Goal: Task Accomplishment & Management: Complete application form

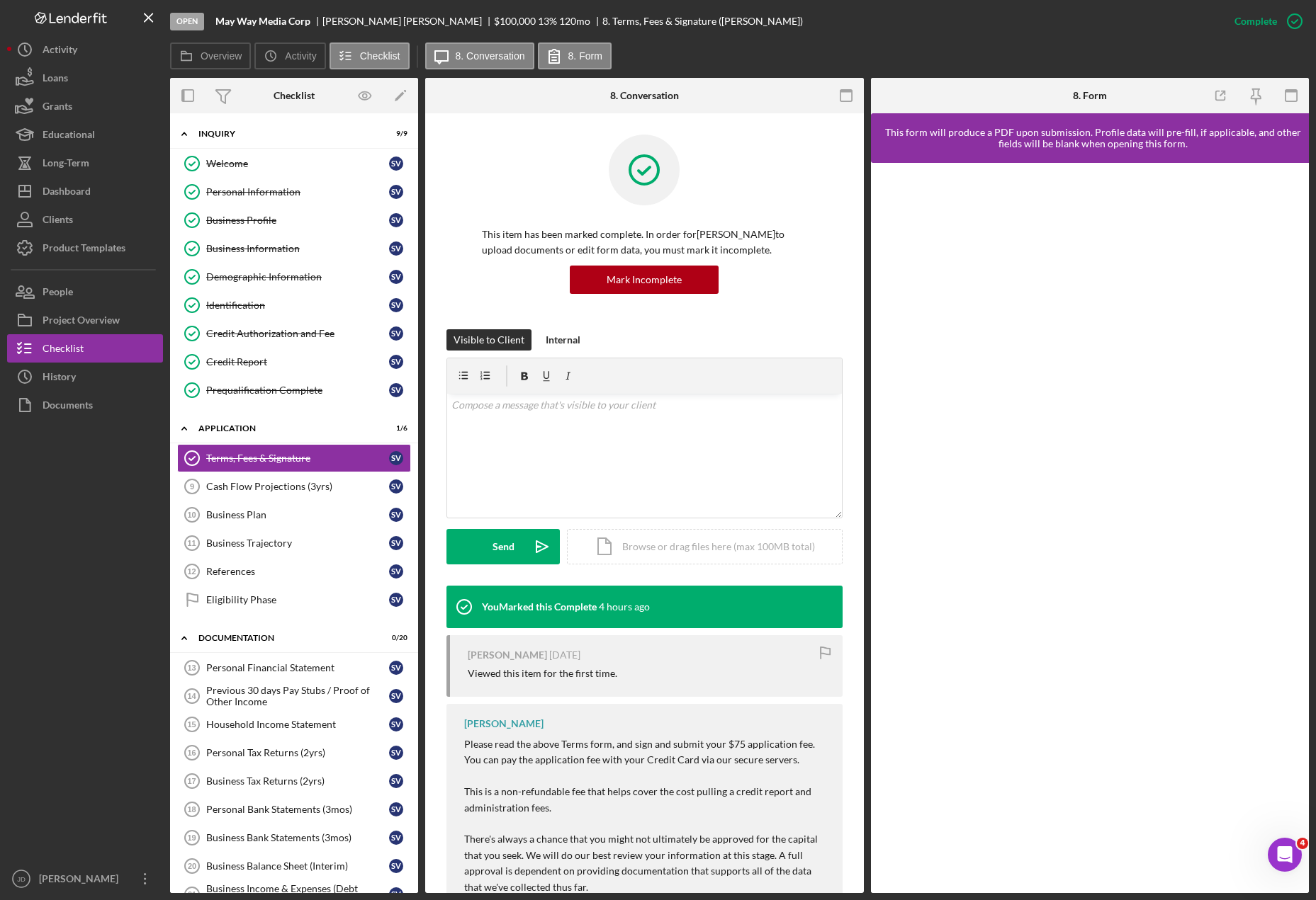
scroll to position [384, 0]
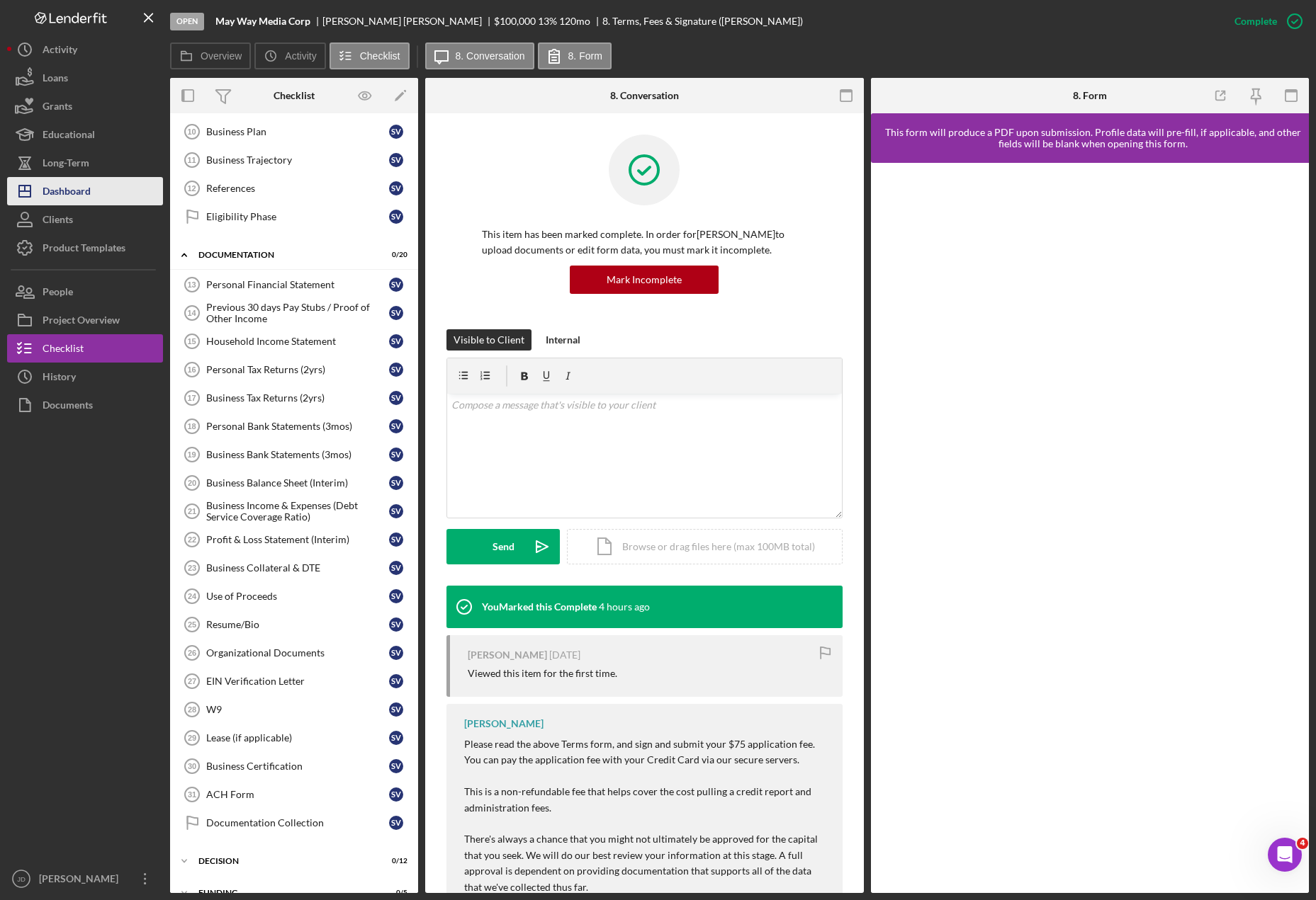
click at [80, 196] on div "Dashboard" at bounding box center [66, 193] width 48 height 32
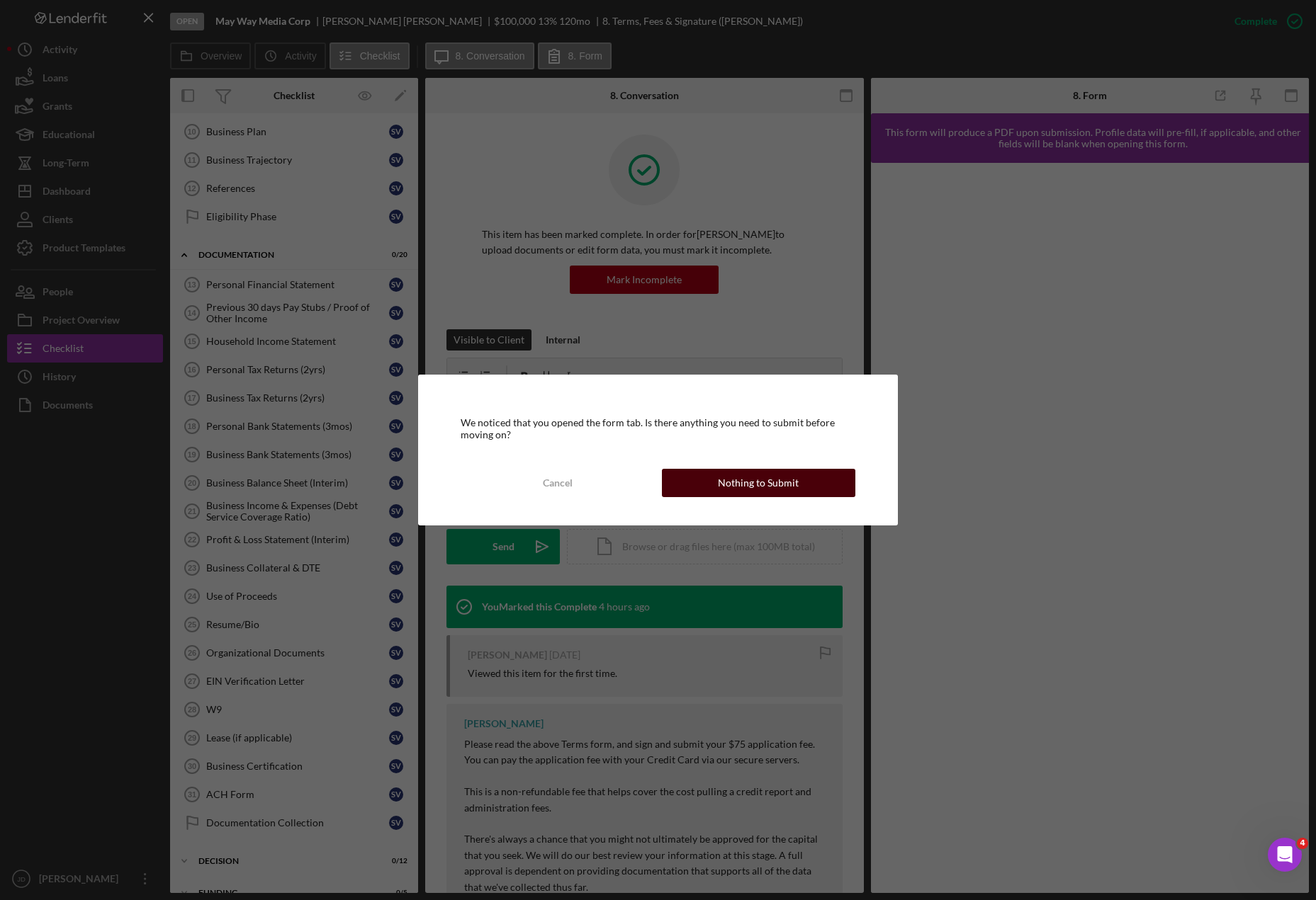
click at [738, 483] on div "Nothing to Submit" at bounding box center [758, 483] width 80 height 28
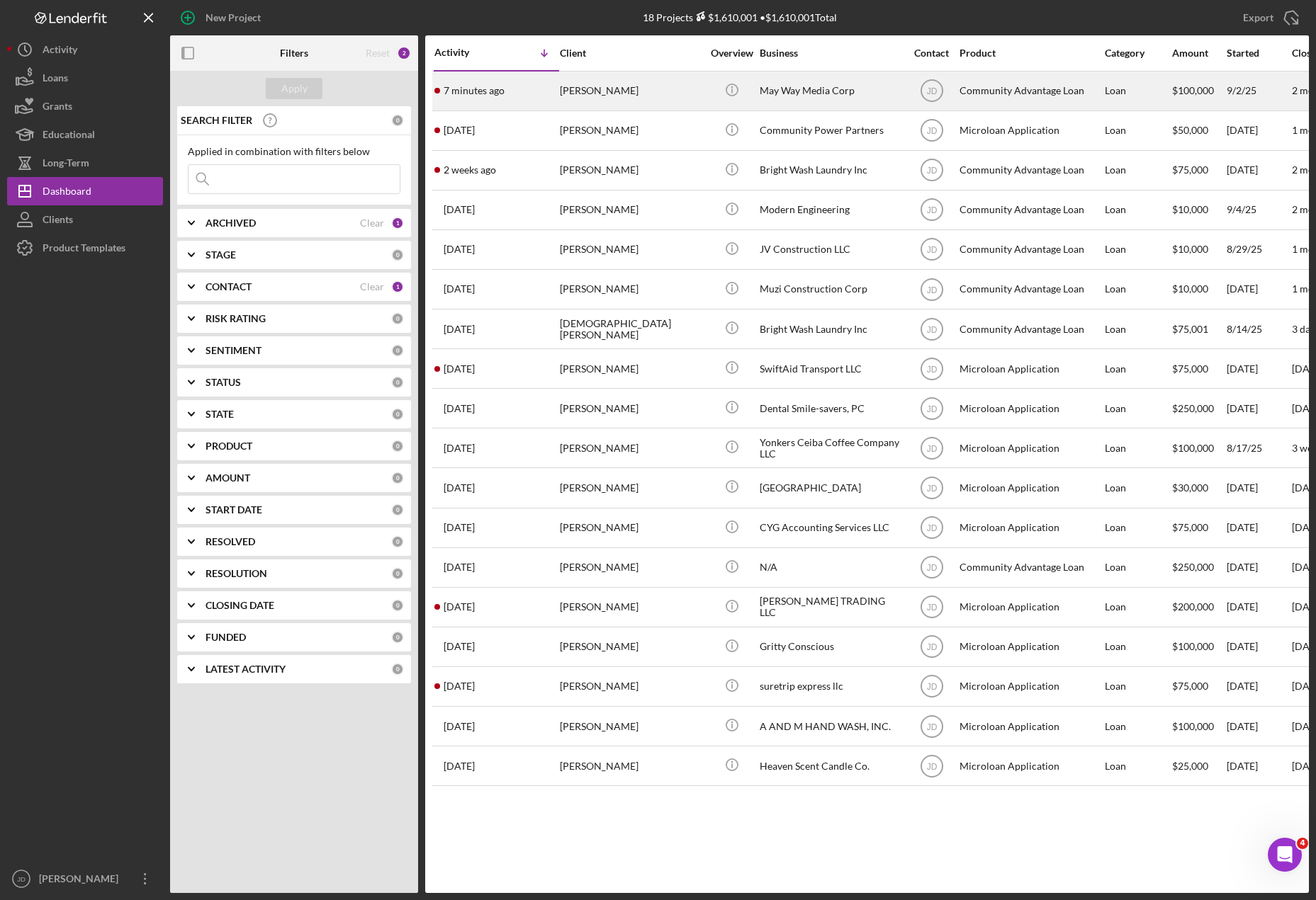
click at [601, 80] on div "[PERSON_NAME]" at bounding box center [630, 91] width 141 height 37
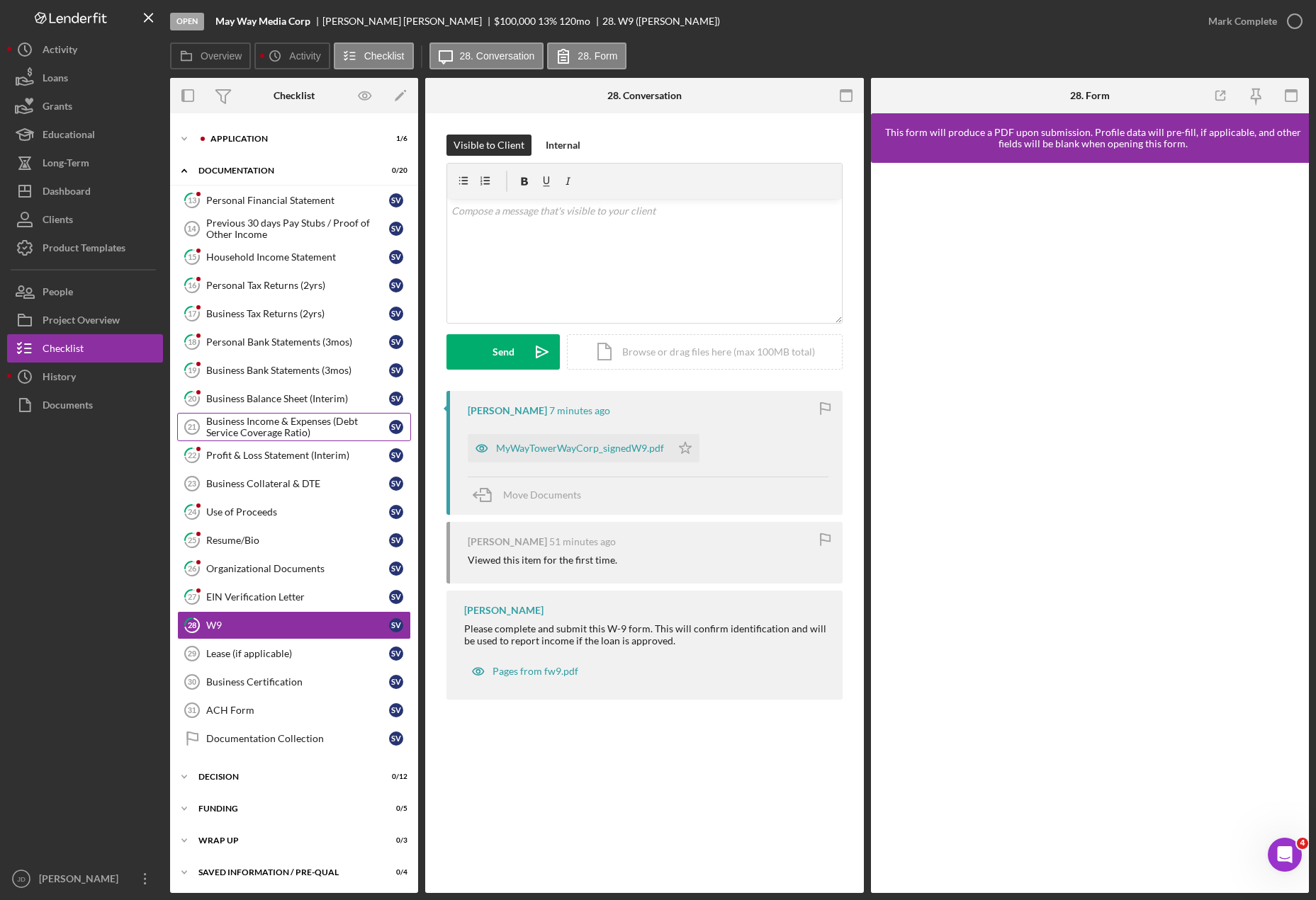
scroll to position [28, 0]
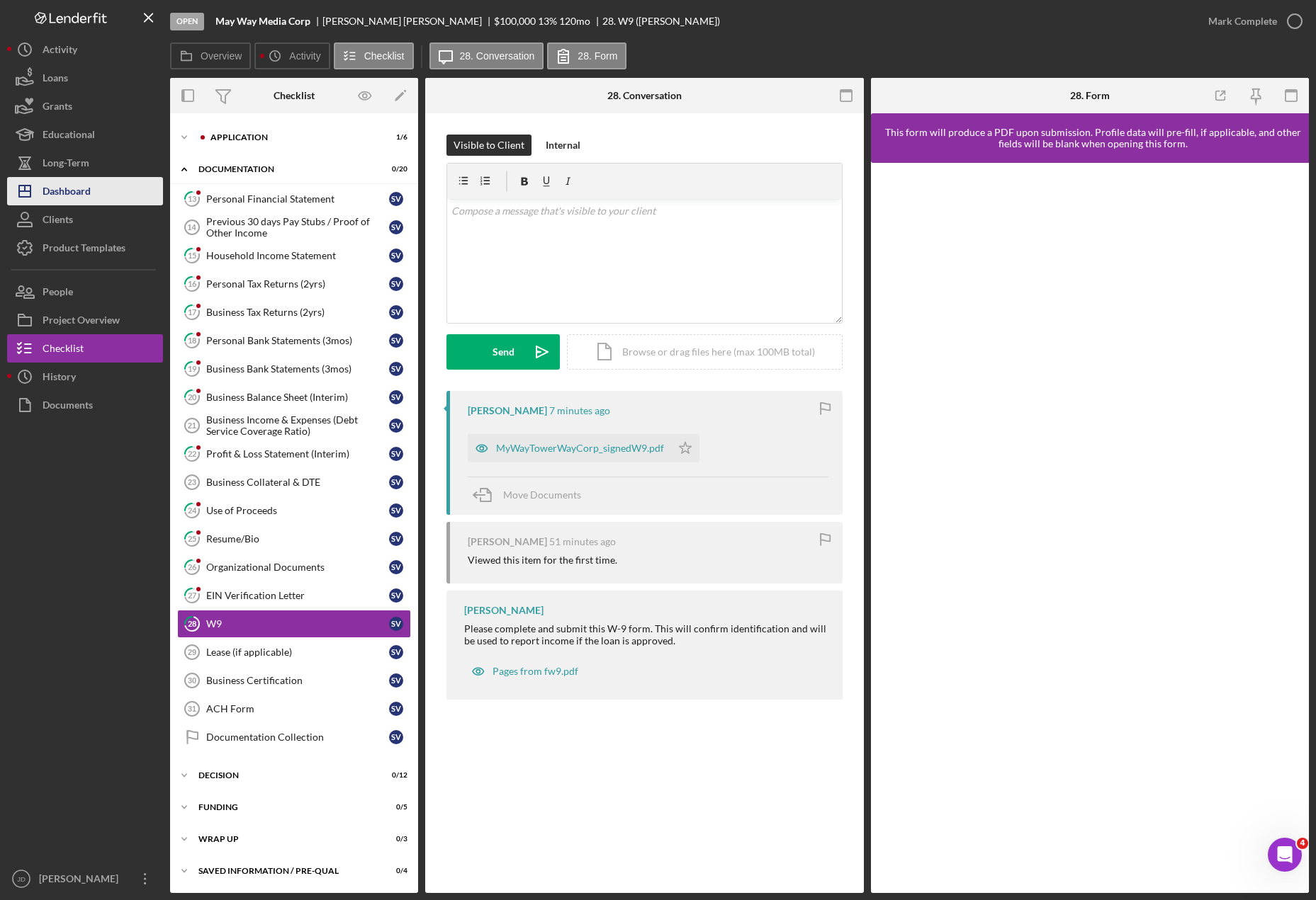
click at [60, 192] on div "Dashboard" at bounding box center [66, 193] width 48 height 32
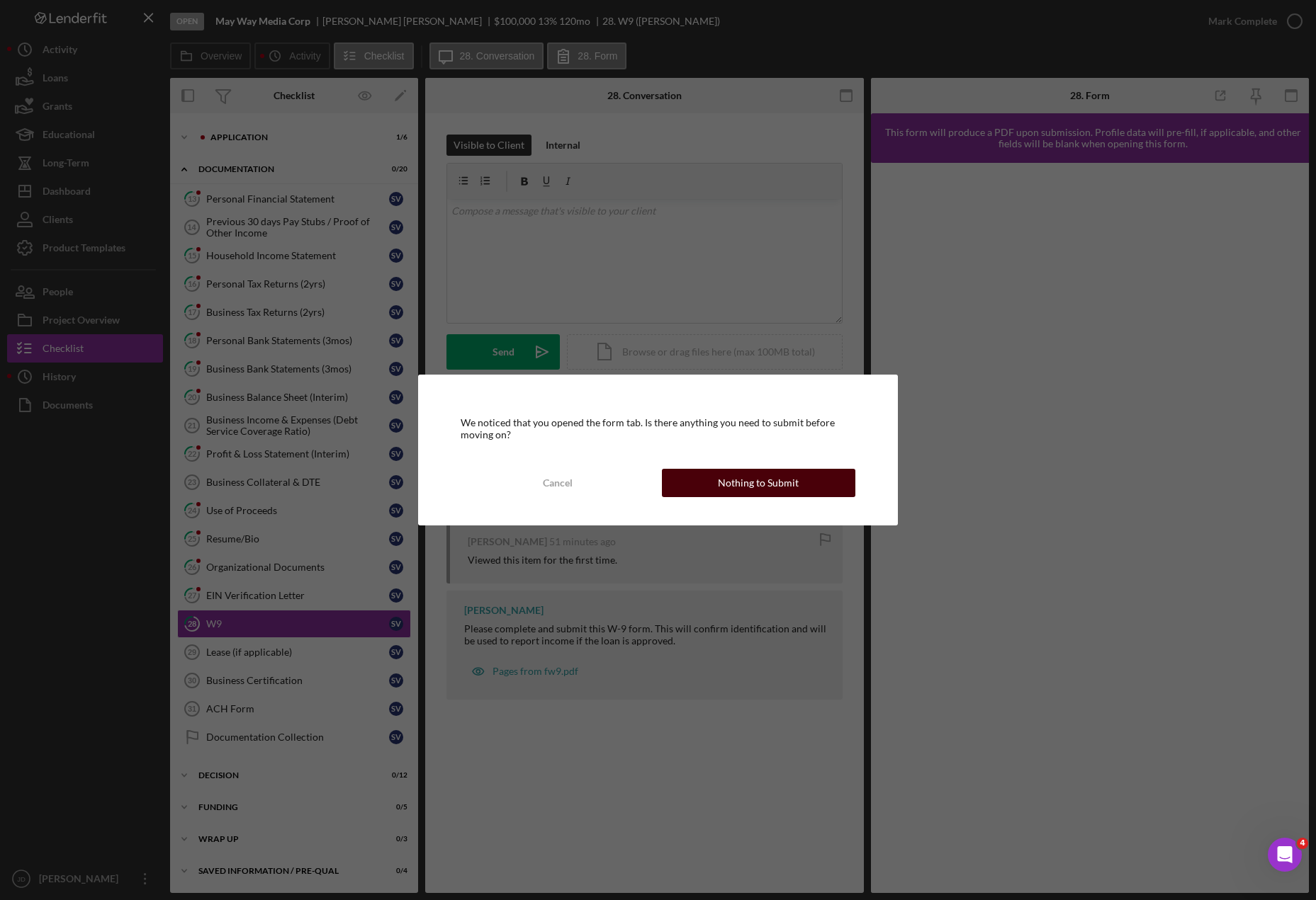
click at [778, 480] on div "Nothing to Submit" at bounding box center [758, 483] width 80 height 28
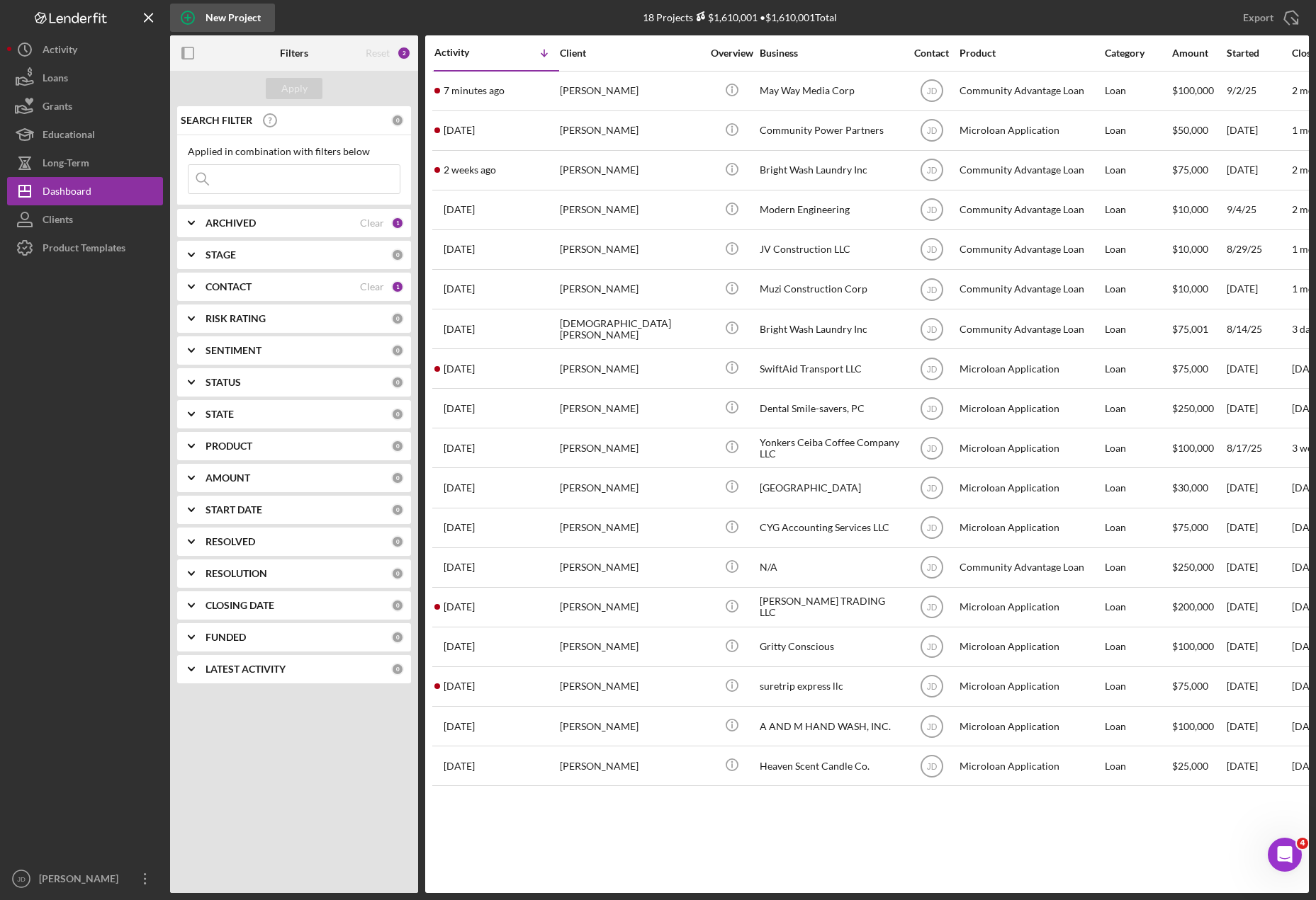
click at [231, 19] on div "New Project" at bounding box center [233, 18] width 55 height 28
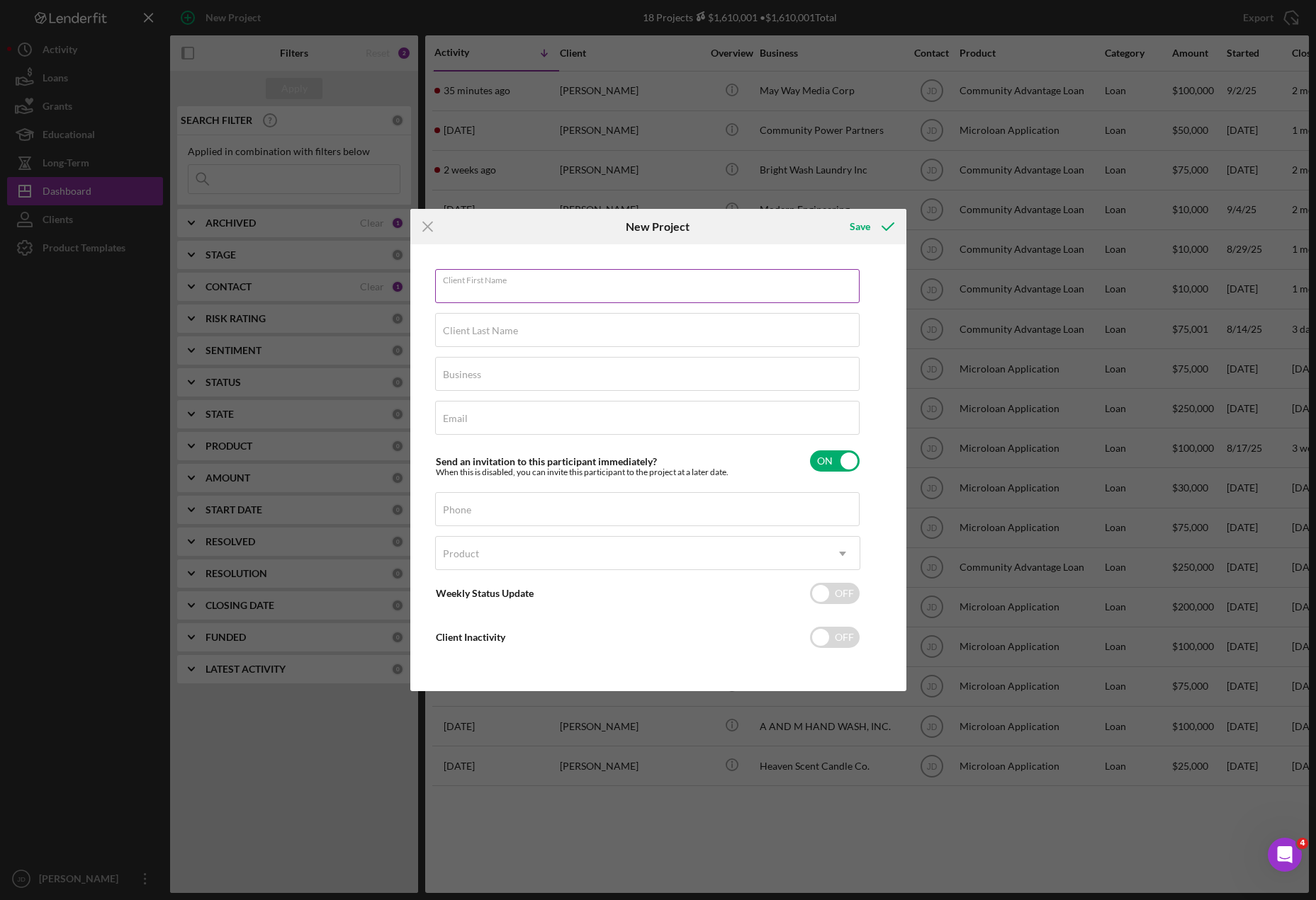
click at [618, 275] on div "Client First Name Required" at bounding box center [648, 287] width 425 height 36
type input "[PERSON_NAME]"
click at [589, 332] on input "Client Last Name" at bounding box center [647, 330] width 424 height 34
type input "[DEMOGRAPHIC_DATA]"
click at [586, 378] on input "Business" at bounding box center [647, 374] width 424 height 34
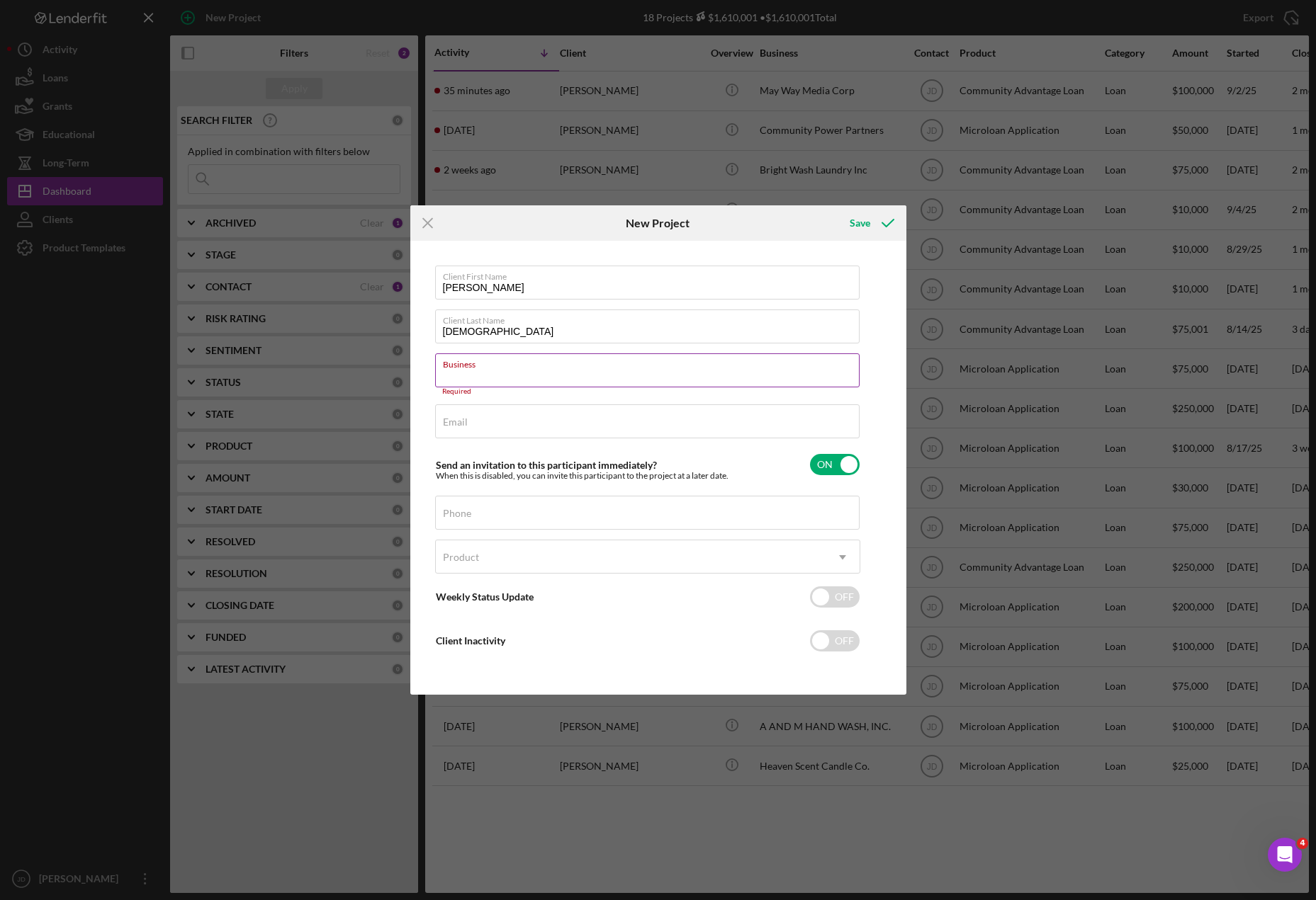
paste input "Brianansari and Associates Inc"
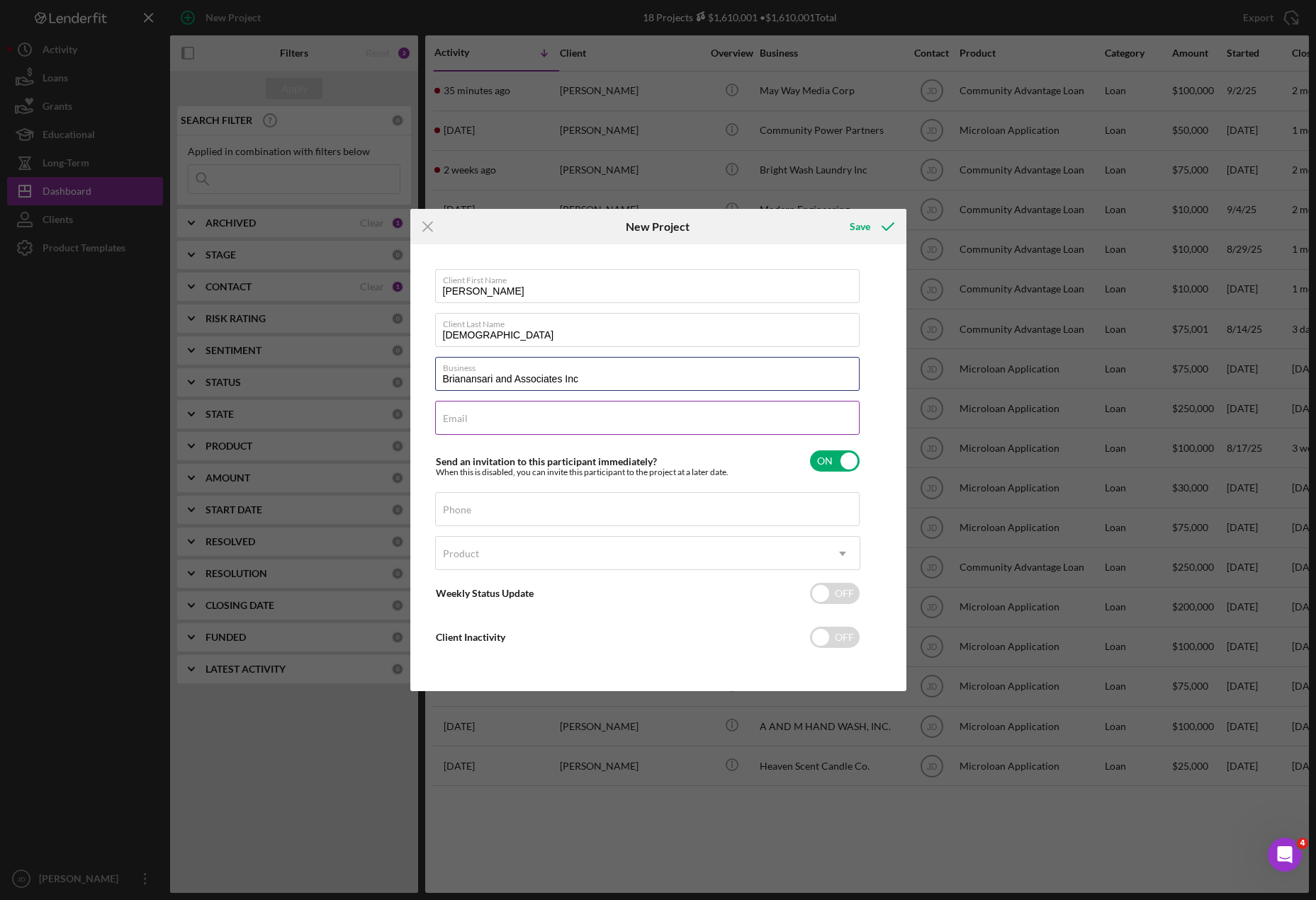
type input "Brianansari and Associates Inc"
click at [608, 417] on input "Email" at bounding box center [647, 417] width 424 height 34
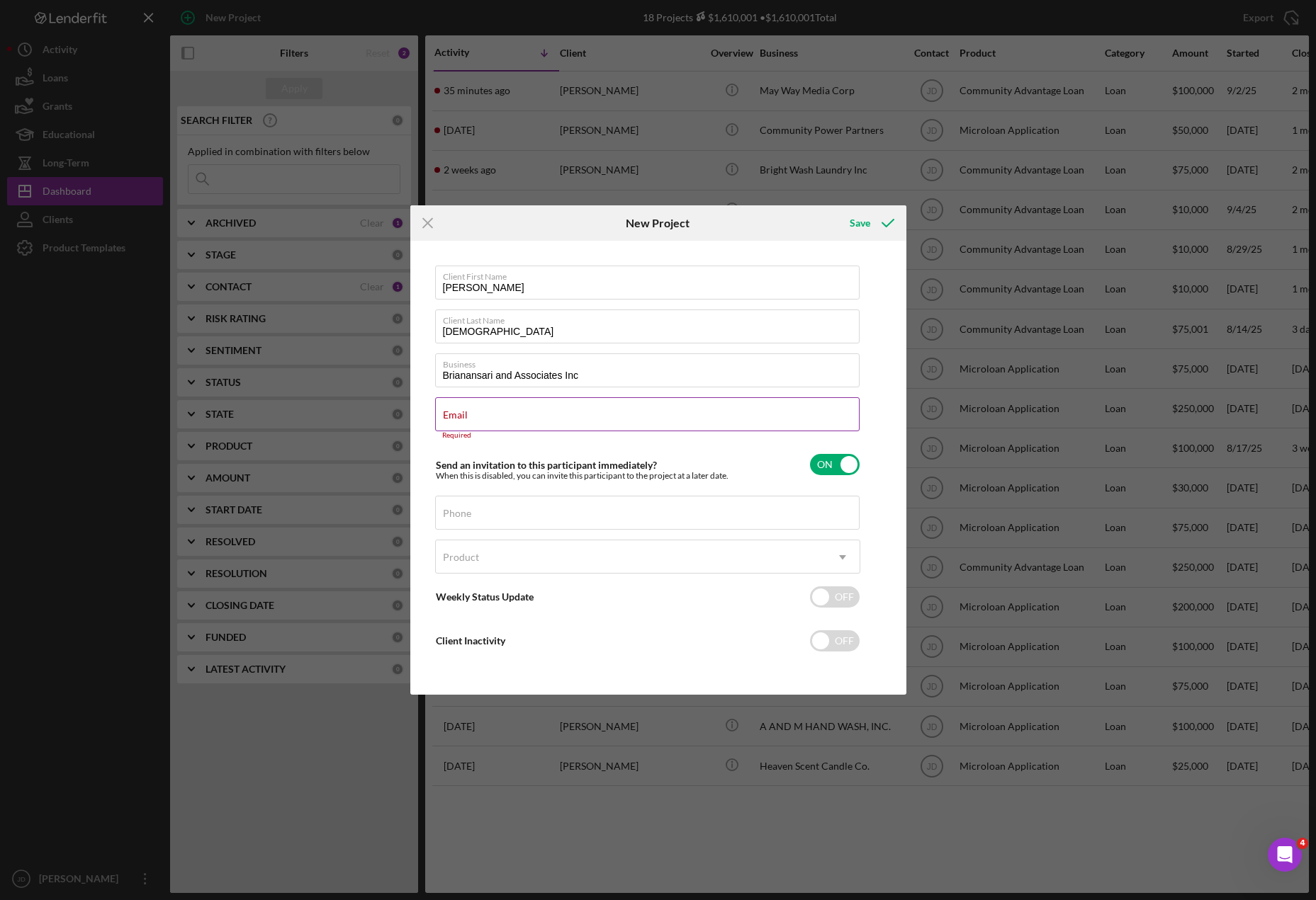
click at [500, 414] on div "Email Required" at bounding box center [648, 418] width 425 height 42
click at [497, 413] on div "Email Required" at bounding box center [648, 418] width 425 height 42
paste input "[EMAIL_ADDRESS][DOMAIN_NAME]"
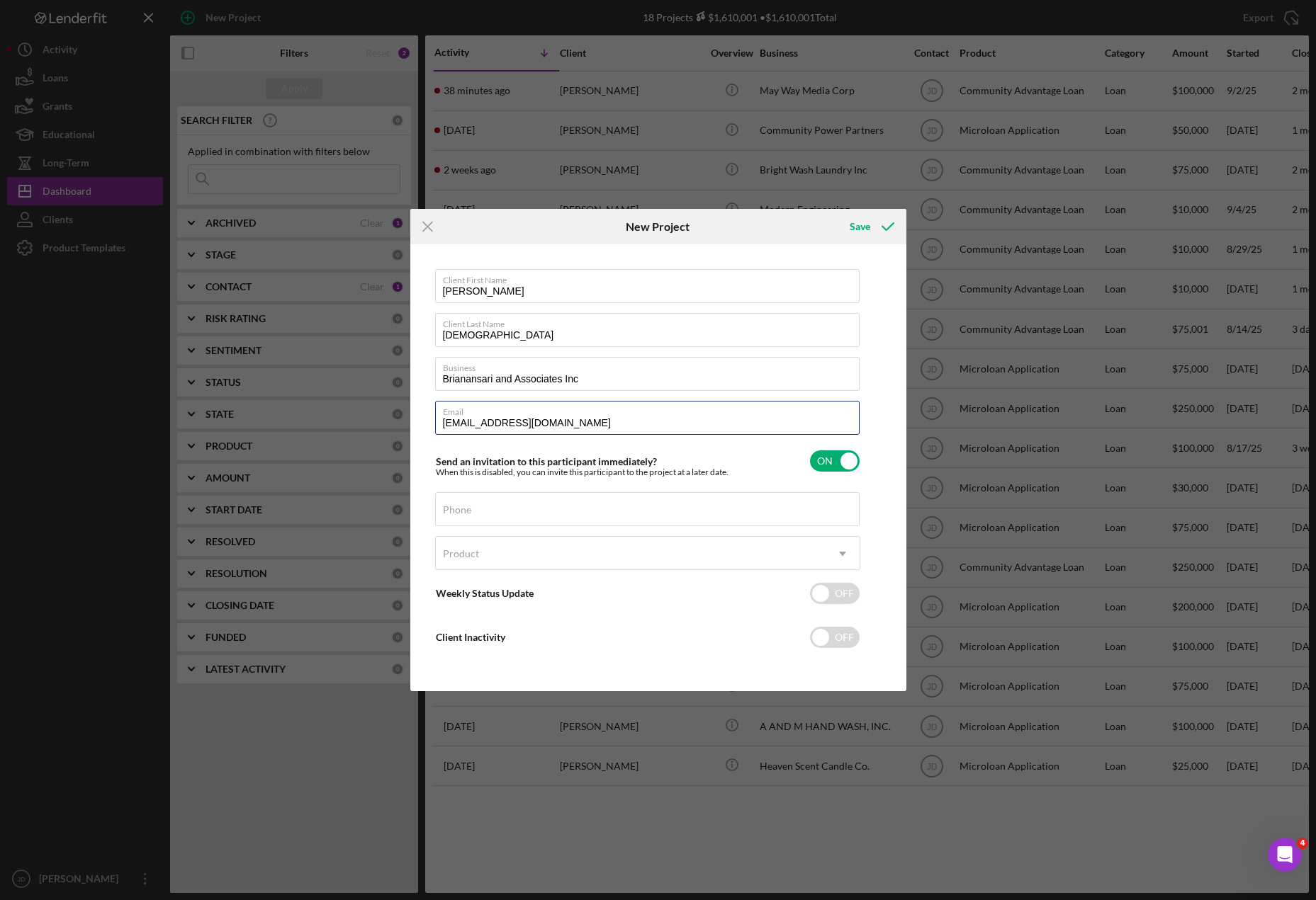
type input "[EMAIL_ADDRESS][DOMAIN_NAME]"
click at [479, 509] on input "Phone" at bounding box center [647, 509] width 424 height 34
paste input "[PHONE_NUMBER]"
type input "[PHONE_NUMBER]"
click at [849, 551] on icon "Icon/Dropdown Arrow" at bounding box center [842, 554] width 34 height 34
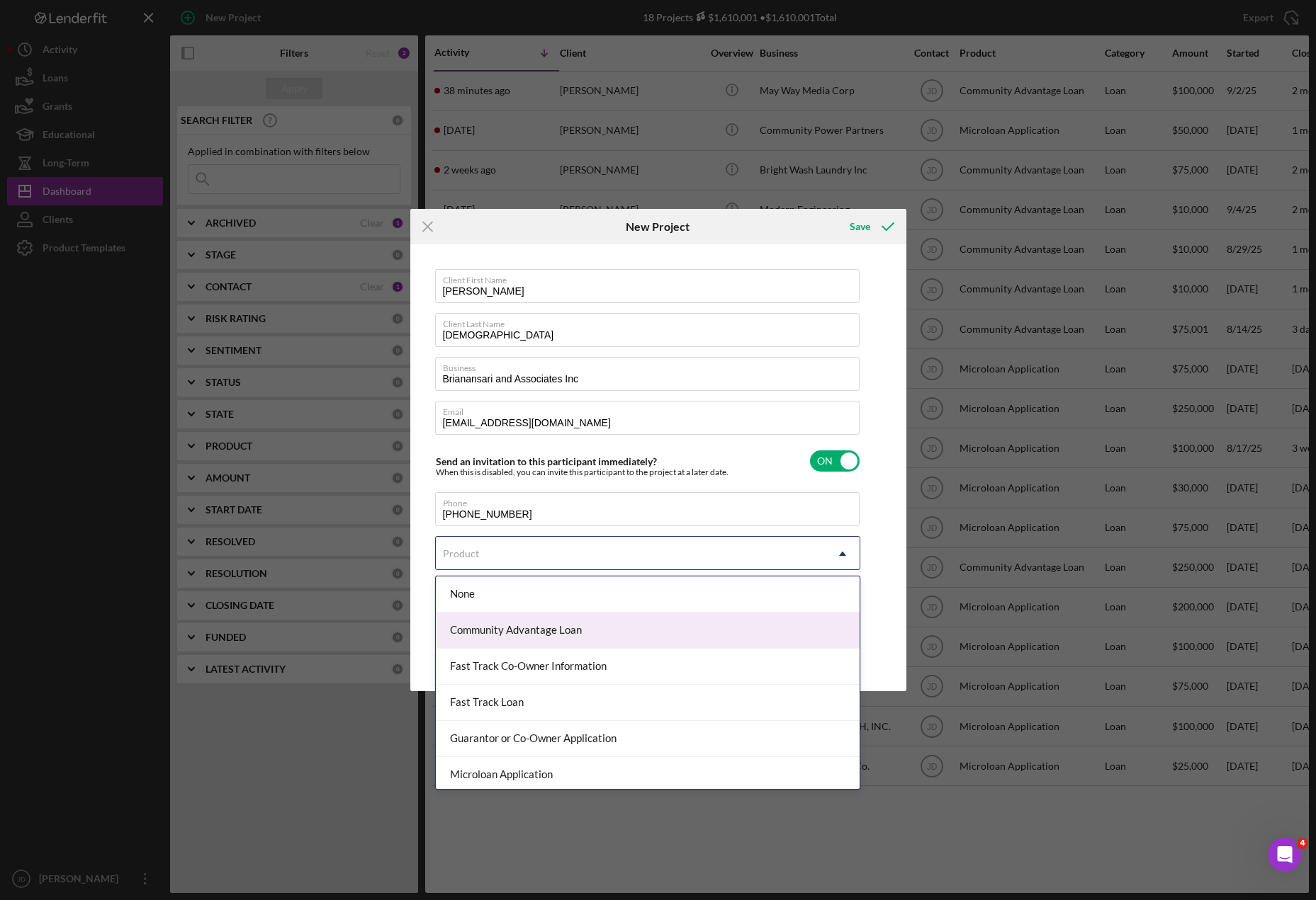
click at [577, 630] on div "Community Advantage Loan" at bounding box center [648, 631] width 424 height 36
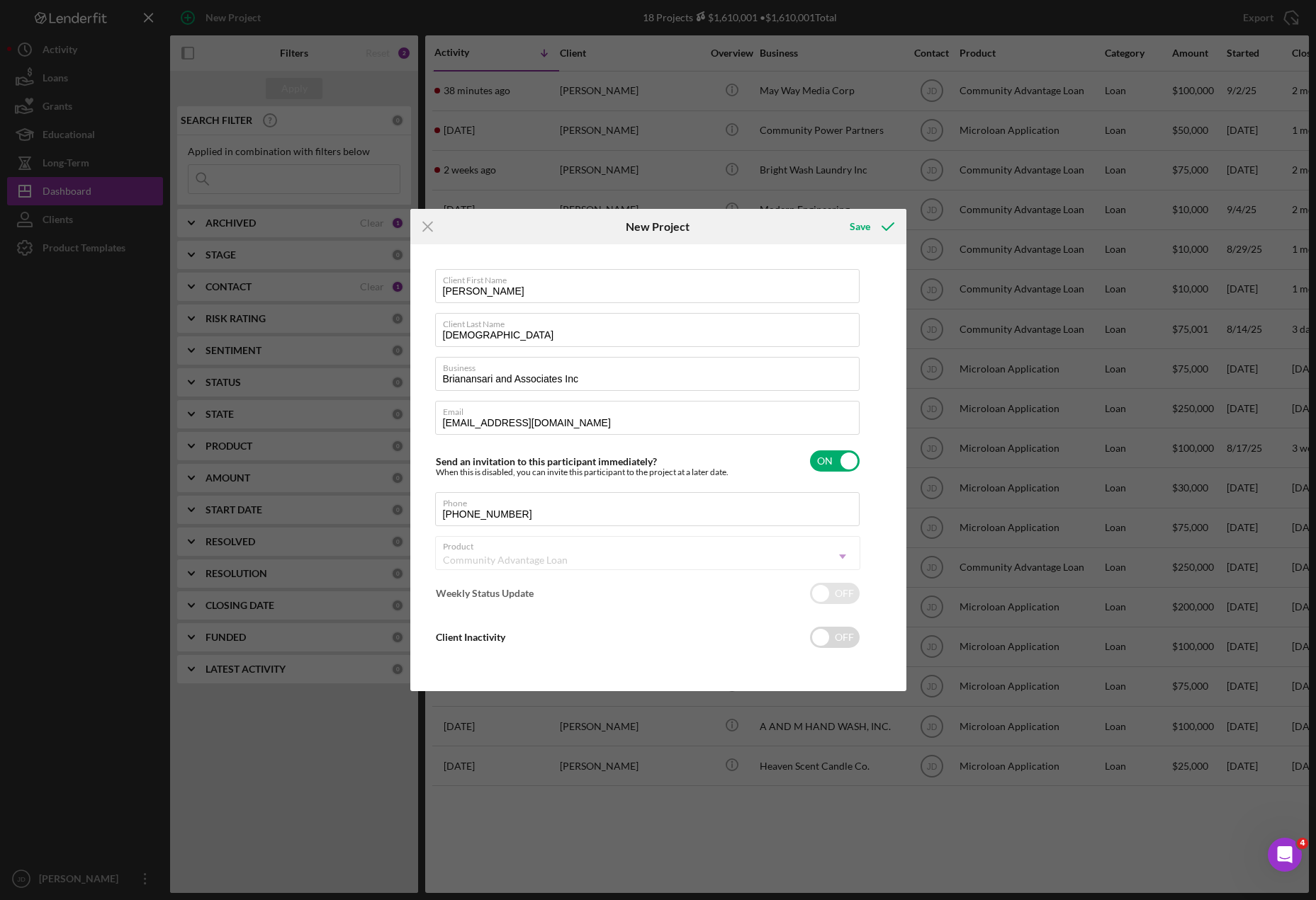
checkbox input "true"
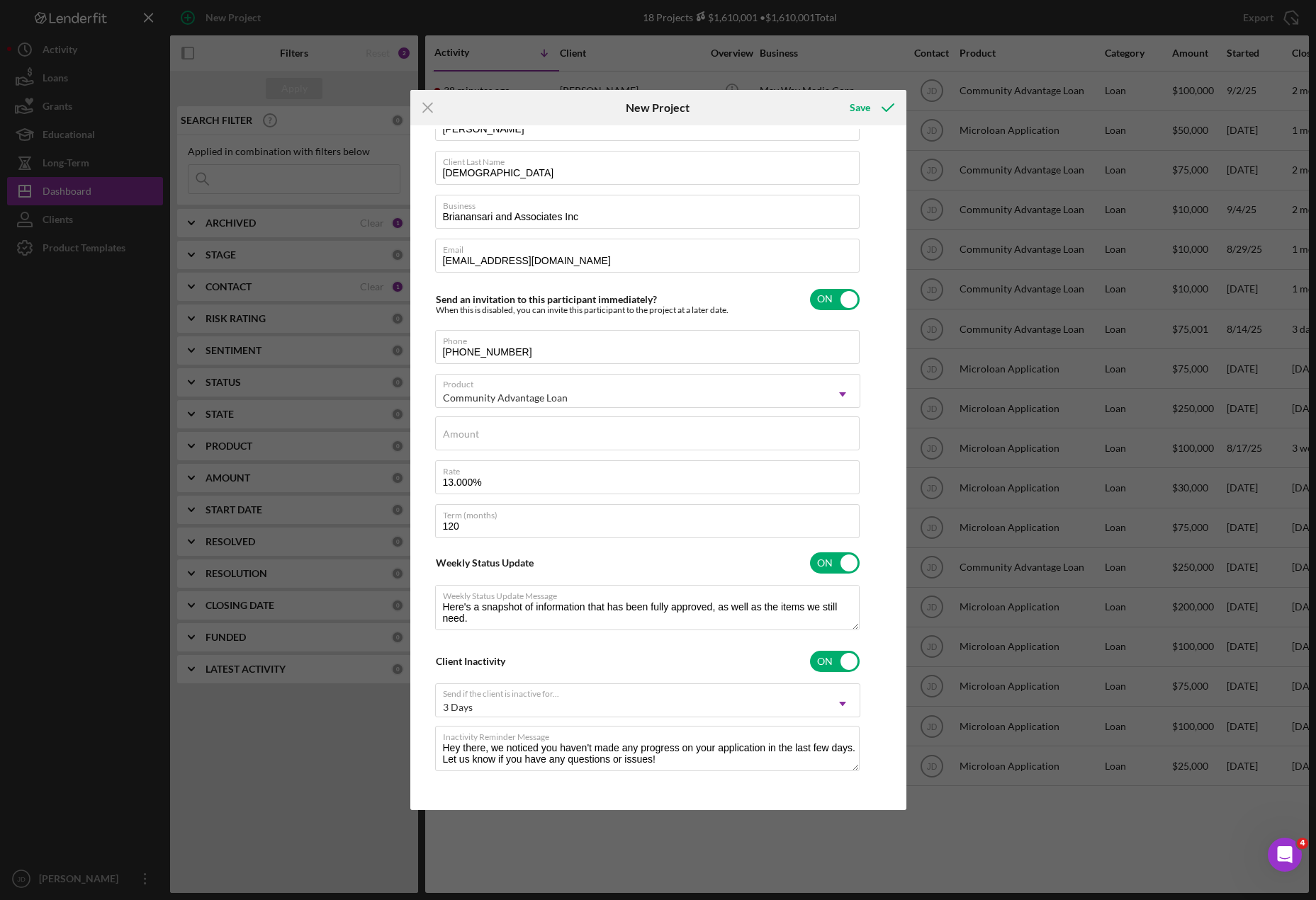
scroll to position [45, 0]
click at [854, 560] on input "checkbox" at bounding box center [834, 560] width 50 height 22
checkbox input "false"
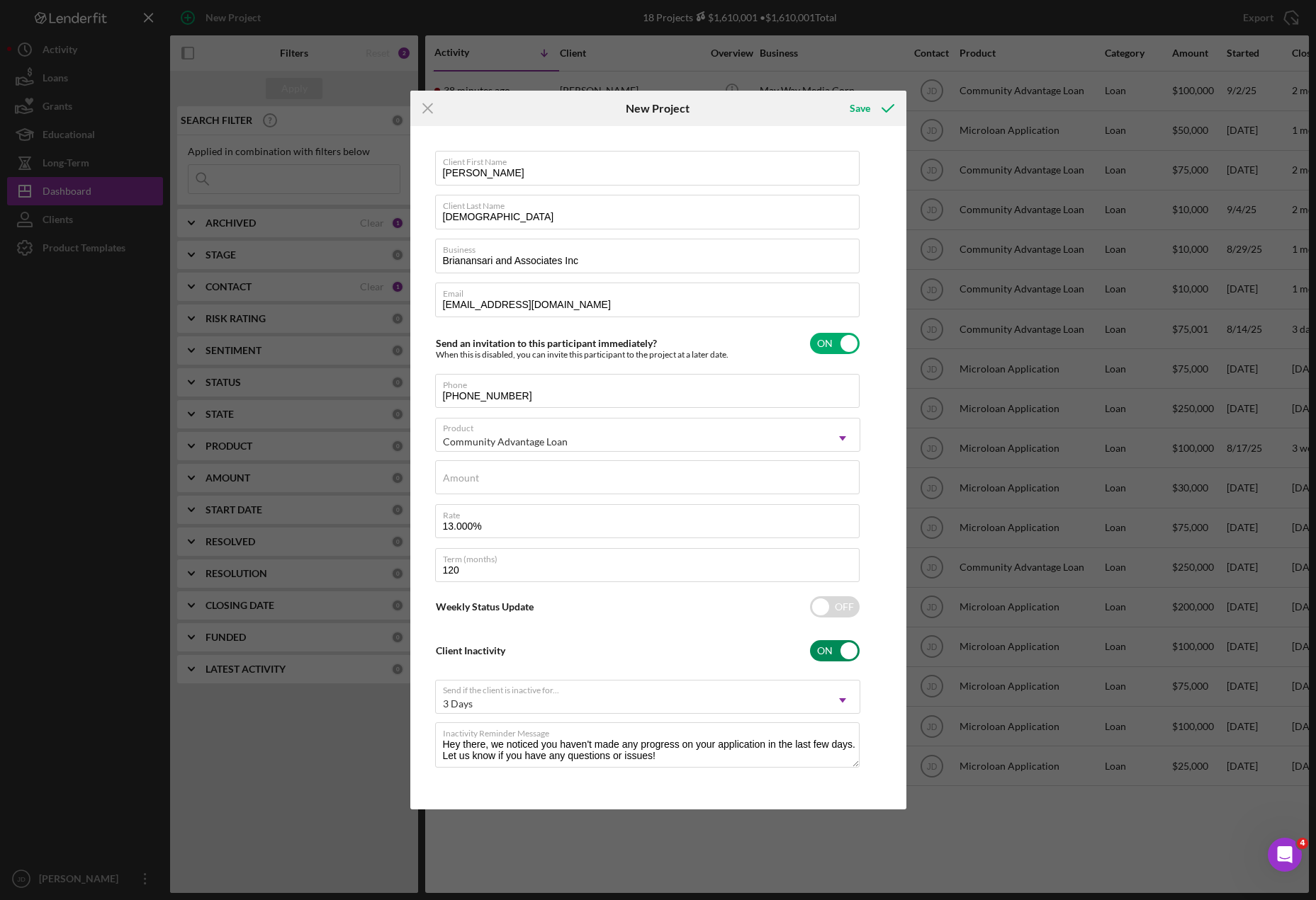
click at [841, 647] on input "checkbox" at bounding box center [834, 650] width 50 height 22
checkbox input "false"
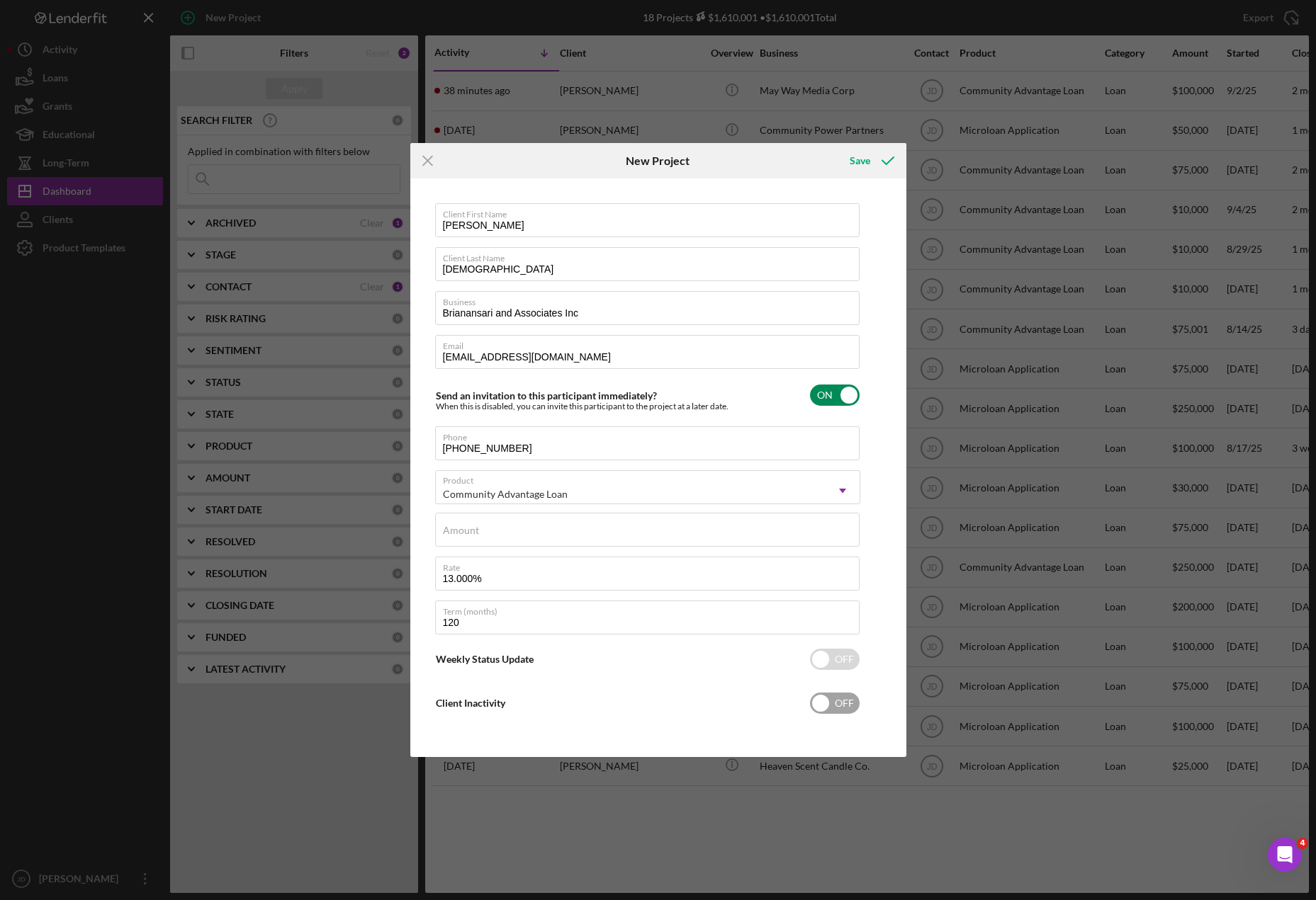
click at [839, 398] on input "checkbox" at bounding box center [834, 395] width 50 height 22
checkbox input "false"
click at [866, 159] on div "Save" at bounding box center [860, 161] width 21 height 28
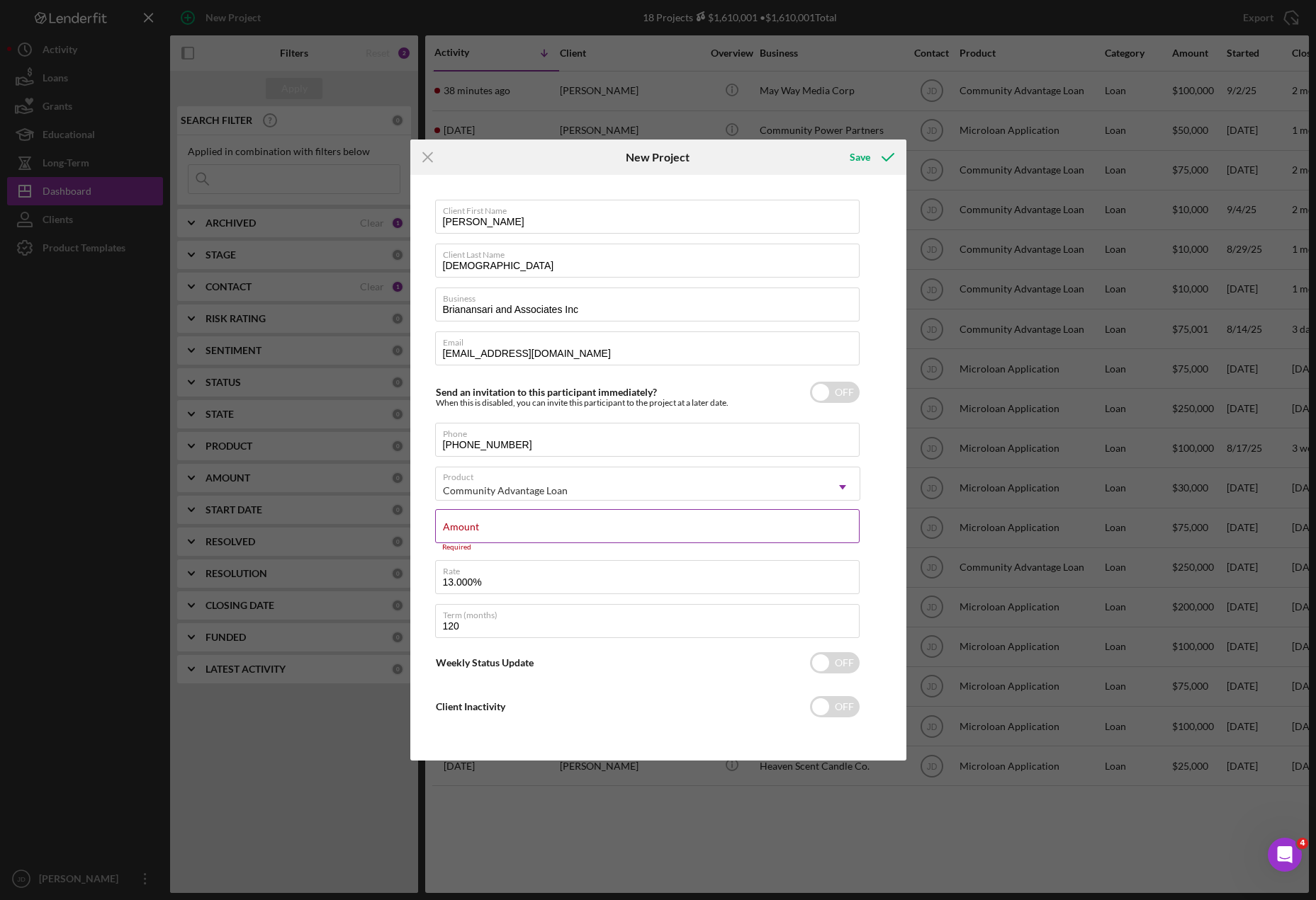
click at [578, 517] on div "Amount Required" at bounding box center [648, 530] width 425 height 42
type input "$10,000.00"
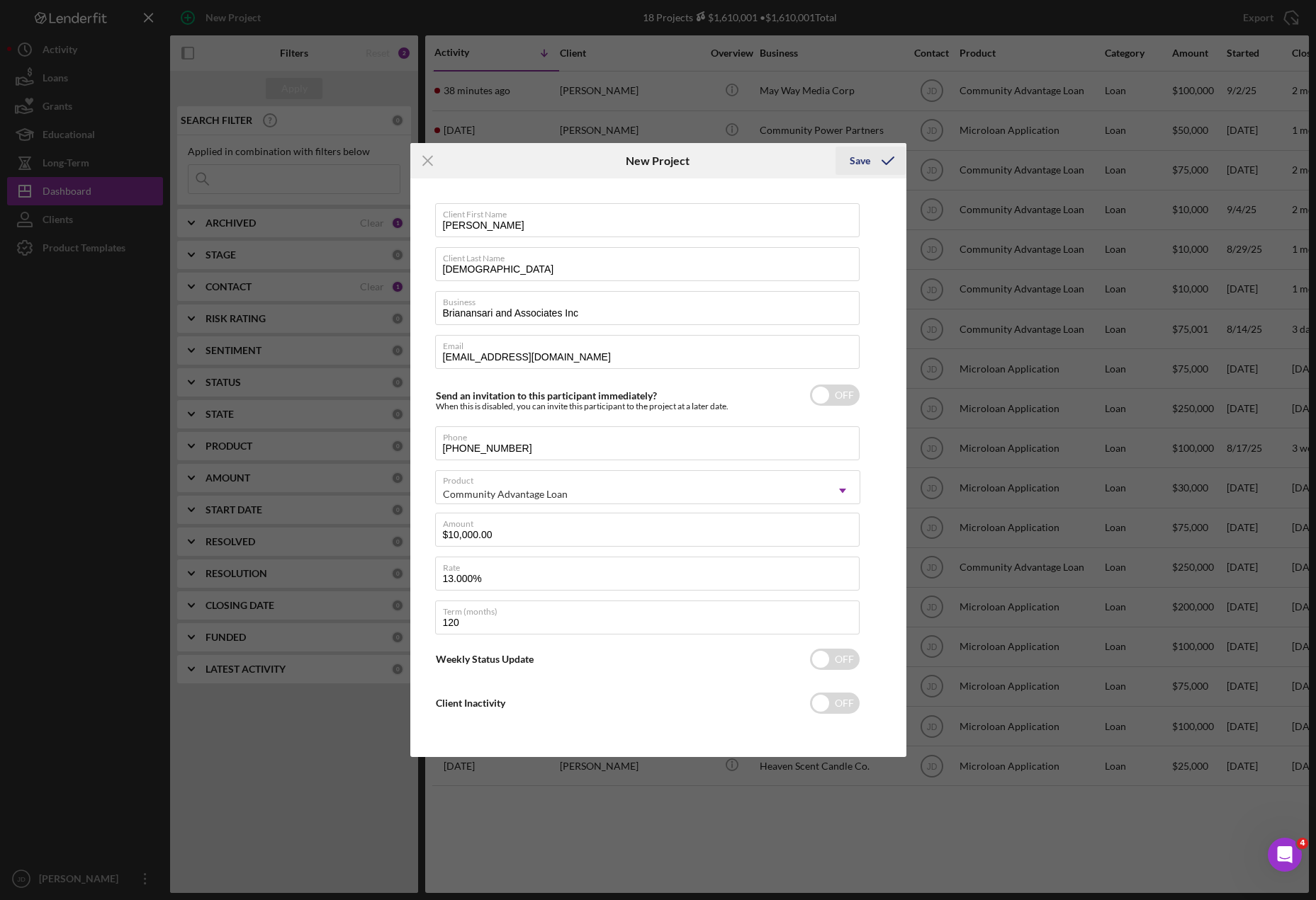
click at [857, 161] on div "Save" at bounding box center [860, 161] width 21 height 28
checkbox input "true"
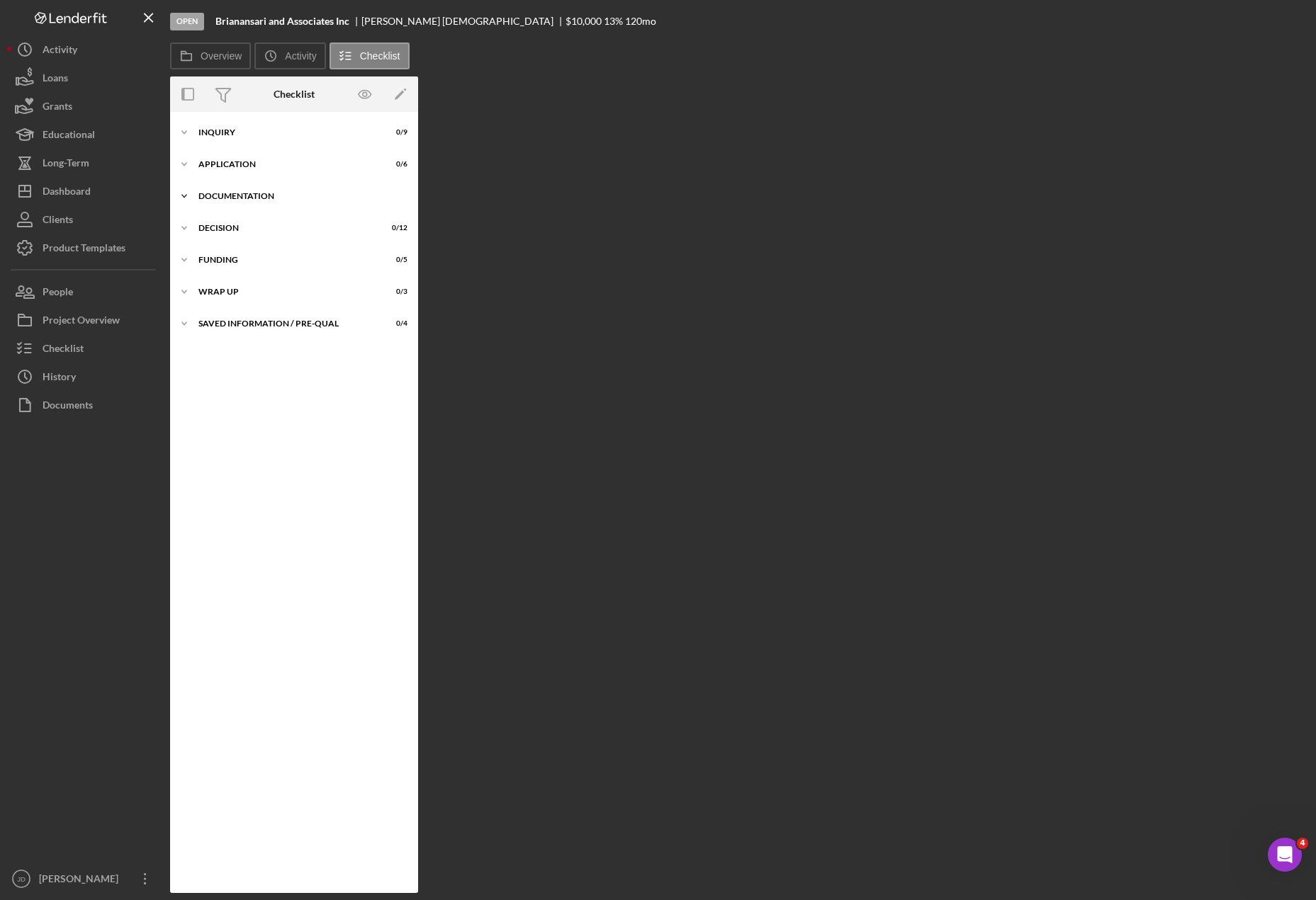
click at [189, 195] on icon "Icon/Expander" at bounding box center [184, 196] width 28 height 28
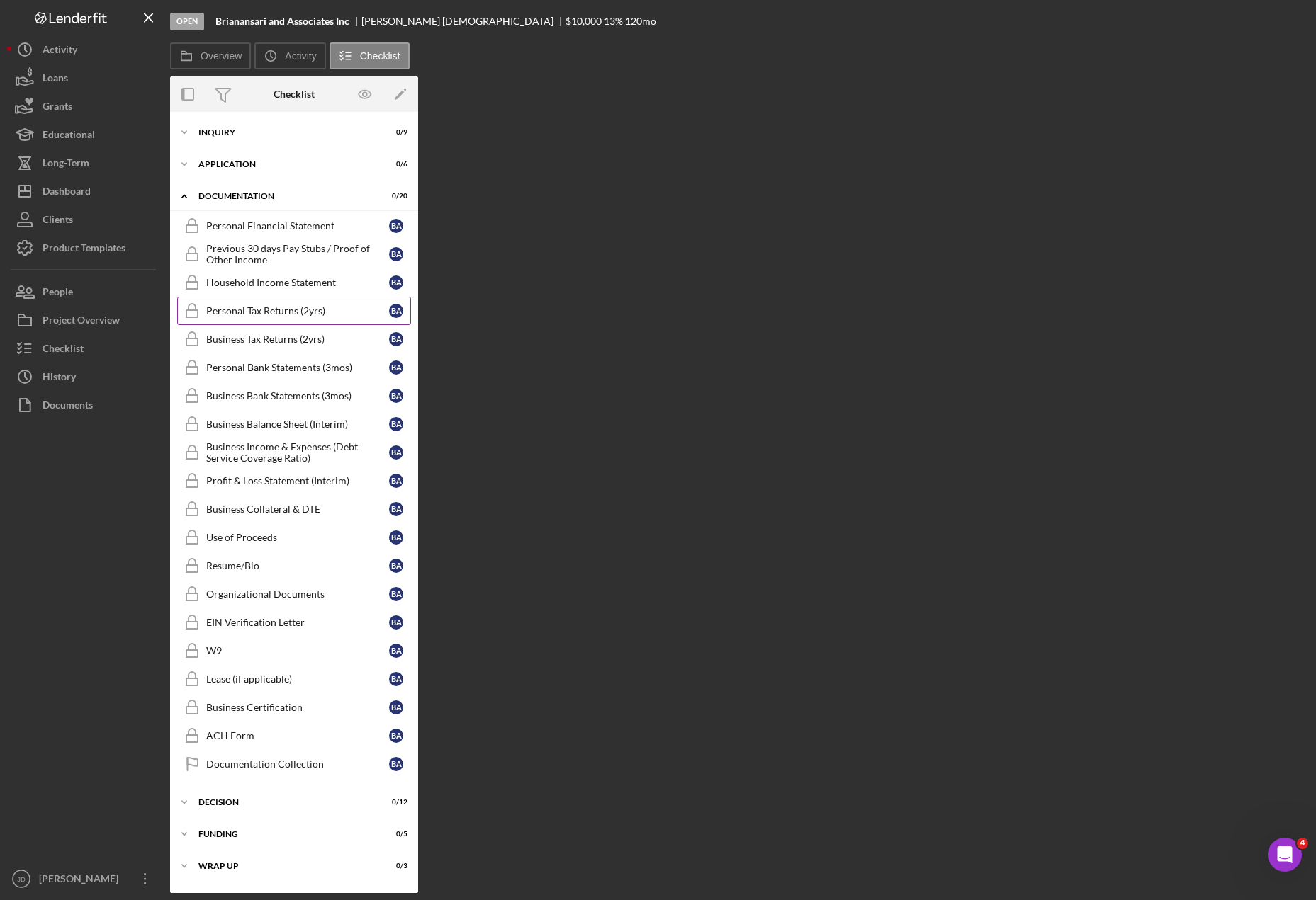
click at [286, 313] on div "Personal Tax Returns (2yrs)" at bounding box center [297, 311] width 183 height 11
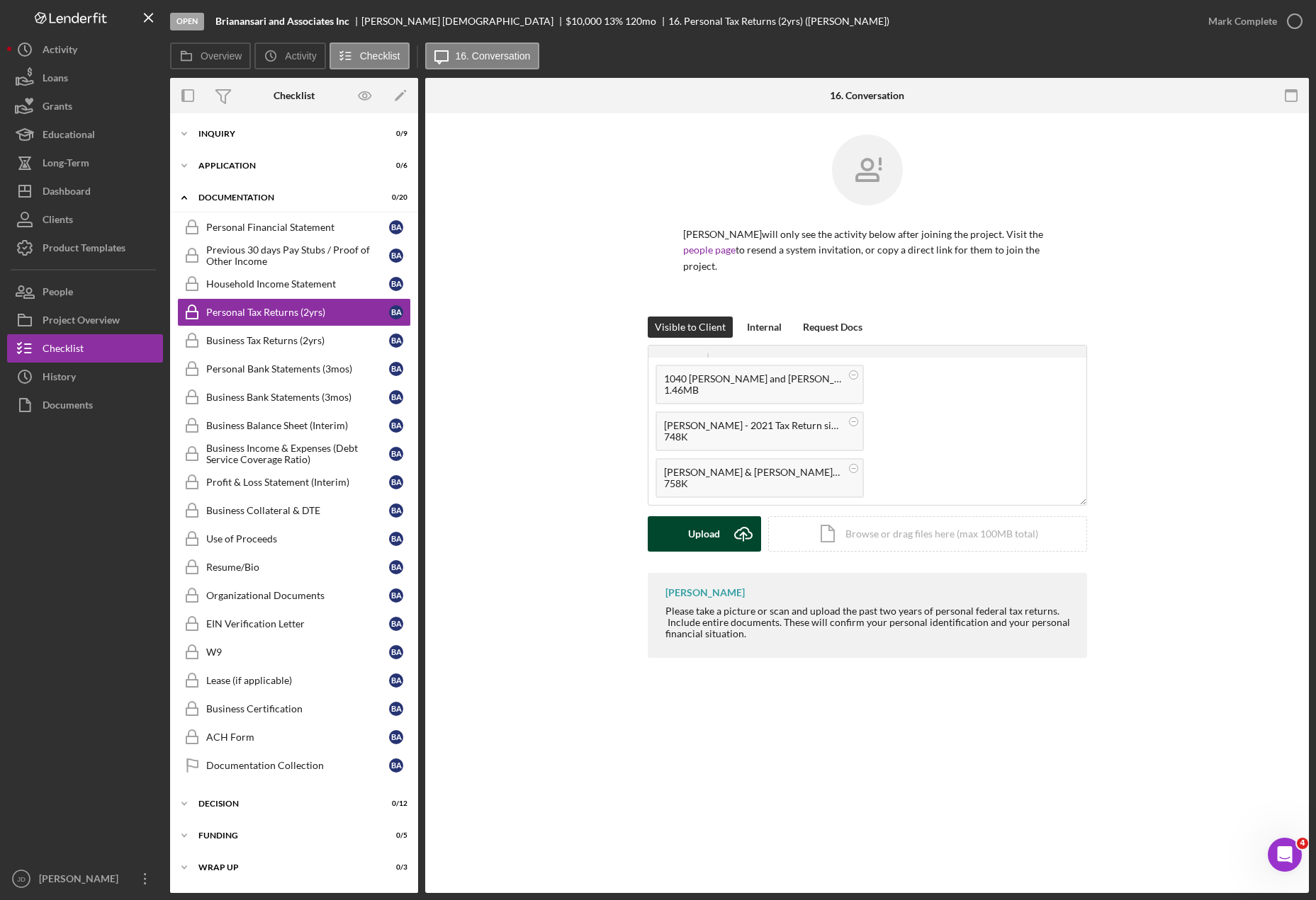
click at [690, 518] on div "Upload" at bounding box center [704, 534] width 32 height 36
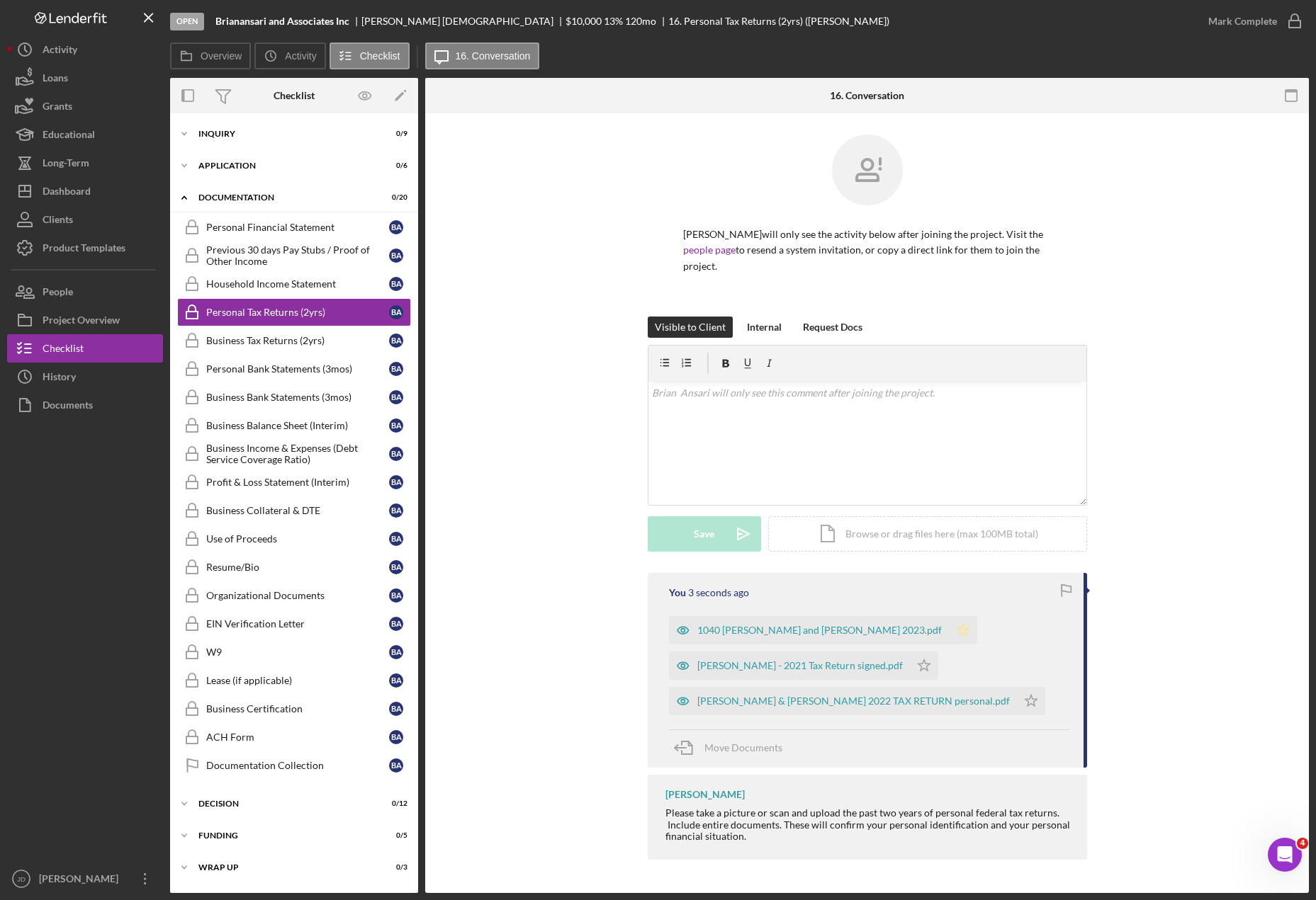
click at [949, 619] on icon "Icon/Star" at bounding box center [963, 631] width 28 height 28
click at [910, 654] on icon "Icon/Star" at bounding box center [924, 665] width 28 height 28
click at [1016, 688] on icon "Icon/Star" at bounding box center [1031, 701] width 28 height 28
click at [290, 343] on div "Business Tax Returns (2yrs)" at bounding box center [297, 341] width 183 height 11
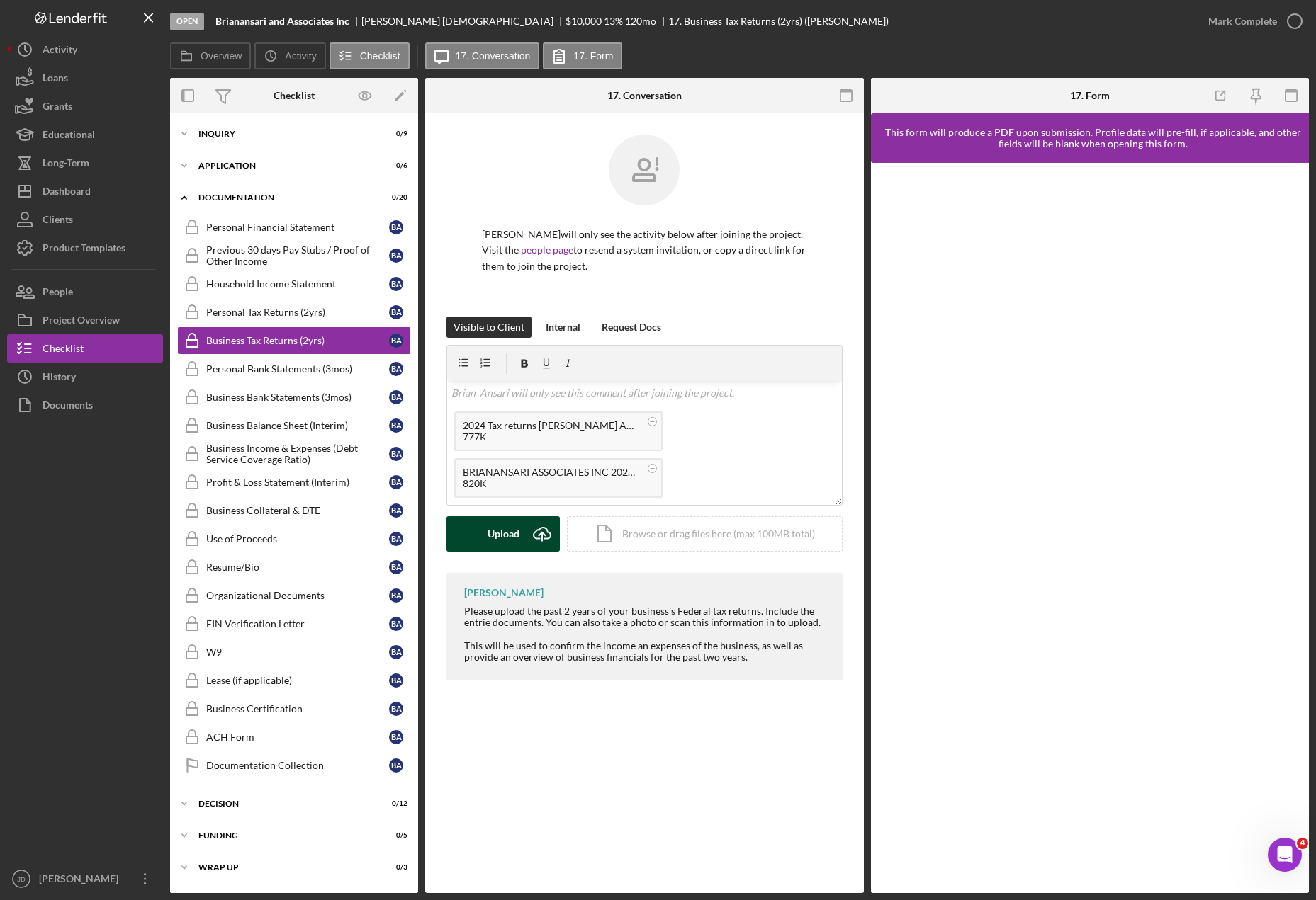
click at [515, 535] on div "Upload" at bounding box center [504, 534] width 32 height 36
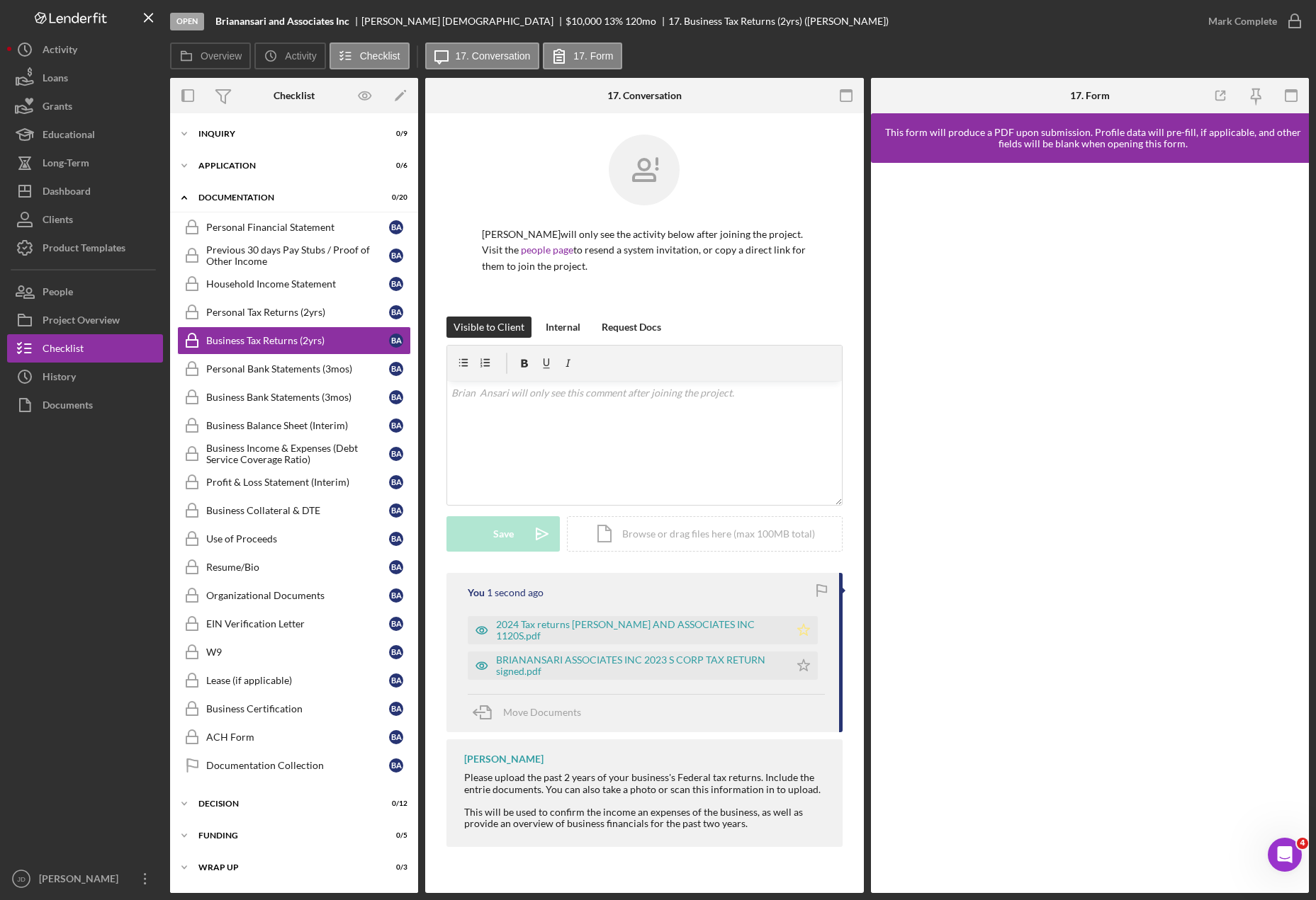
click at [809, 632] on icon "Icon/Star" at bounding box center [803, 631] width 28 height 28
click at [810, 663] on icon "Icon/Star" at bounding box center [803, 665] width 28 height 28
click at [271, 371] on div "Personal Bank Statements (3mos)" at bounding box center [297, 369] width 183 height 11
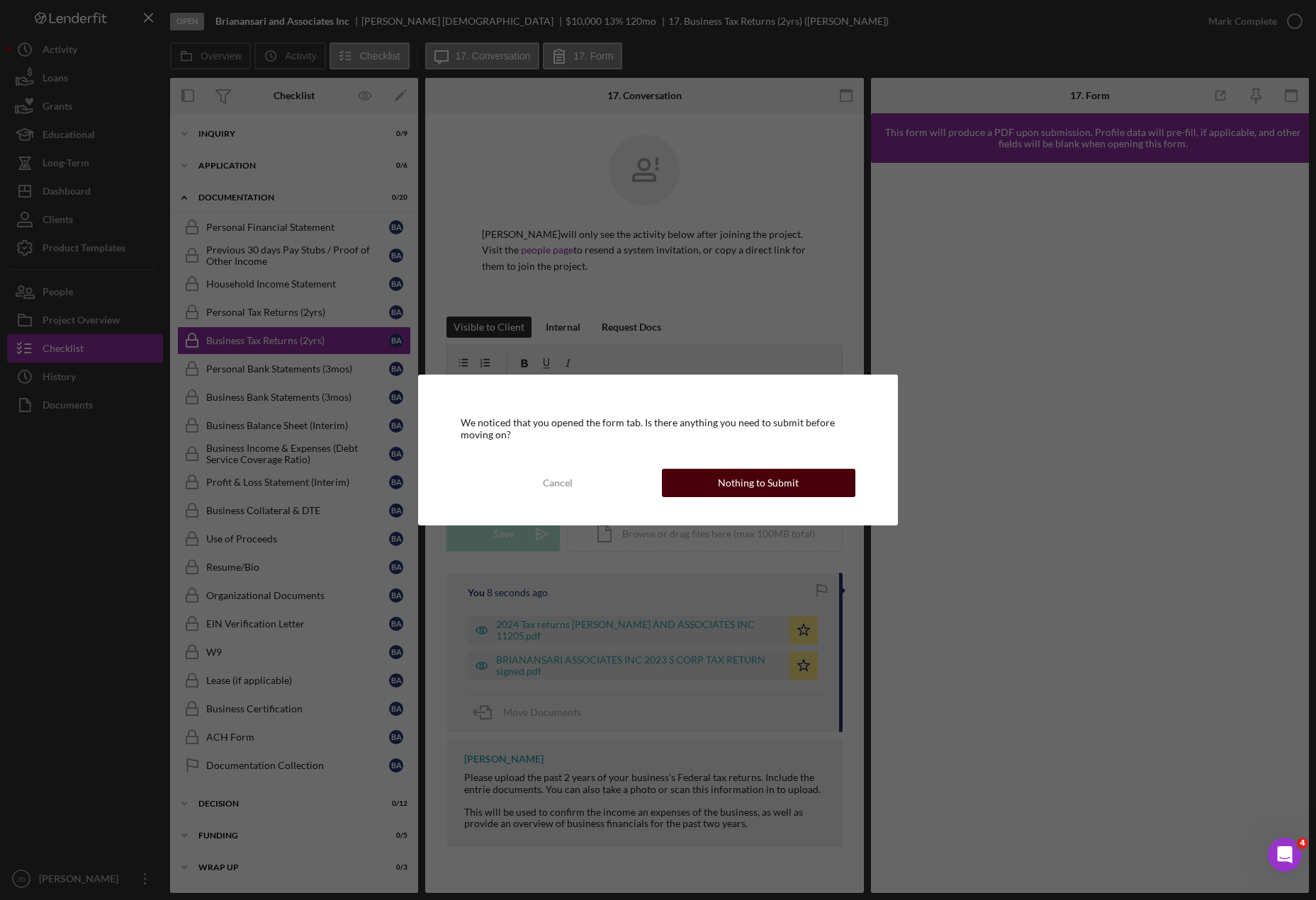
click at [830, 490] on button "Nothing to Submit" at bounding box center [758, 483] width 194 height 28
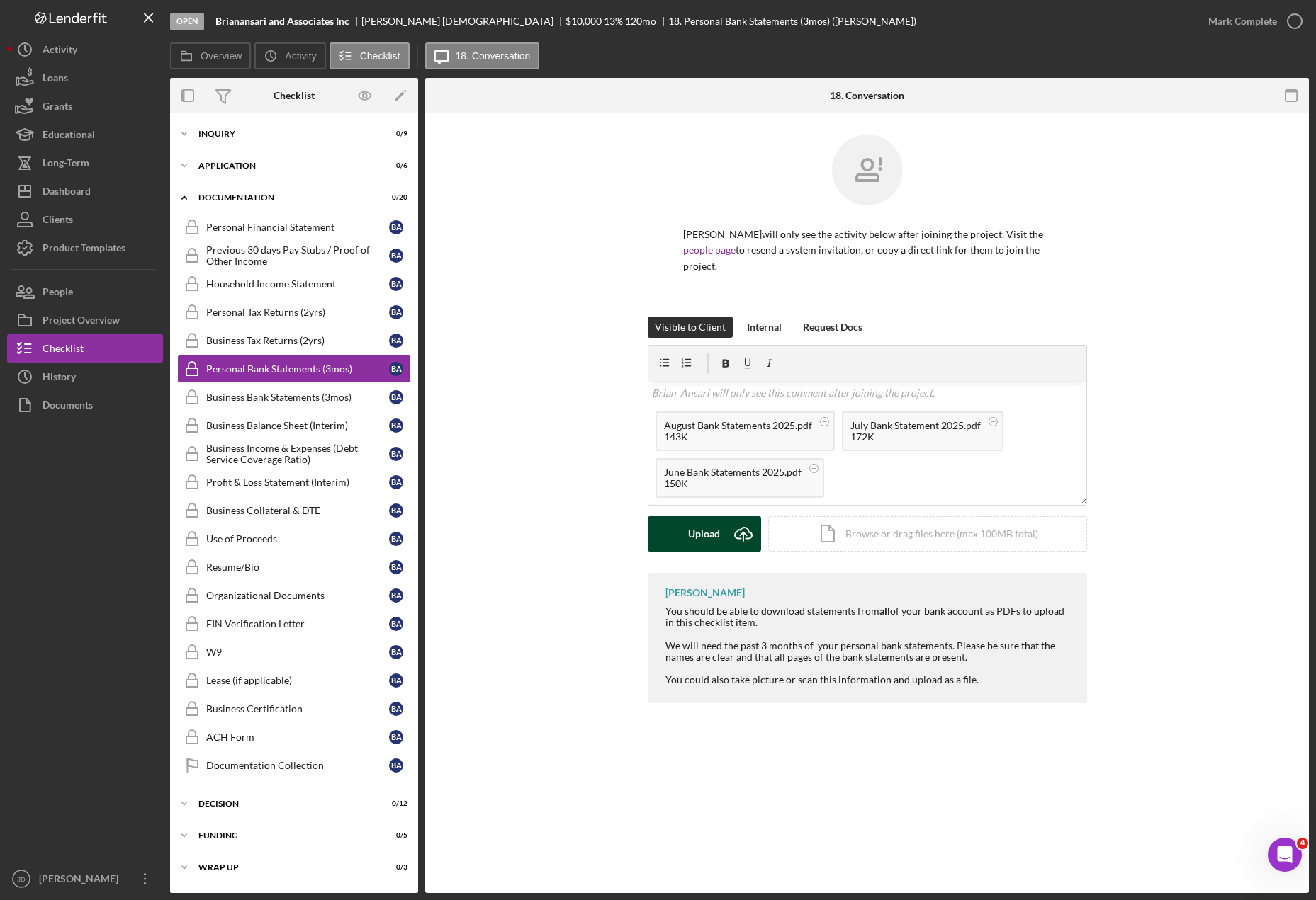
click at [714, 516] on div "Upload" at bounding box center [704, 534] width 32 height 36
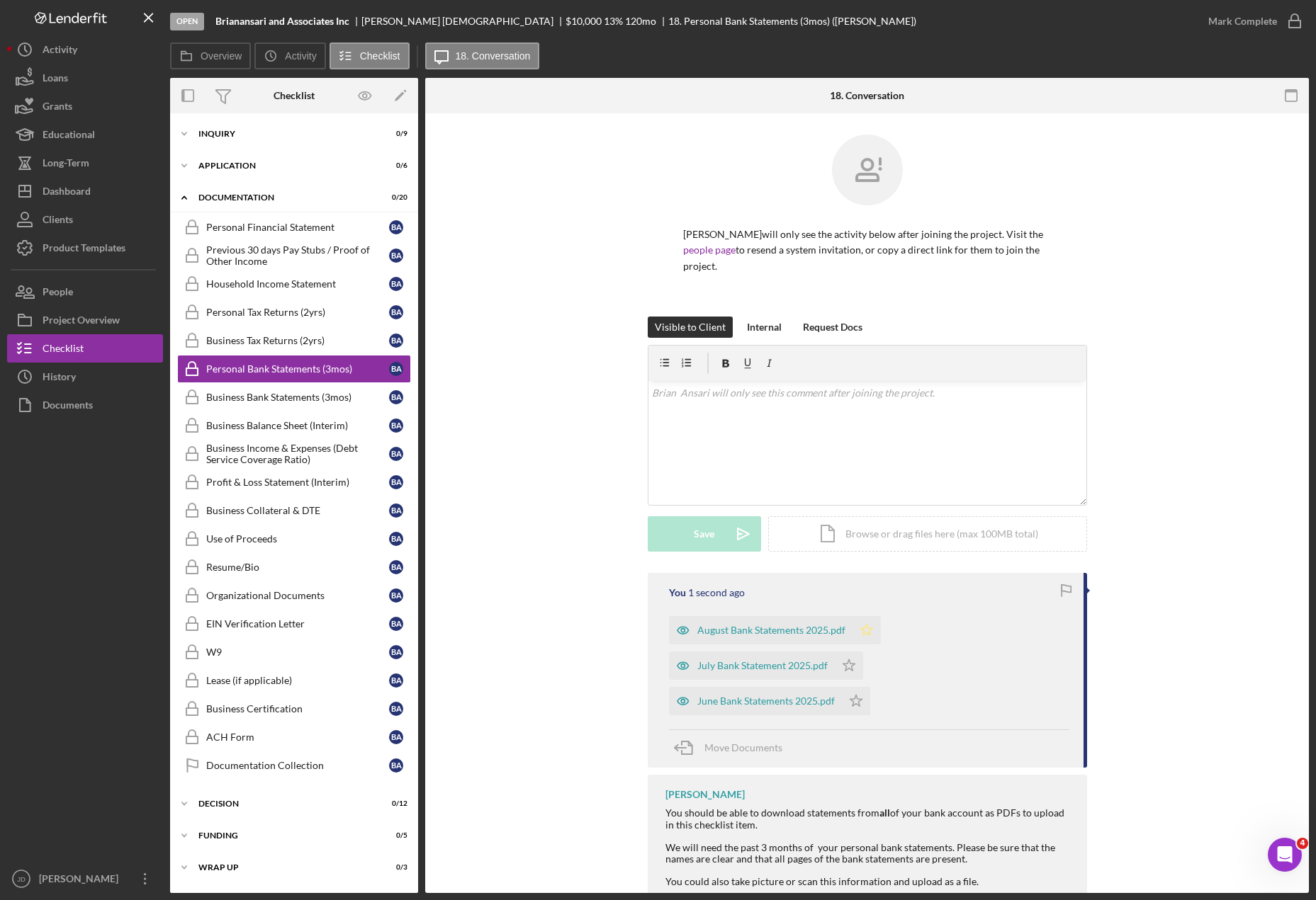
click at [868, 624] on polygon "button" at bounding box center [866, 630] width 12 height 11
click at [850, 651] on icon "Icon/Star" at bounding box center [849, 665] width 28 height 28
click at [855, 690] on icon "Icon/Star" at bounding box center [855, 701] width 28 height 28
click at [1292, 19] on icon "button" at bounding box center [1294, 22] width 36 height 36
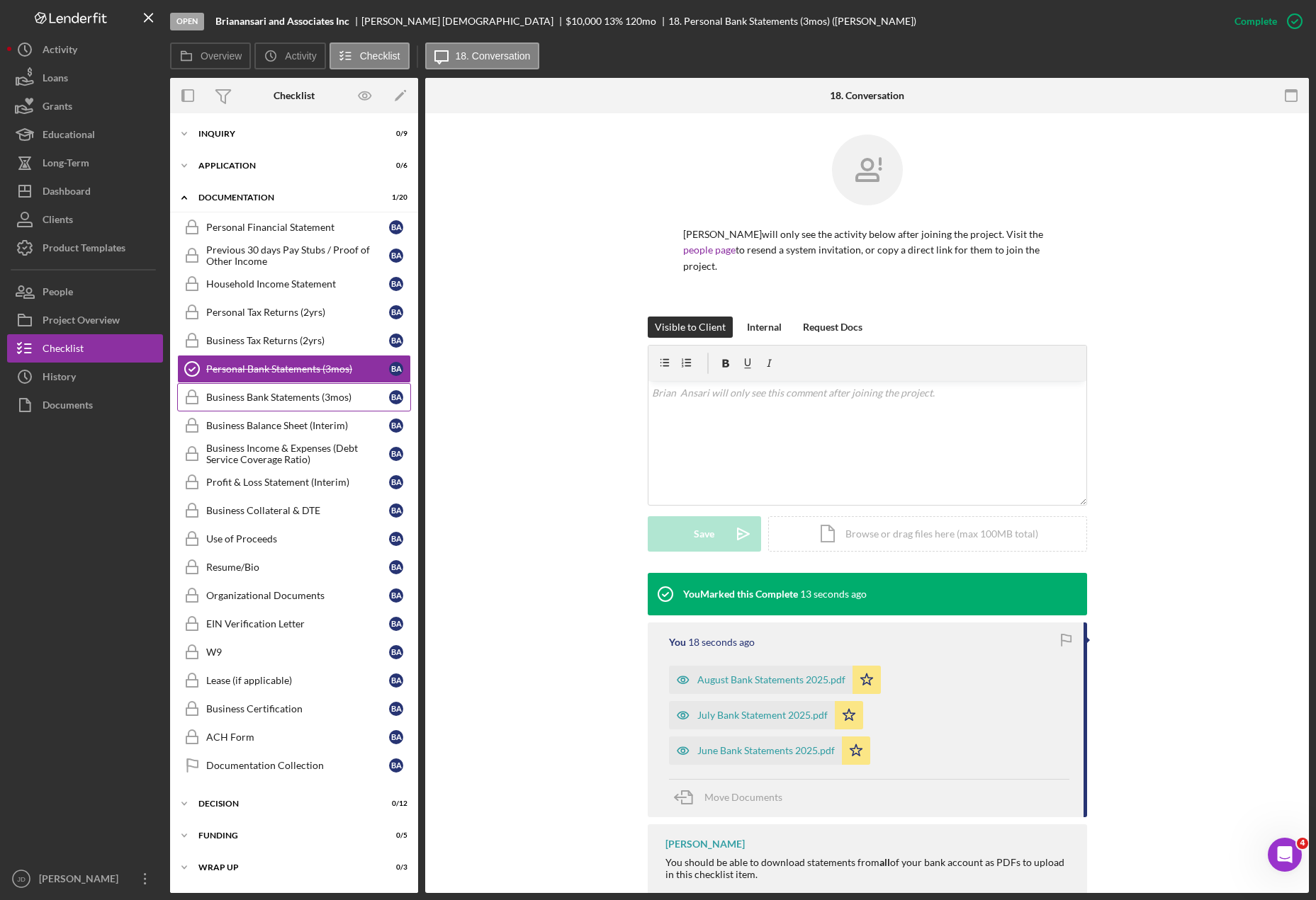
click at [261, 397] on div "Business Bank Statements (3mos)" at bounding box center [297, 398] width 183 height 11
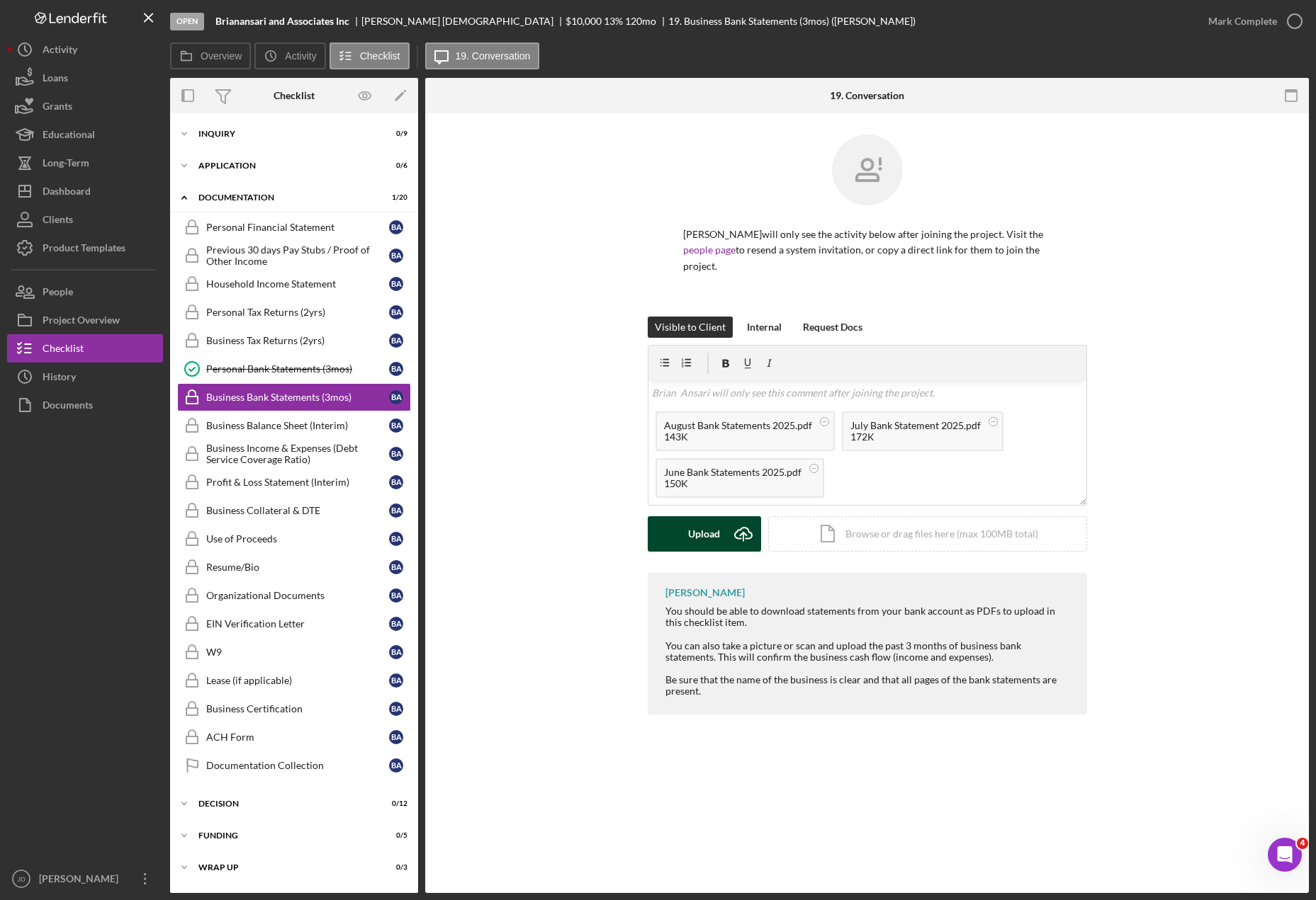
click at [696, 520] on div "Upload" at bounding box center [704, 534] width 32 height 36
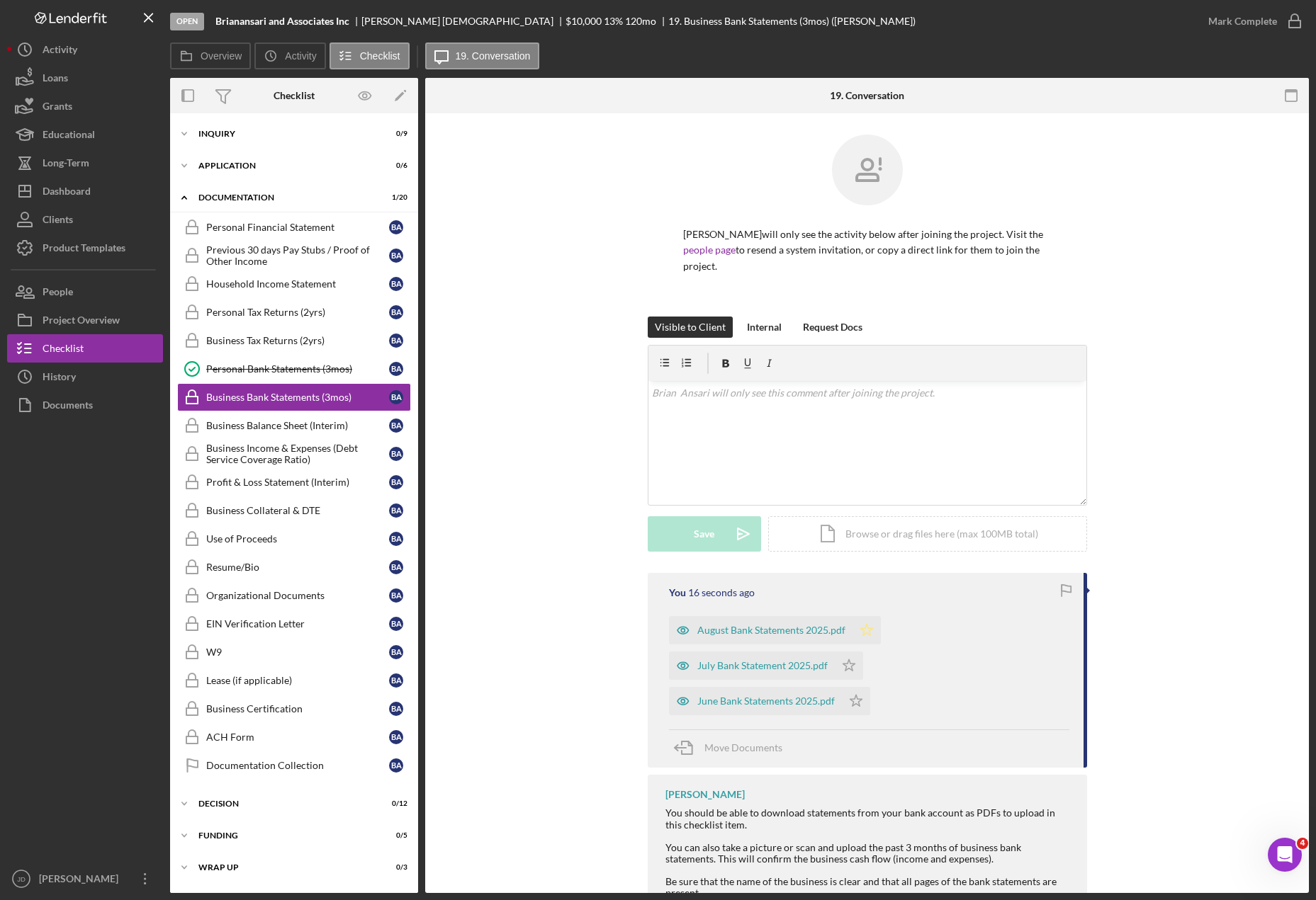
click at [864, 617] on icon "Icon/Star" at bounding box center [867, 631] width 28 height 28
click at [839, 651] on icon "Icon/Star" at bounding box center [849, 665] width 28 height 28
click at [854, 695] on icon "Icon/Star" at bounding box center [855, 701] width 28 height 28
click at [1299, 22] on icon "button" at bounding box center [1294, 22] width 36 height 36
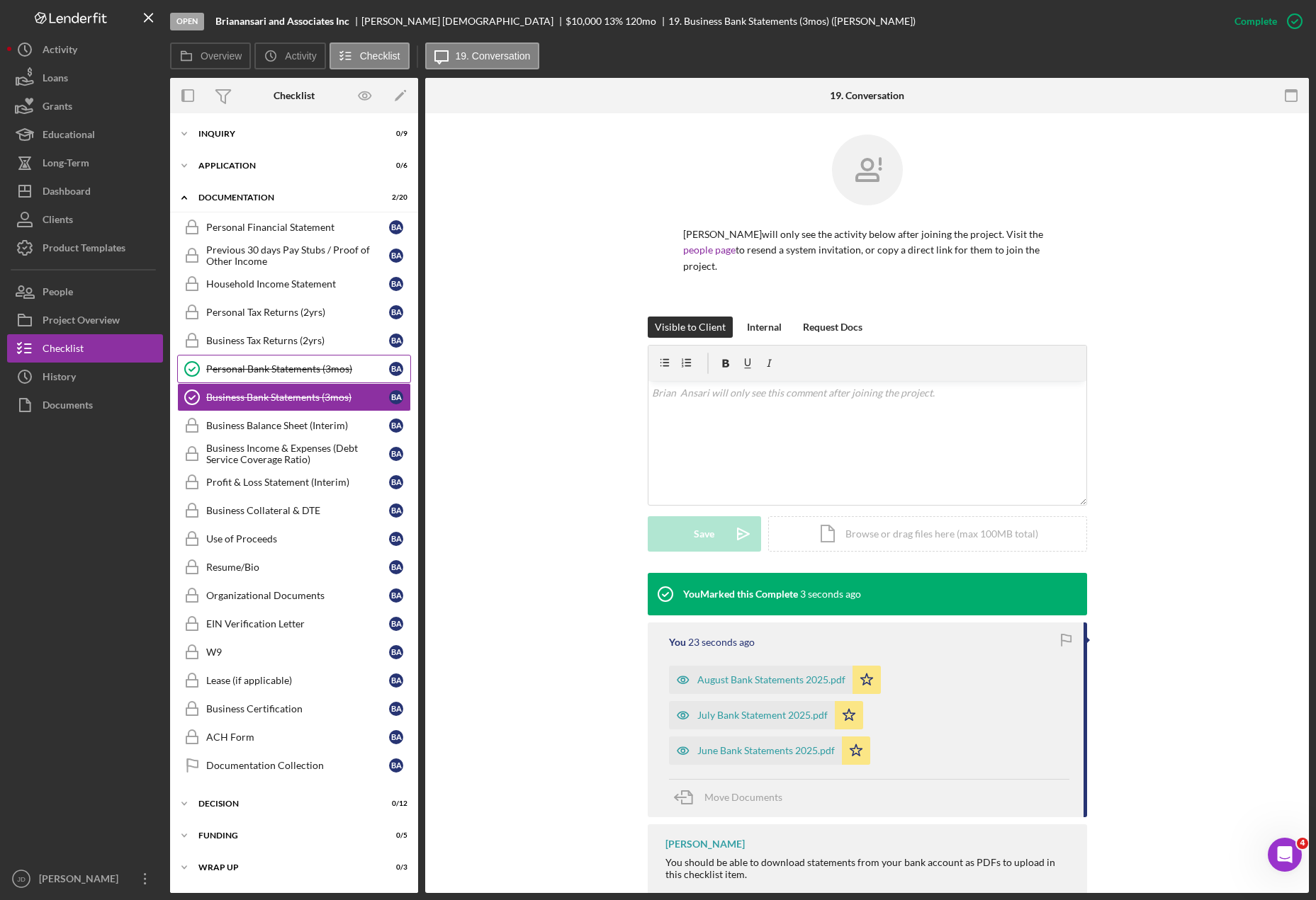
click at [262, 366] on div "Personal Bank Statements (3mos)" at bounding box center [297, 369] width 183 height 11
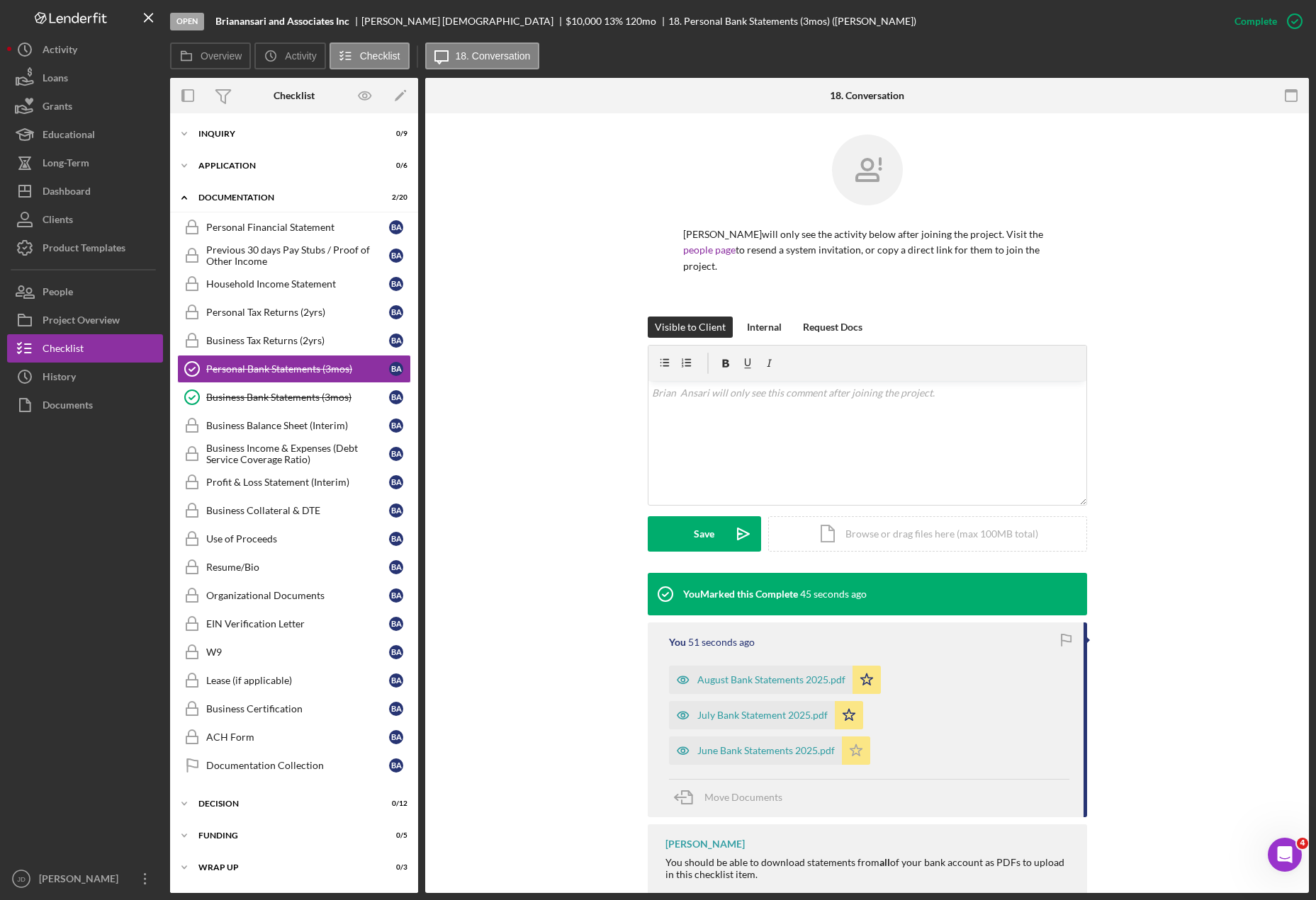
click at [852, 736] on icon "Icon/Star" at bounding box center [855, 750] width 28 height 28
click at [849, 704] on icon "Icon/Star" at bounding box center [849, 715] width 28 height 28
click at [866, 666] on icon "Icon/Star" at bounding box center [867, 680] width 28 height 28
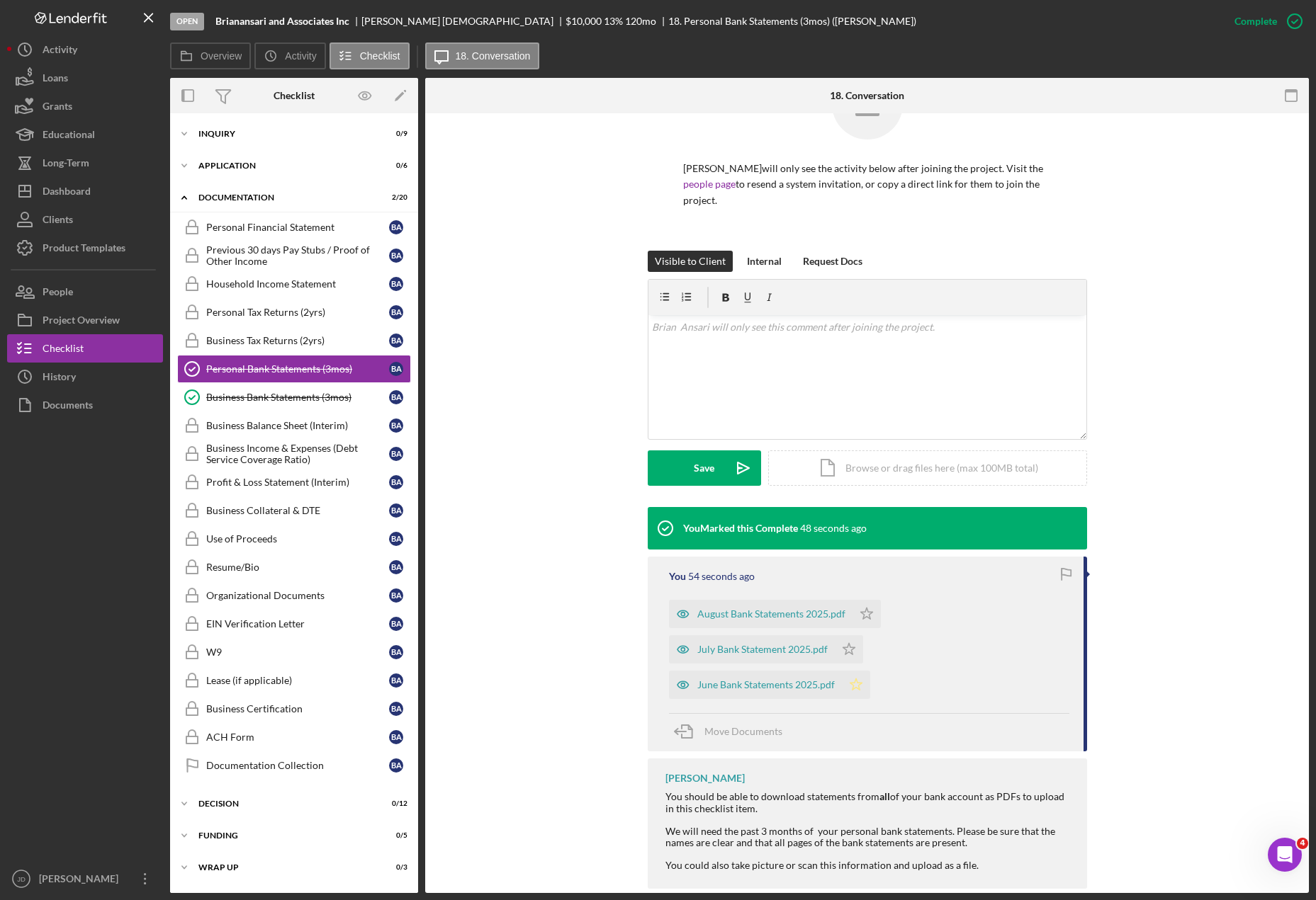
scroll to position [74, 0]
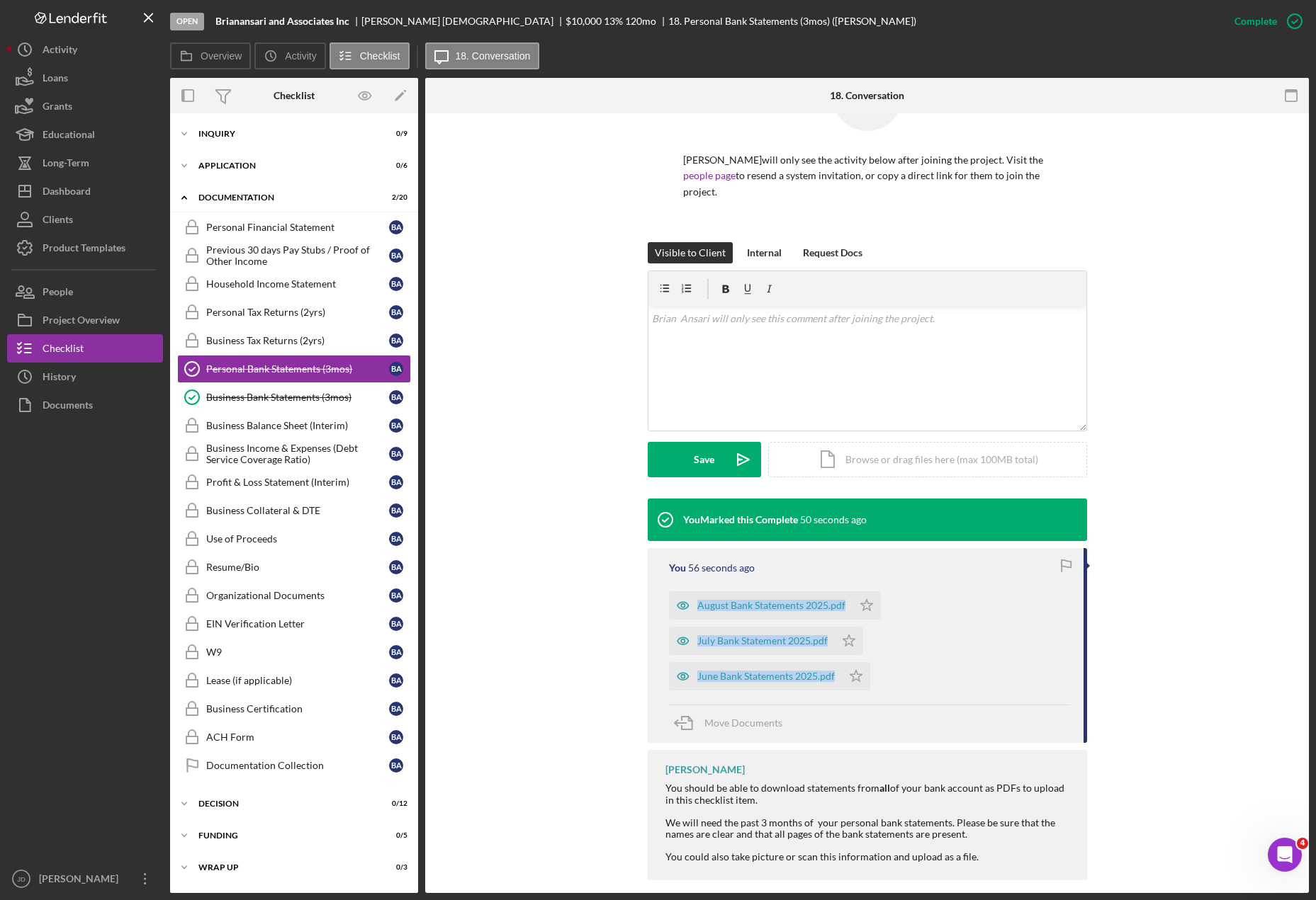
drag, startPoint x: 915, startPoint y: 684, endPoint x: 807, endPoint y: 559, distance: 165.2
click at [807, 559] on div "You 56 seconds ago August Bank Statements 2025.pdf Icon/Star July Bank Statemen…" at bounding box center [867, 646] width 439 height 195
click at [1062, 550] on icon "button" at bounding box center [1065, 566] width 32 height 32
click at [771, 561] on div "You 1 minute ago August Bank Statements 2025.pdf Icon/Star July Bank Statement …" at bounding box center [867, 646] width 439 height 195
click at [989, 627] on div "August Bank Statements 2025.pdf Icon/Star July Bank Statement 2025.pdf Icon/Sta…" at bounding box center [870, 638] width 401 height 107
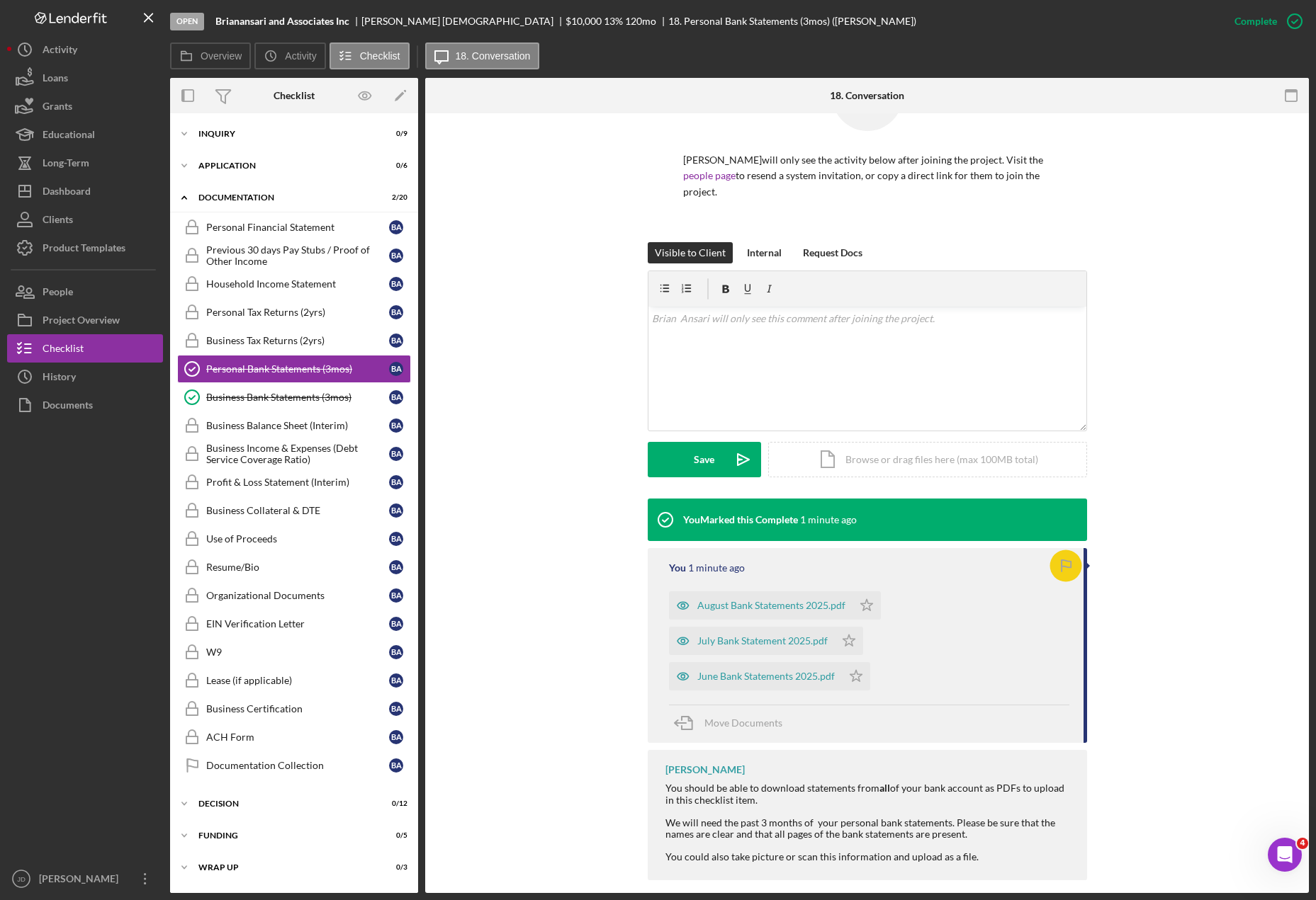
click at [1065, 550] on icon "button" at bounding box center [1065, 566] width 32 height 32
drag, startPoint x: 1079, startPoint y: 561, endPoint x: 1076, endPoint y: 637, distance: 76.1
click at [1054, 691] on div "You 1 minute ago August Bank Statements 2025.pdf Icon/Star July Bank Statement …" at bounding box center [867, 646] width 439 height 195
click at [1078, 603] on div "You 1 minute ago August Bank Statements 2025.pdf Icon/Star July Bank Statement …" at bounding box center [867, 646] width 439 height 195
click at [1087, 547] on div "You Marked this Complete 1 minute ago You 1 minute ago August Bank Statements 2…" at bounding box center [867, 693] width 841 height 389
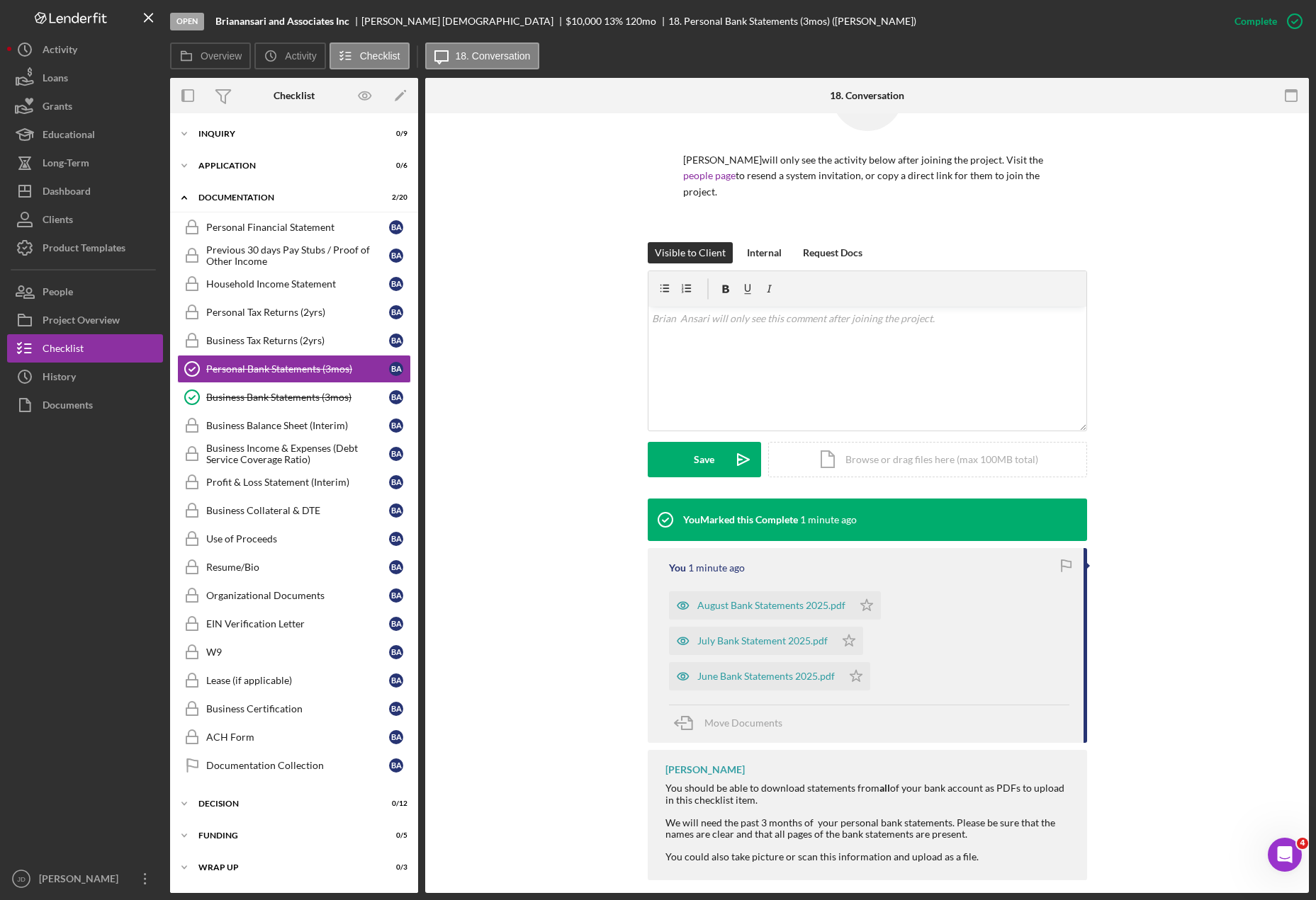
click at [1086, 562] on div at bounding box center [1088, 566] width 4 height 7
drag, startPoint x: 1085, startPoint y: 549, endPoint x: 893, endPoint y: 541, distance: 192.2
click at [893, 548] on div "You 1 minute ago August Bank Statements 2025.pdf Icon/Star July Bank Statement …" at bounding box center [867, 646] width 439 height 195
drag, startPoint x: 891, startPoint y: 551, endPoint x: 905, endPoint y: 555, distance: 14.6
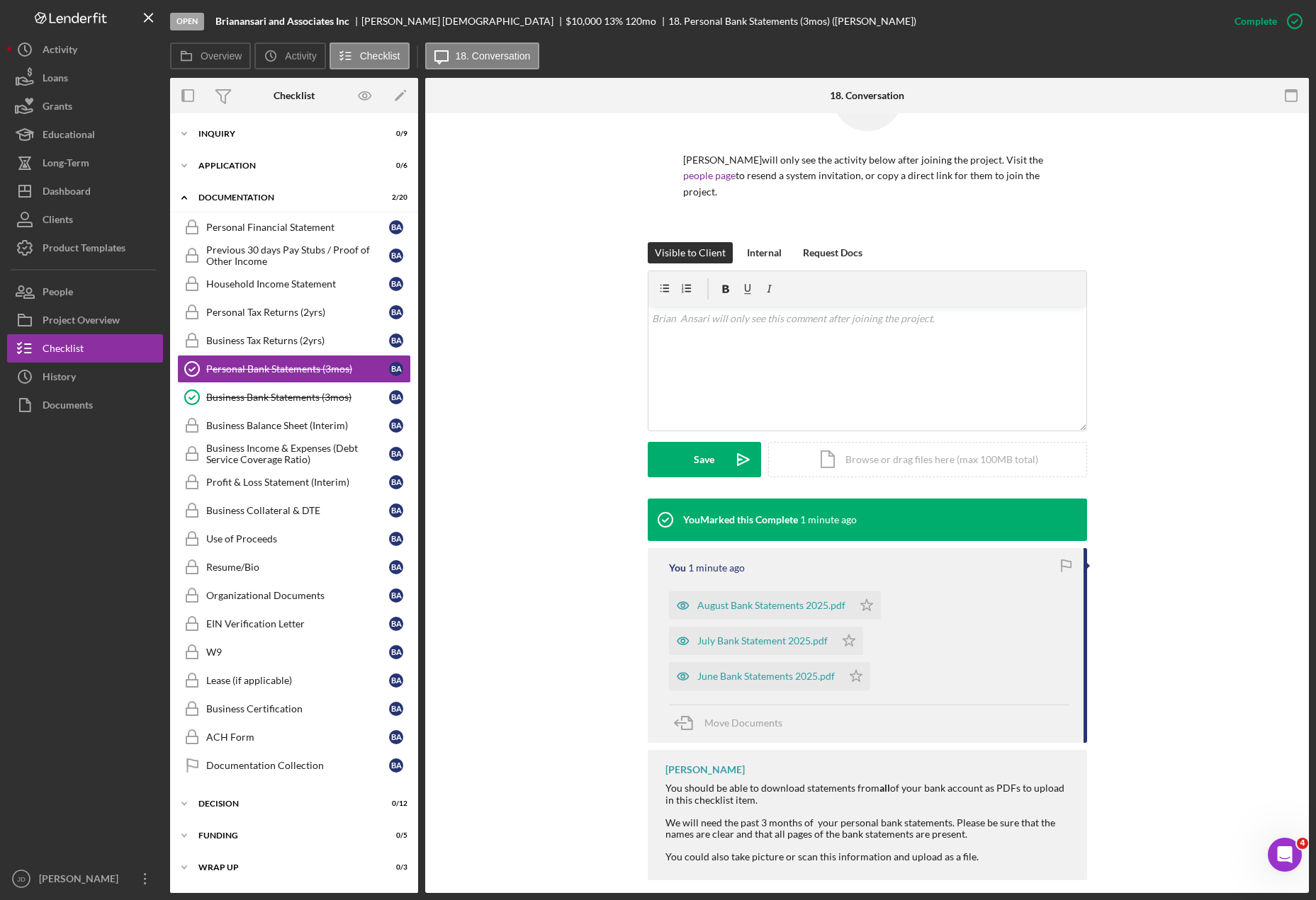
click at [900, 562] on div "You 1 minute ago" at bounding box center [870, 568] width 401 height 11
click at [684, 713] on icon "button" at bounding box center [687, 723] width 36 height 36
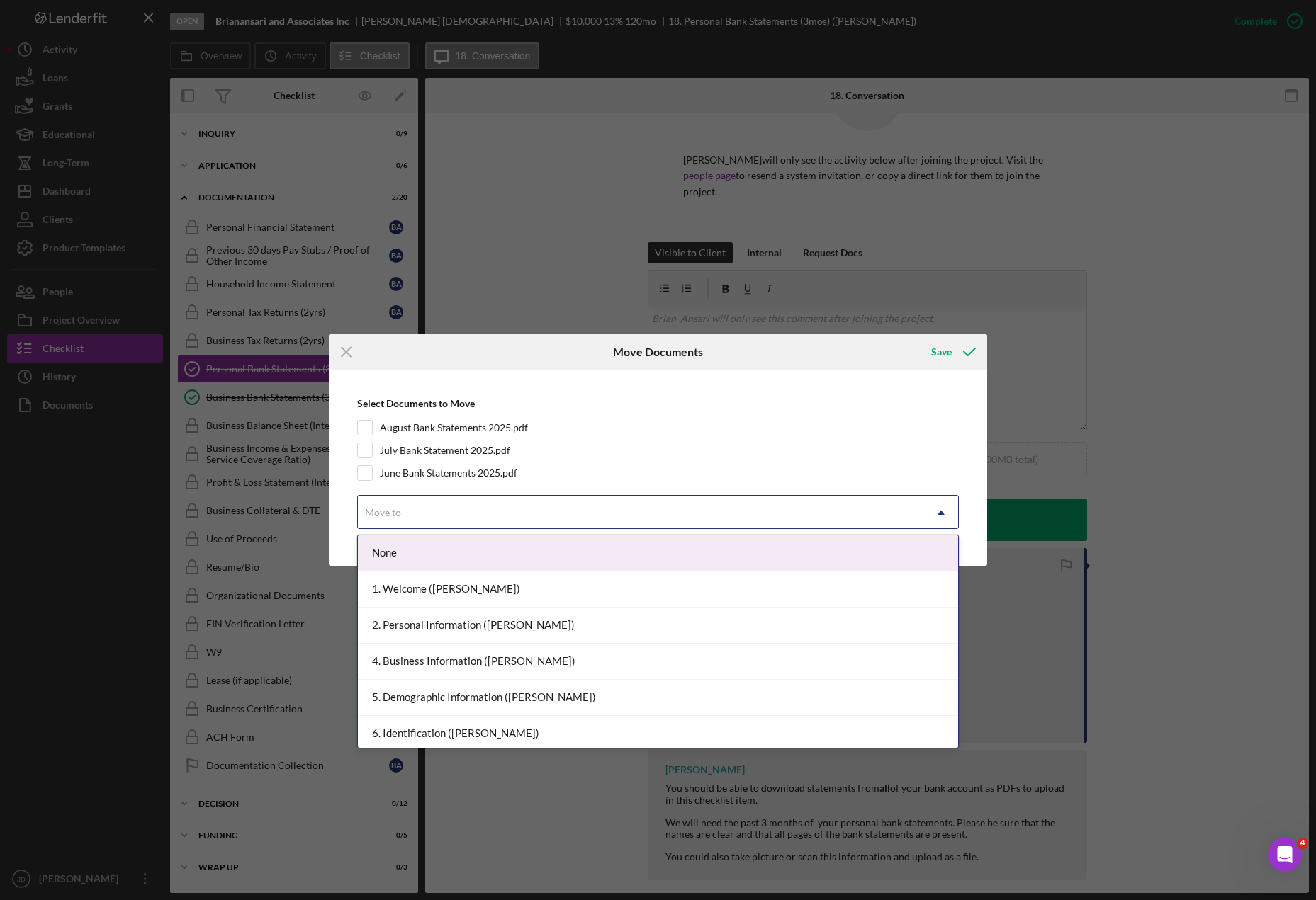
click at [941, 513] on use at bounding box center [942, 513] width 7 height 5
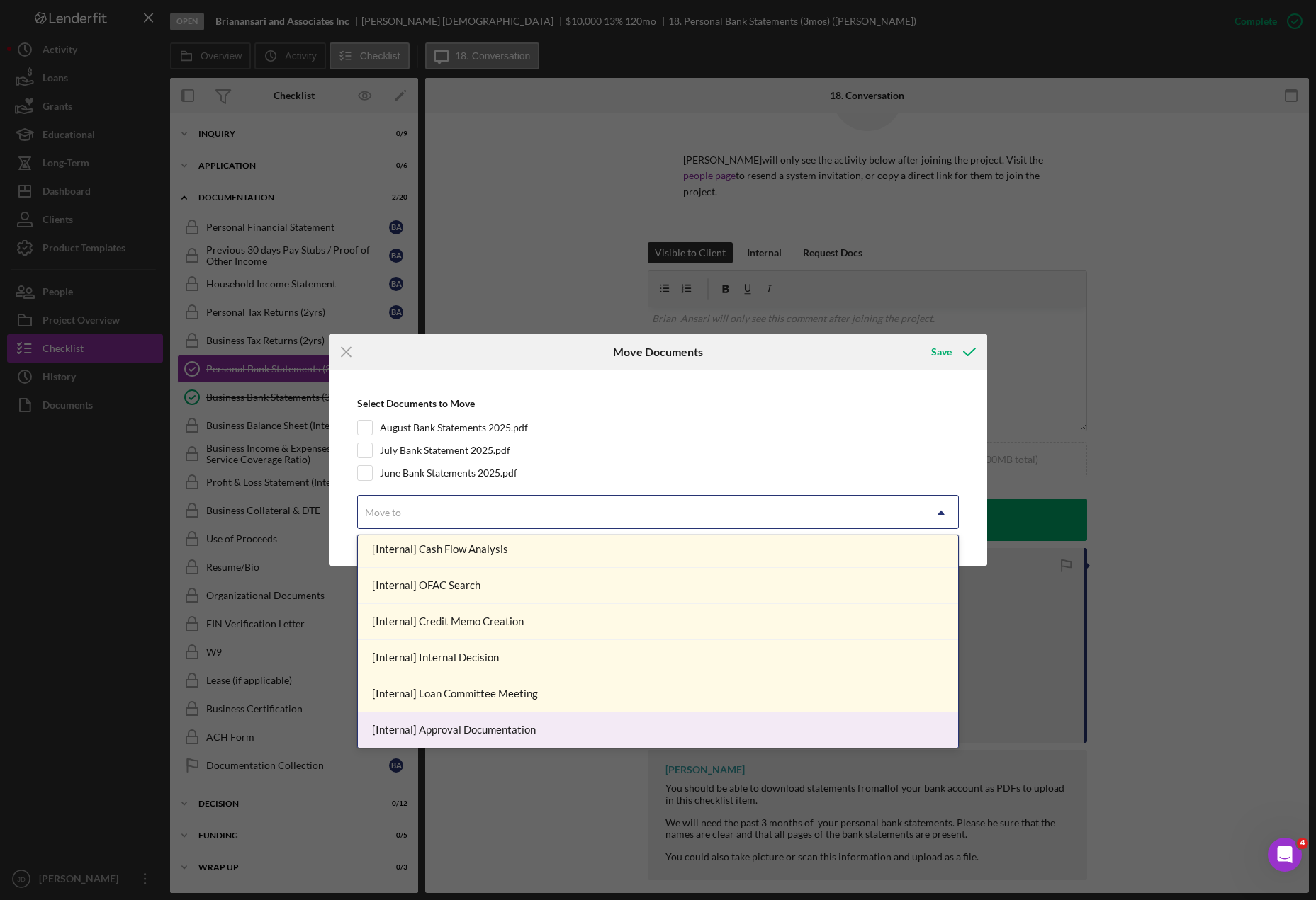
scroll to position [1232, 0]
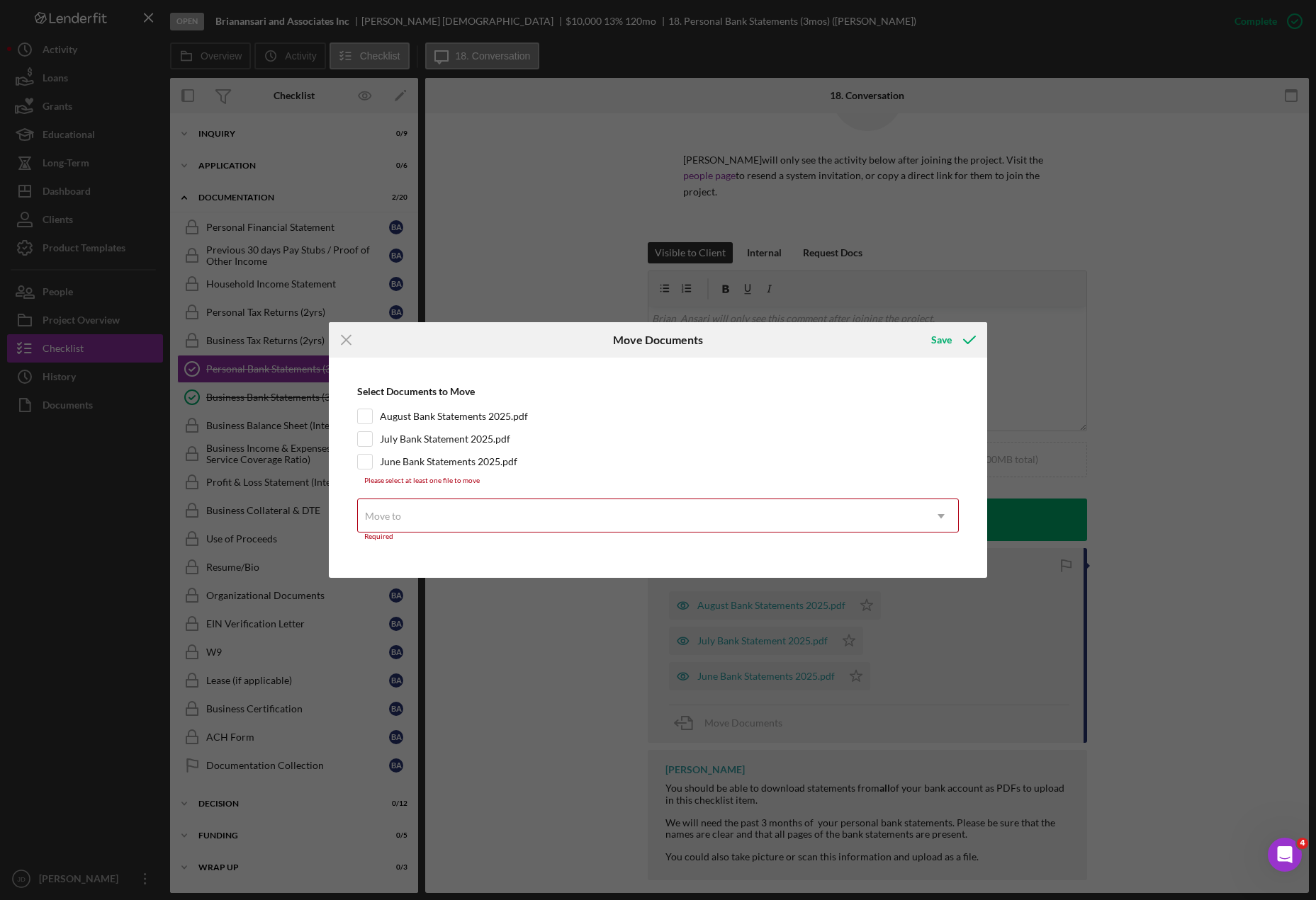
click at [946, 512] on icon "Icon/Dropdown Arrow" at bounding box center [941, 516] width 34 height 34
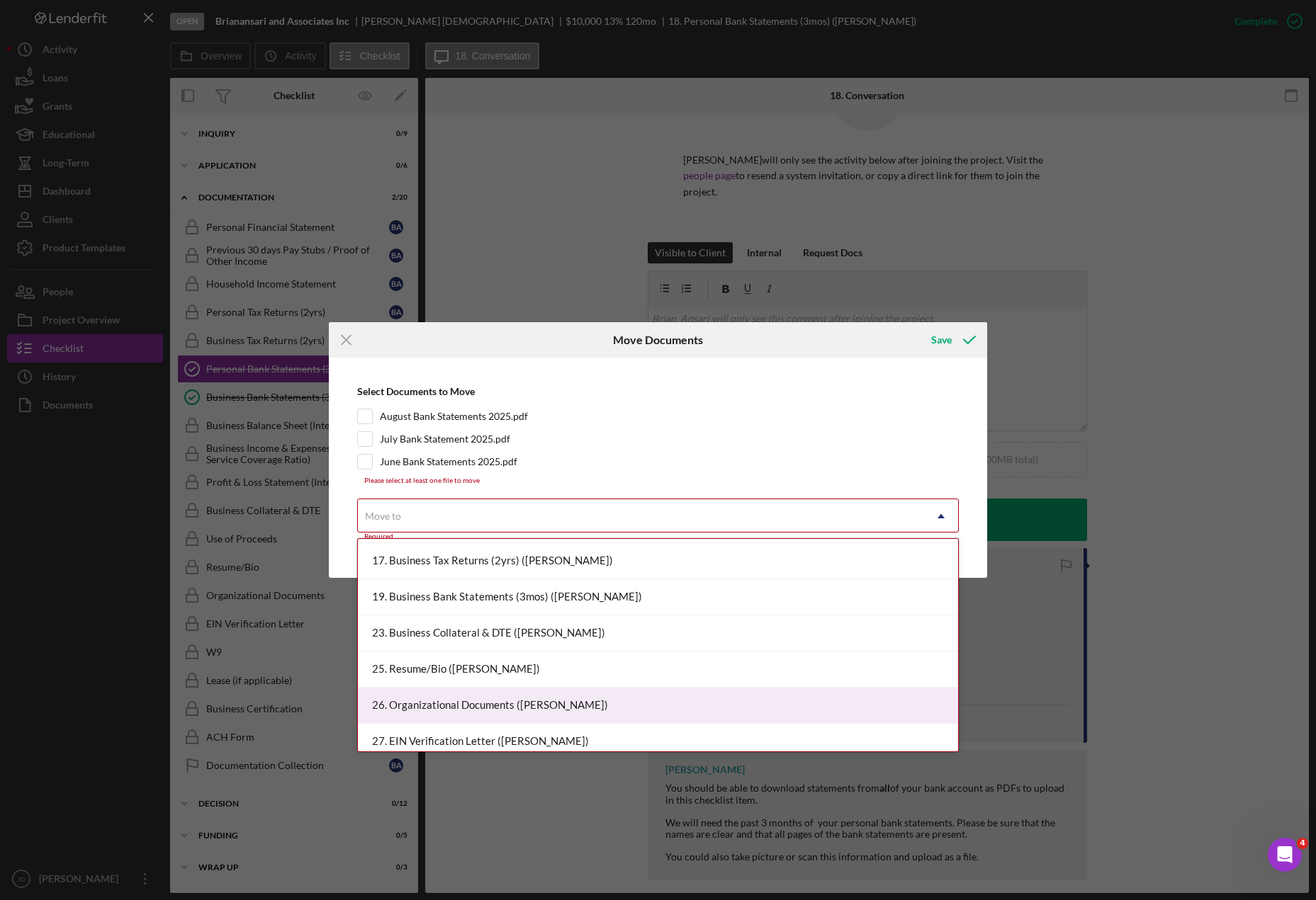
scroll to position [489, 0]
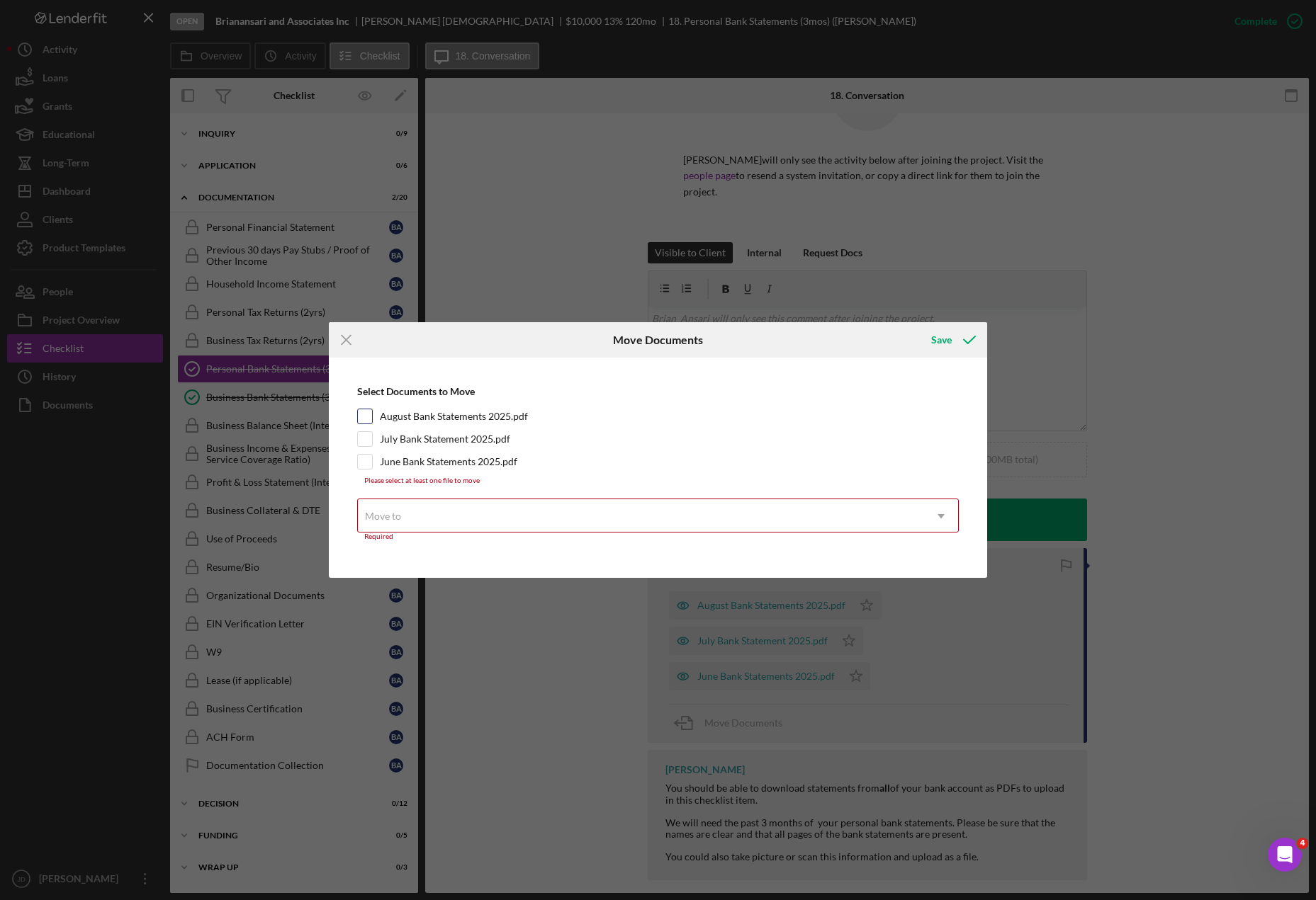
click at [366, 417] on input "August Bank Statements 2025.pdf" at bounding box center [364, 416] width 14 height 14
checkbox input "true"
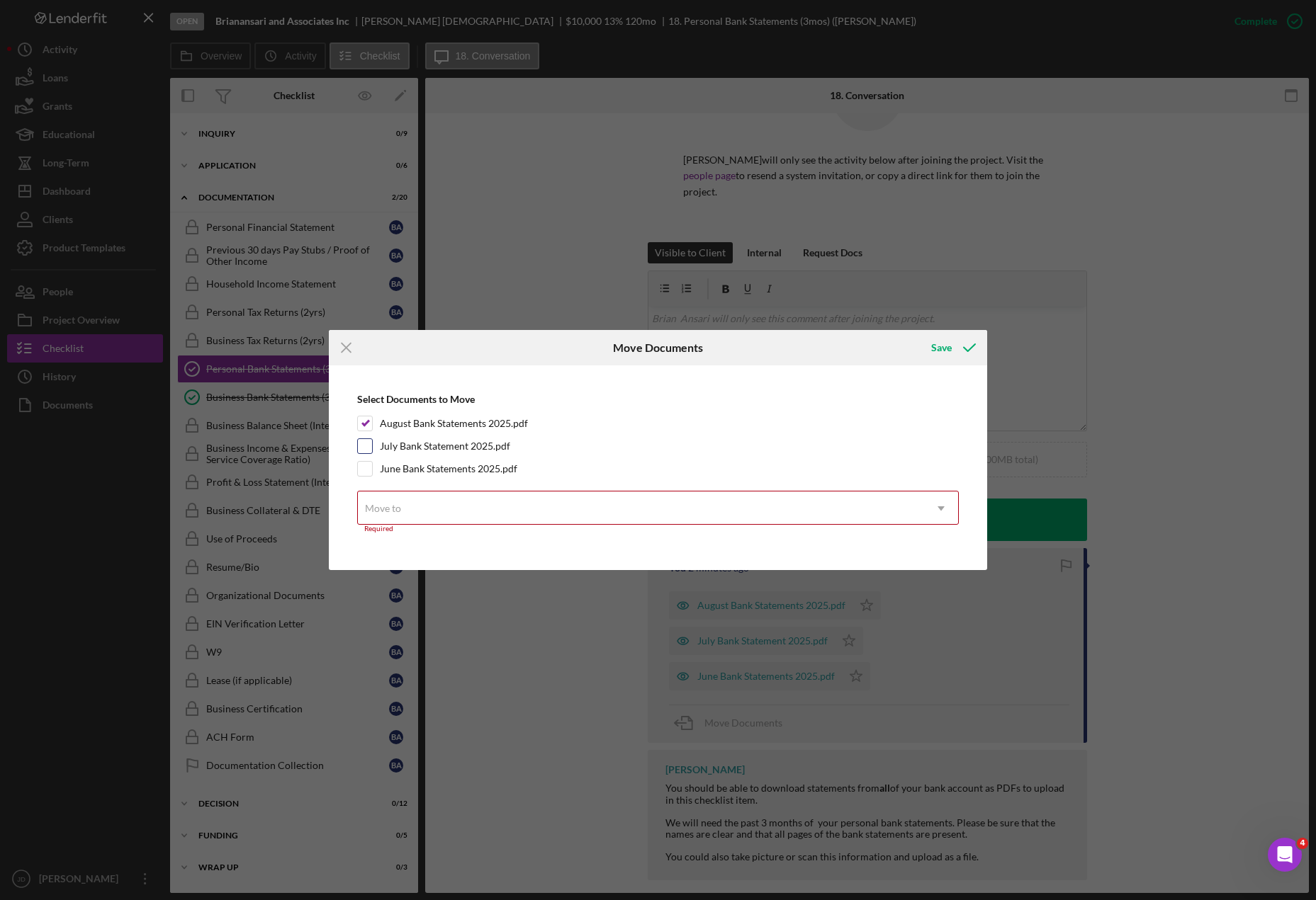
click at [366, 443] on input "July Bank Statement 2025.pdf" at bounding box center [364, 445] width 14 height 14
checkbox input "true"
click at [364, 463] on input "June Bank Statements 2025.pdf" at bounding box center [364, 469] width 14 height 14
checkbox input "true"
click at [942, 509] on icon "Icon/Dropdown Arrow" at bounding box center [941, 508] width 34 height 34
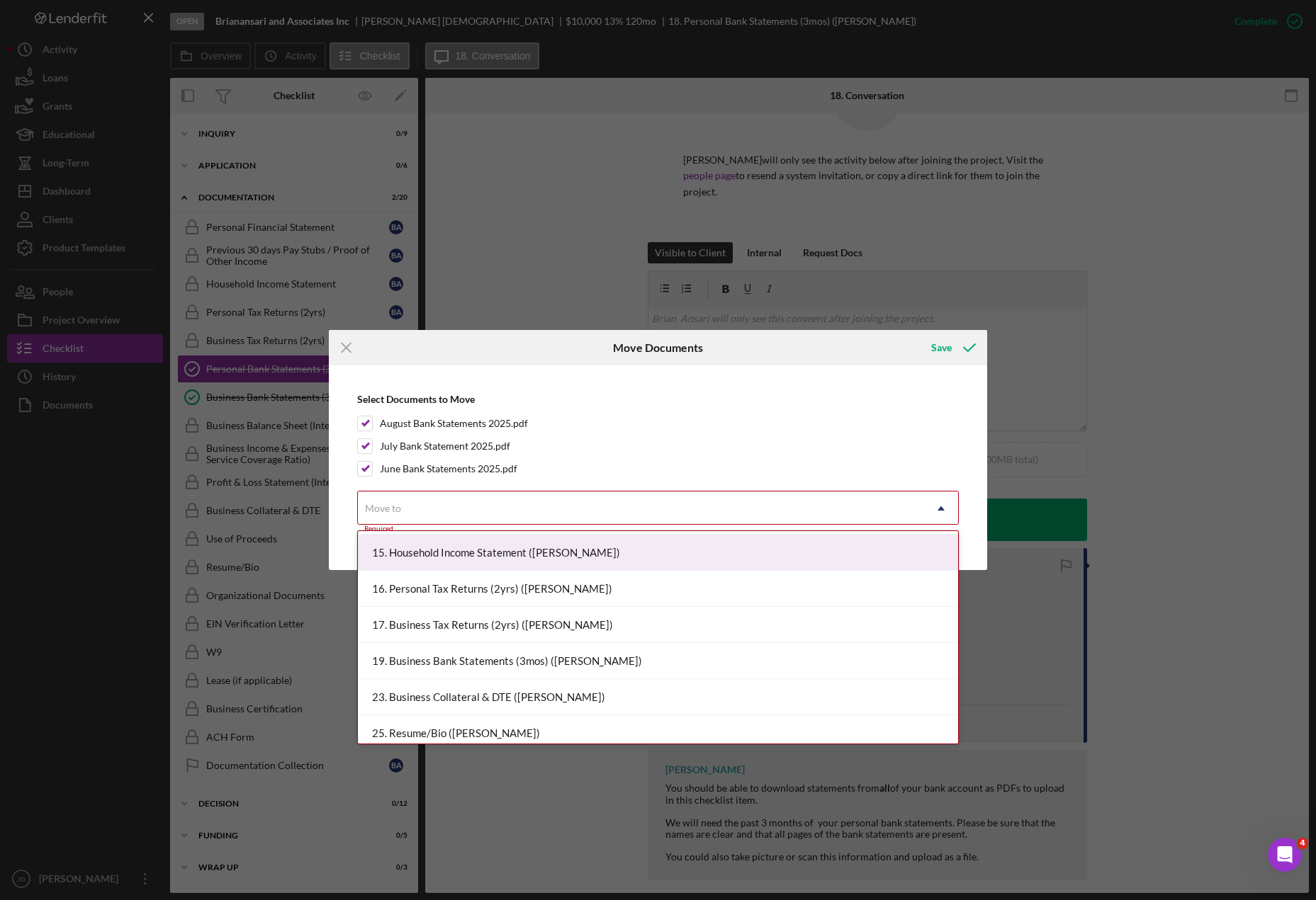
scroll to position [432, 0]
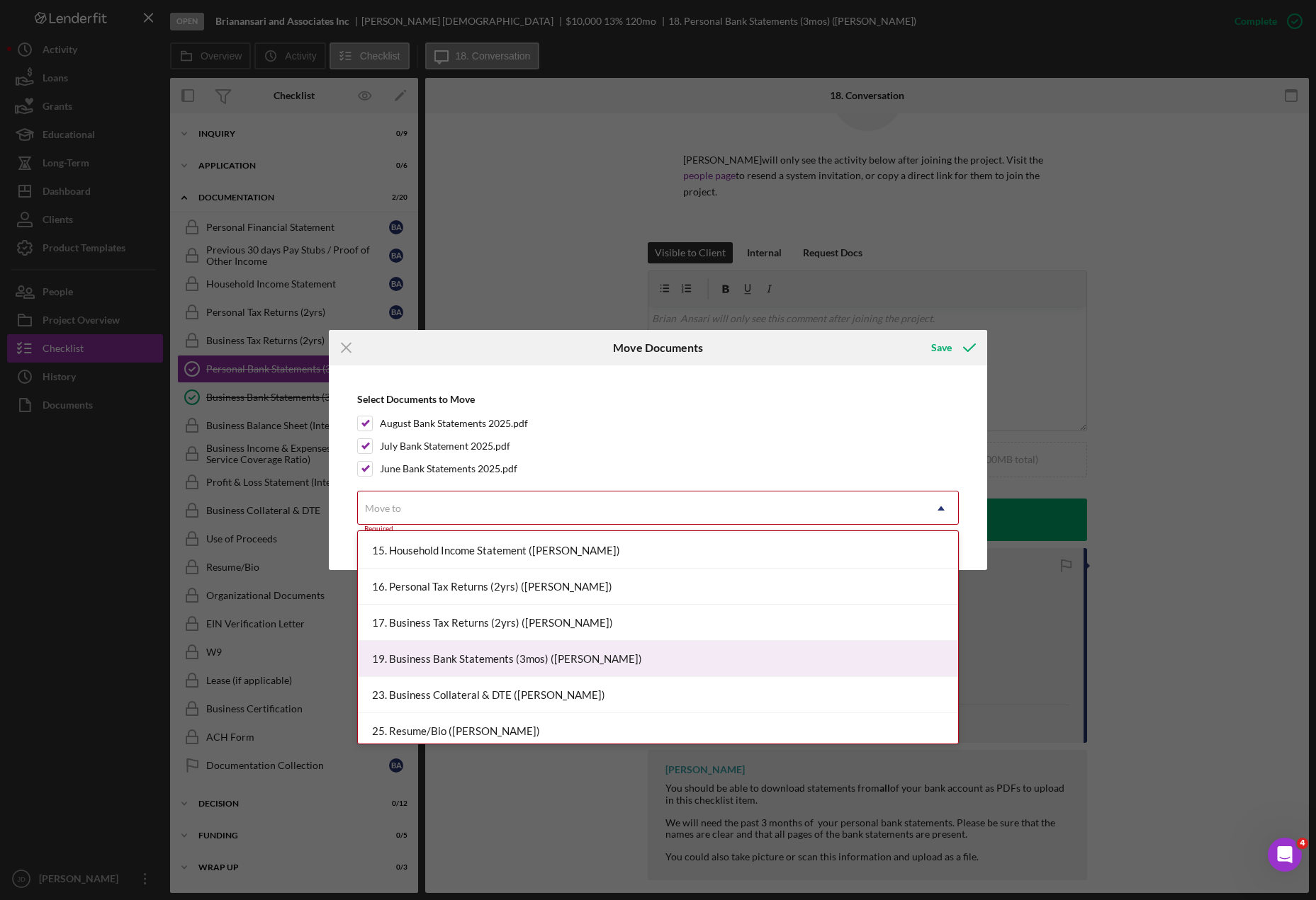
click at [666, 657] on div "19. Business Bank Statements (3mos) ([PERSON_NAME])" at bounding box center [657, 659] width 600 height 36
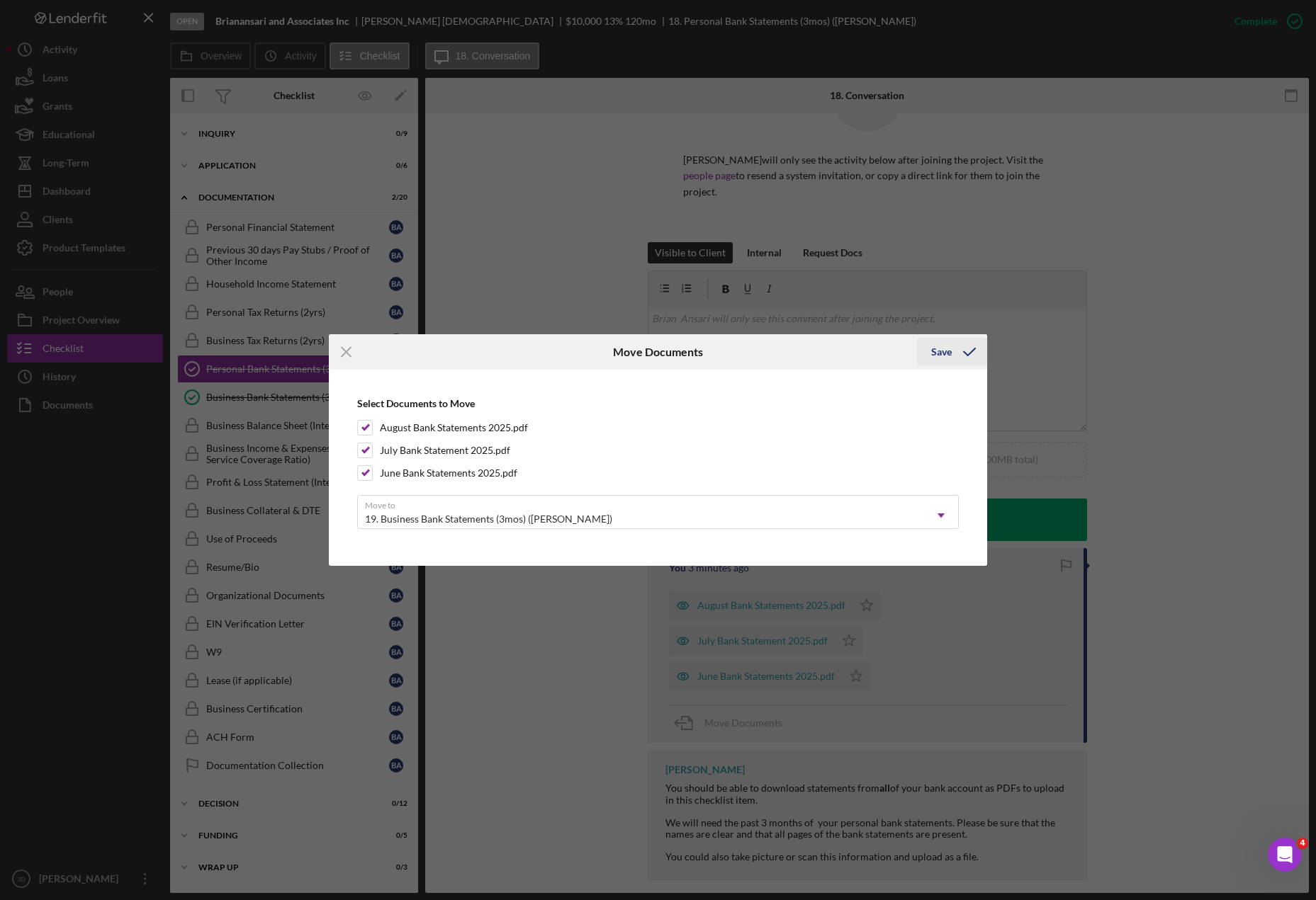
click at [945, 356] on div "Save" at bounding box center [942, 352] width 21 height 28
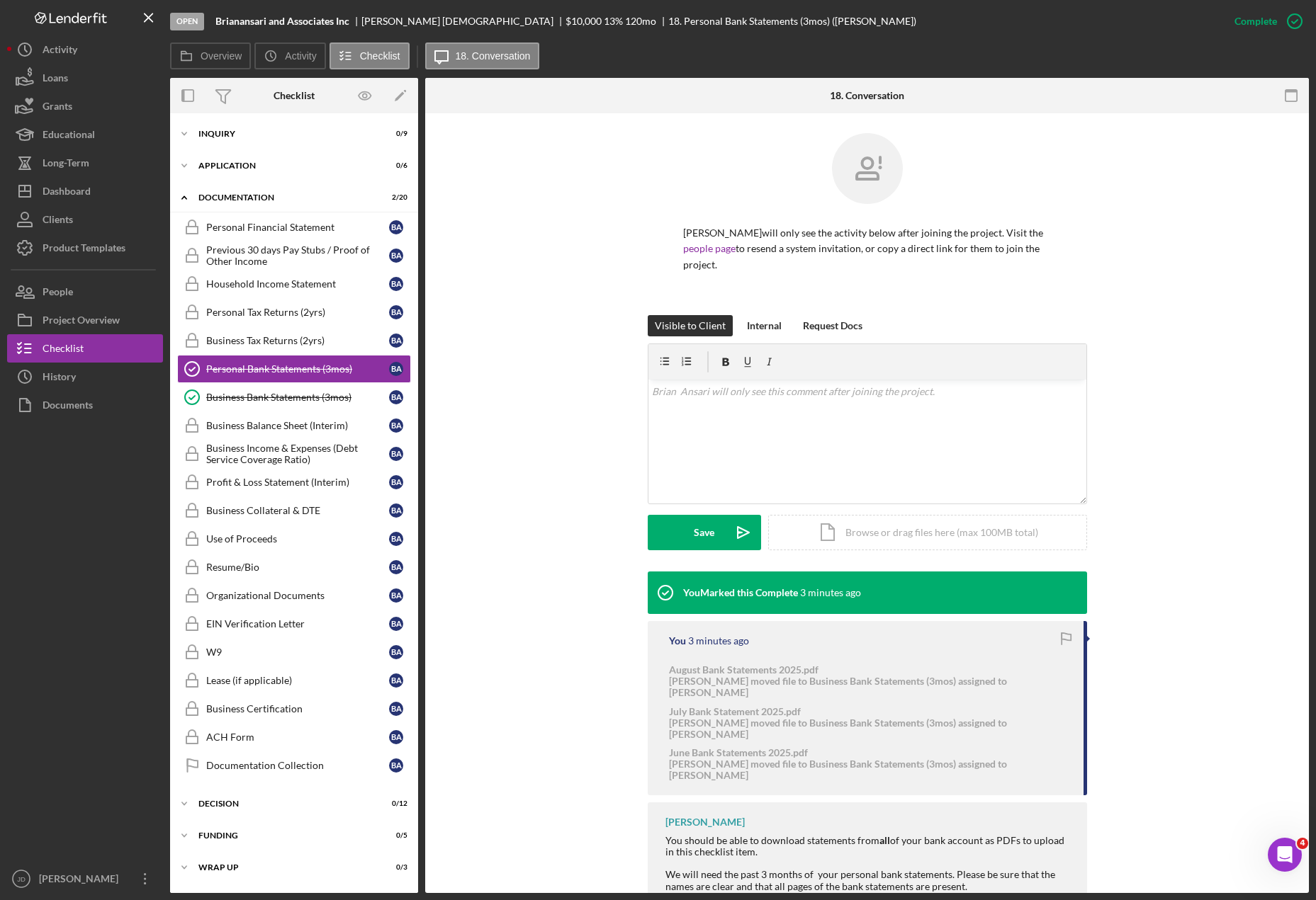
scroll to position [0, 0]
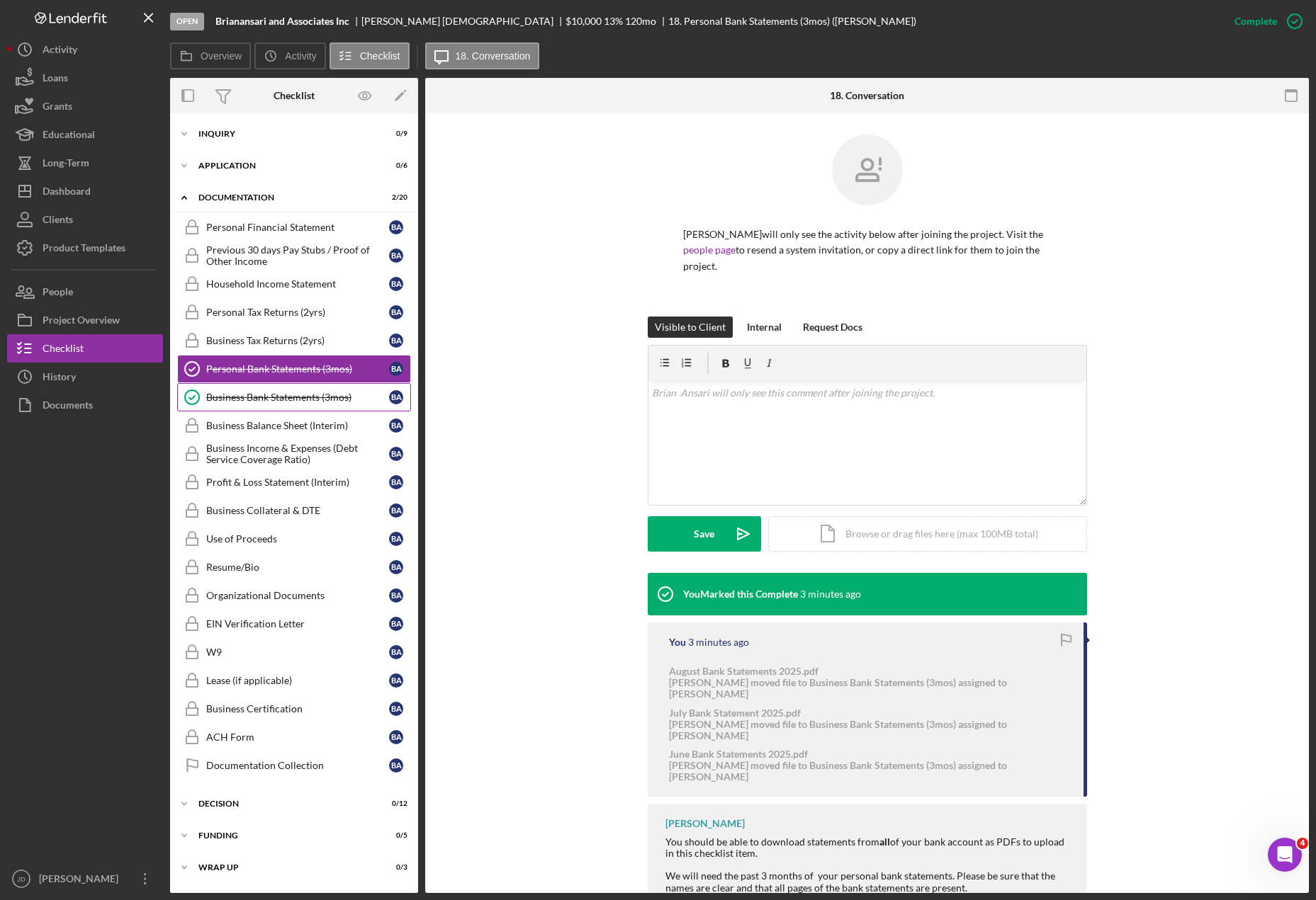
click at [274, 399] on div "Business Bank Statements (3mos)" at bounding box center [297, 398] width 183 height 11
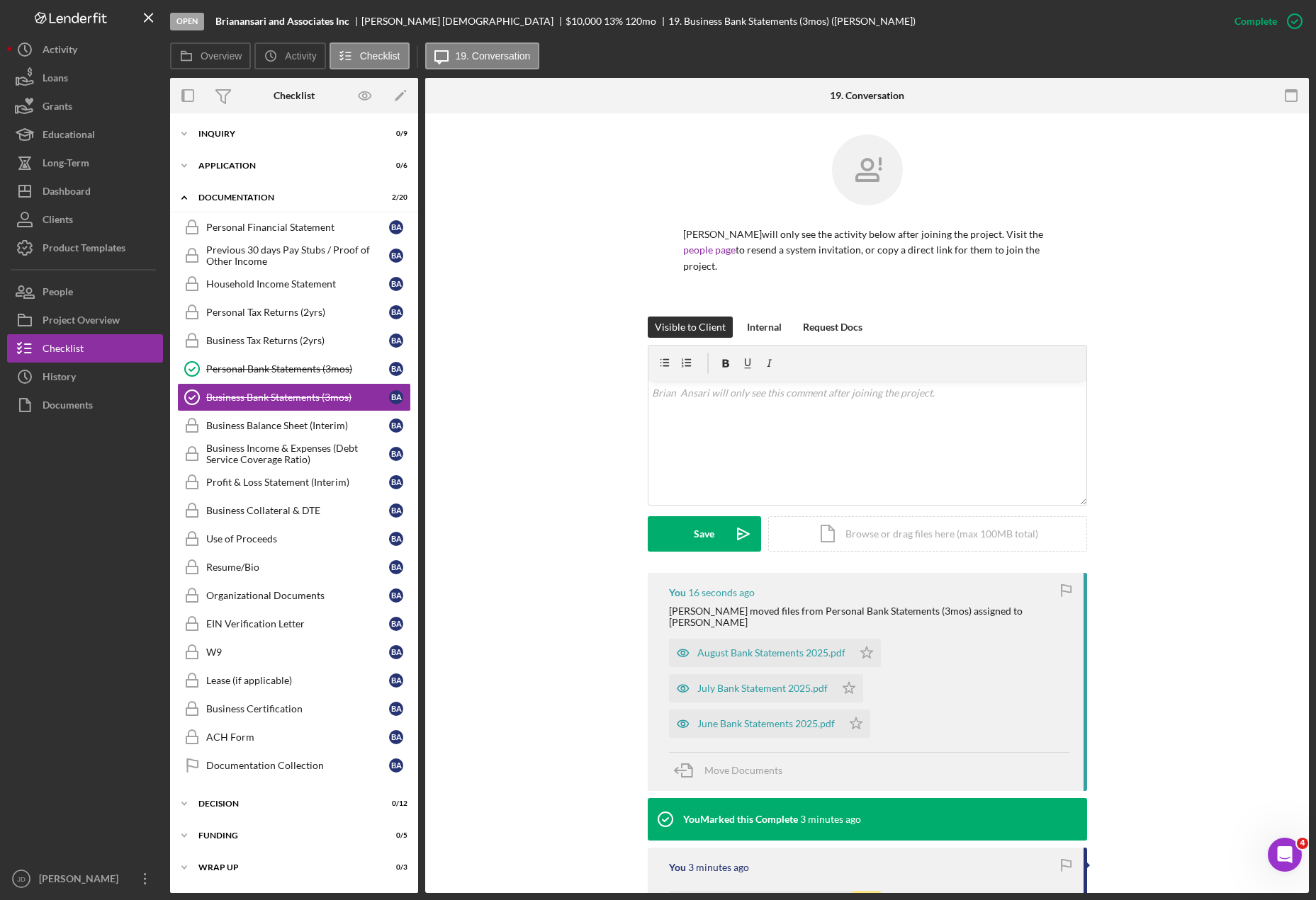
click at [562, 505] on div "Visible to Client Internal Request Docs v Color teal Color pink Remove color Ad…" at bounding box center [867, 444] width 841 height 256
click at [242, 678] on div "Lease (if applicable)" at bounding box center [297, 680] width 183 height 11
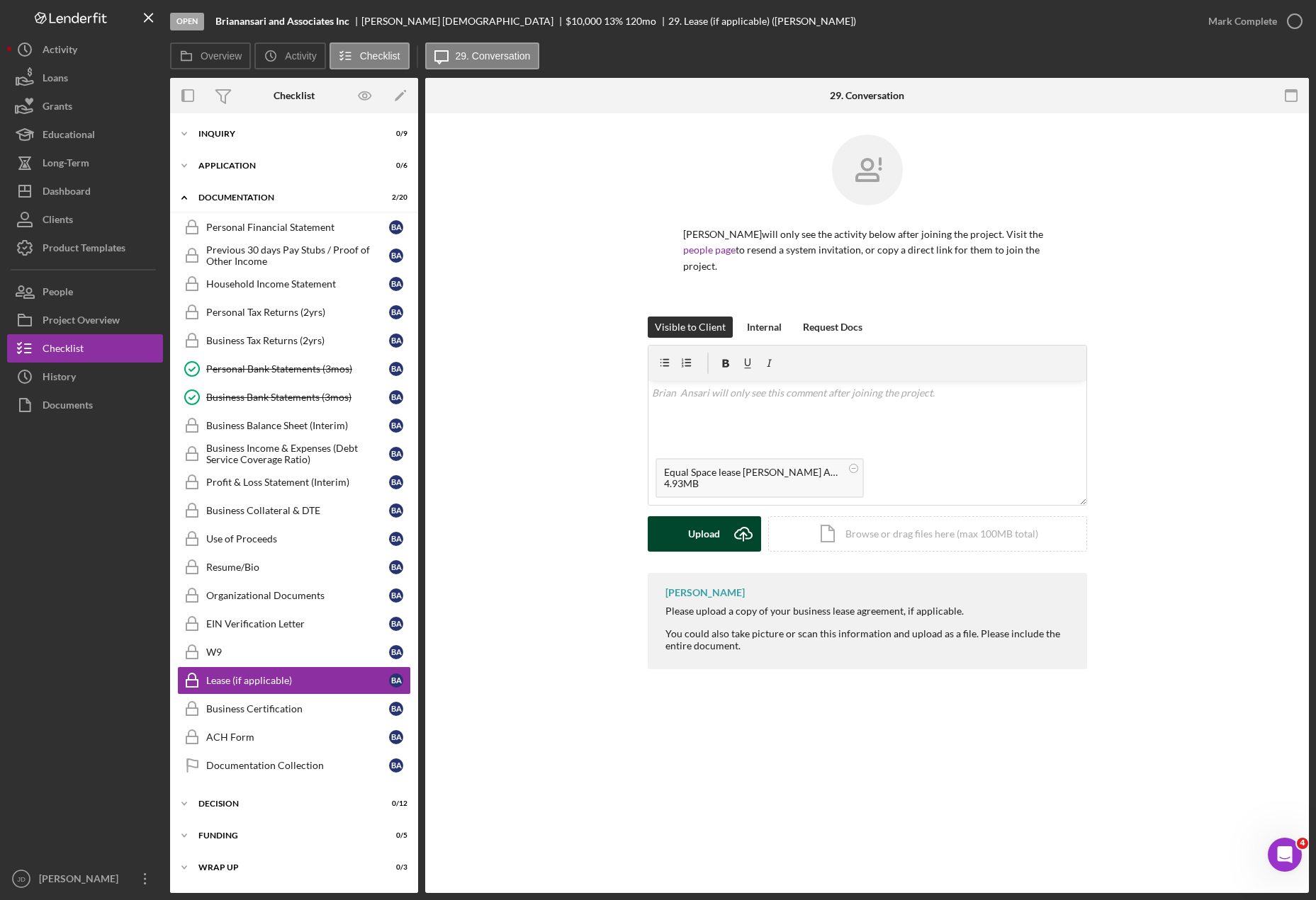
click at [694, 521] on div "Upload" at bounding box center [704, 534] width 32 height 36
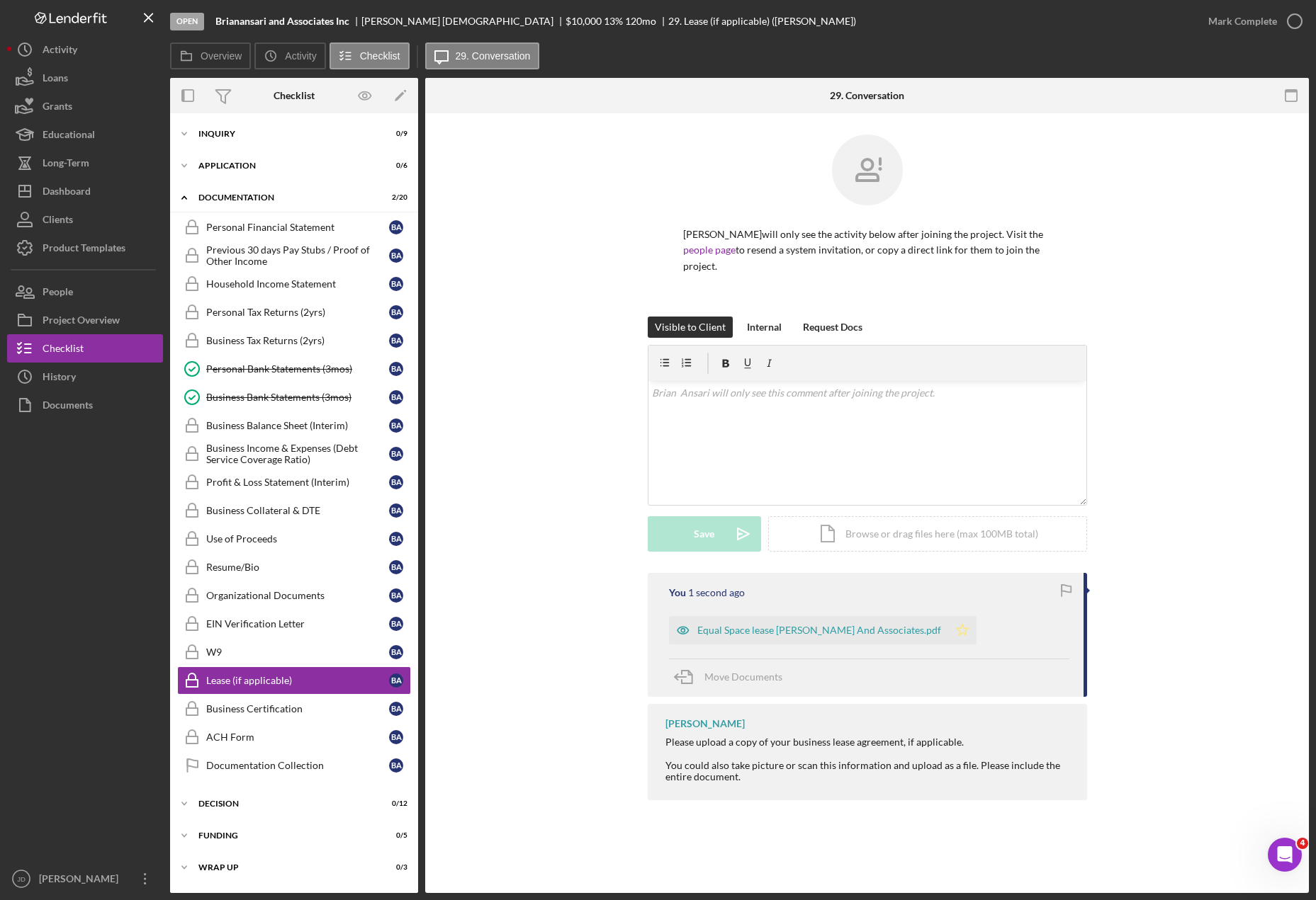
click at [956, 624] on polygon "button" at bounding box center [961, 630] width 12 height 11
click at [1297, 24] on icon "button" at bounding box center [1294, 22] width 36 height 36
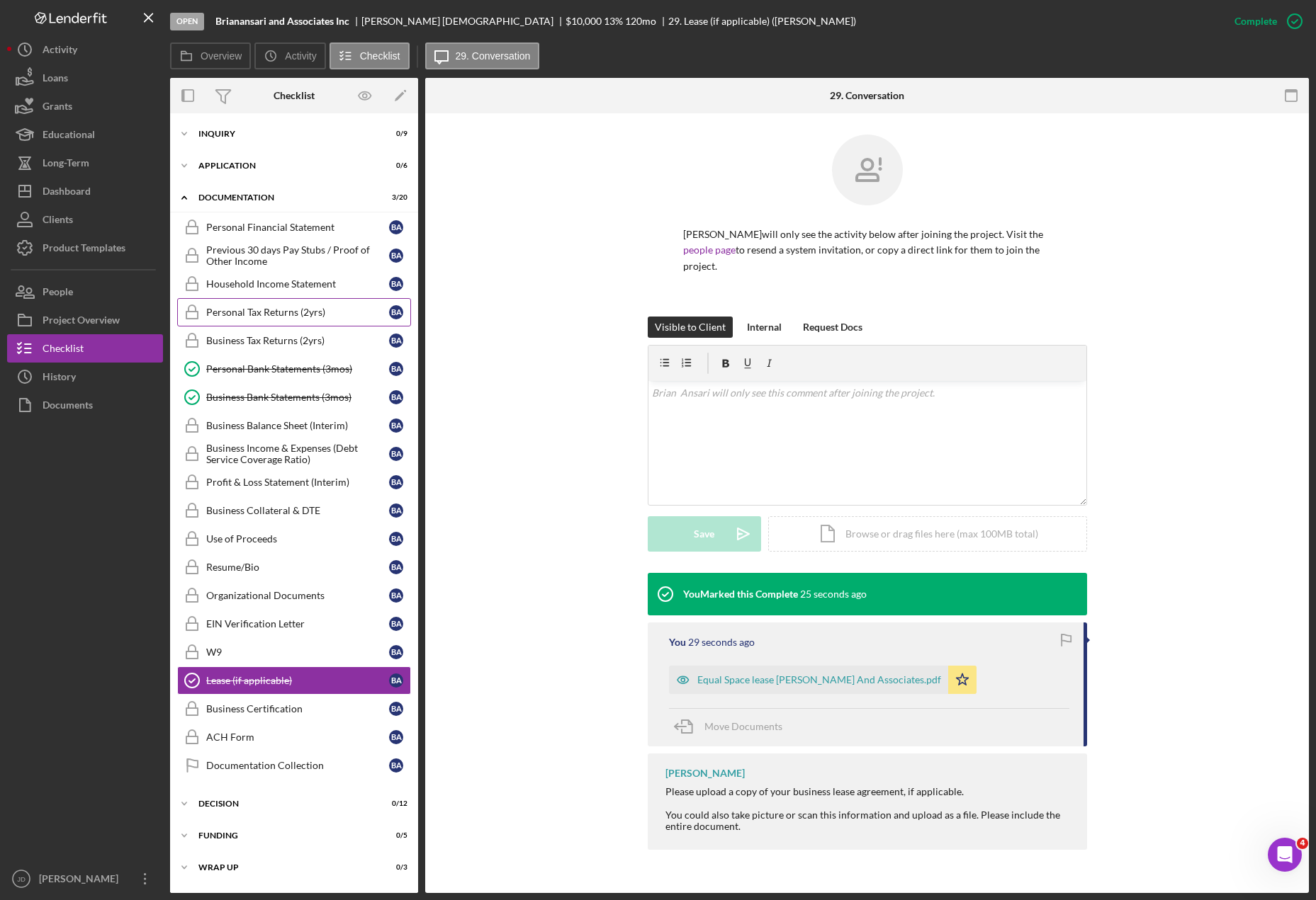
click at [272, 313] on div "Personal Tax Returns (2yrs)" at bounding box center [297, 312] width 183 height 11
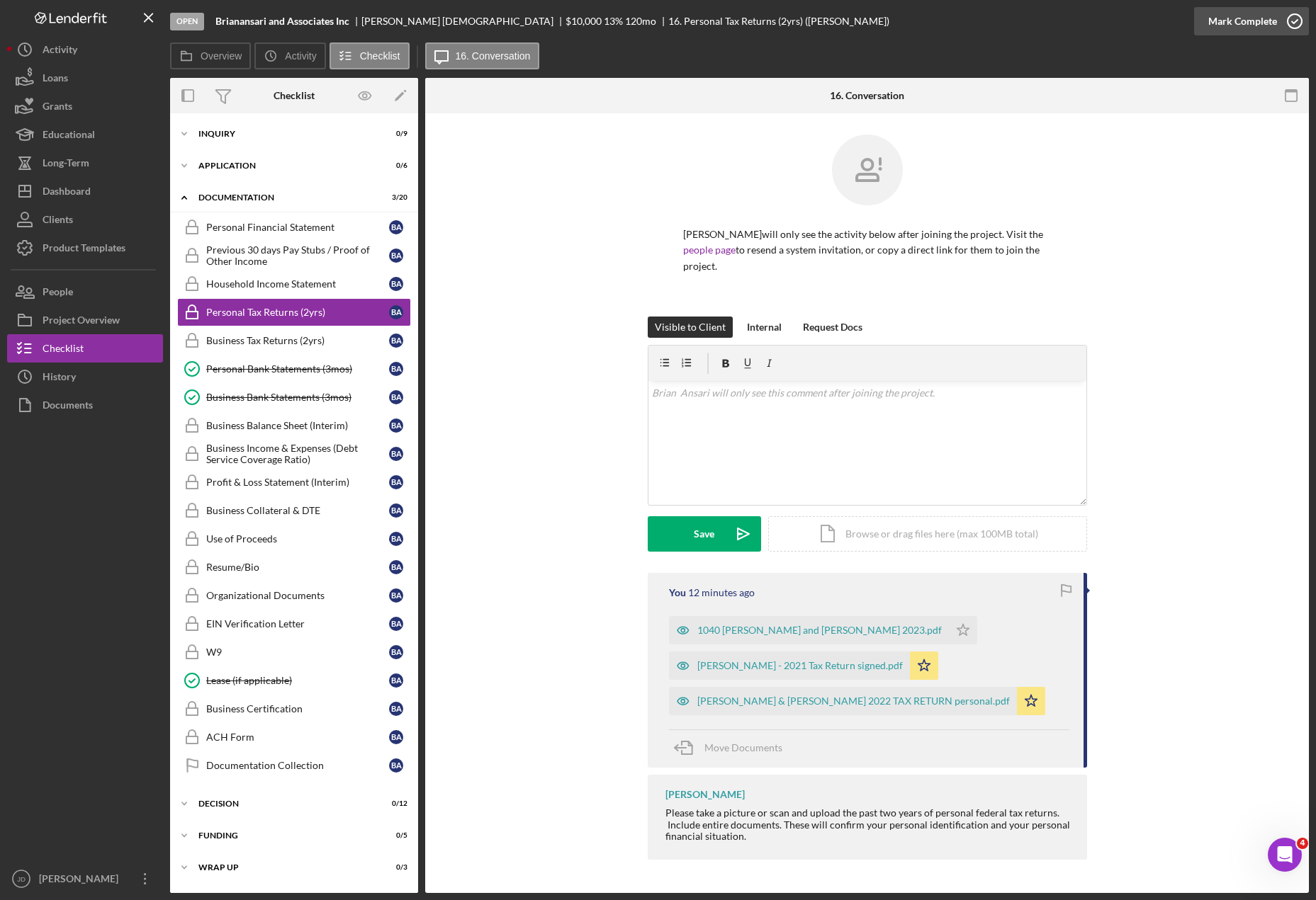
click at [1294, 24] on icon "button" at bounding box center [1294, 22] width 36 height 36
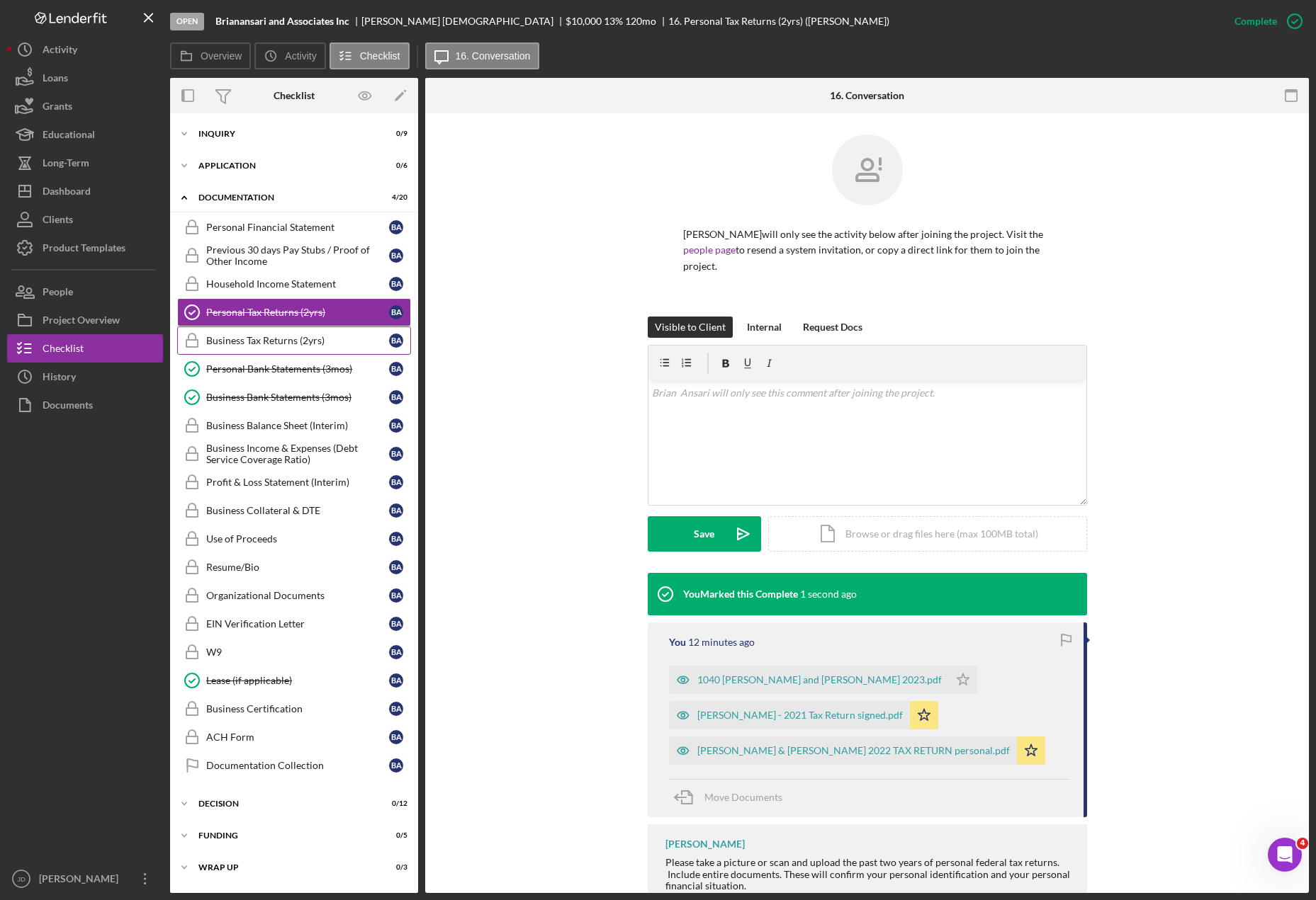
click at [278, 345] on div "Business Tax Returns (2yrs)" at bounding box center [297, 341] width 183 height 11
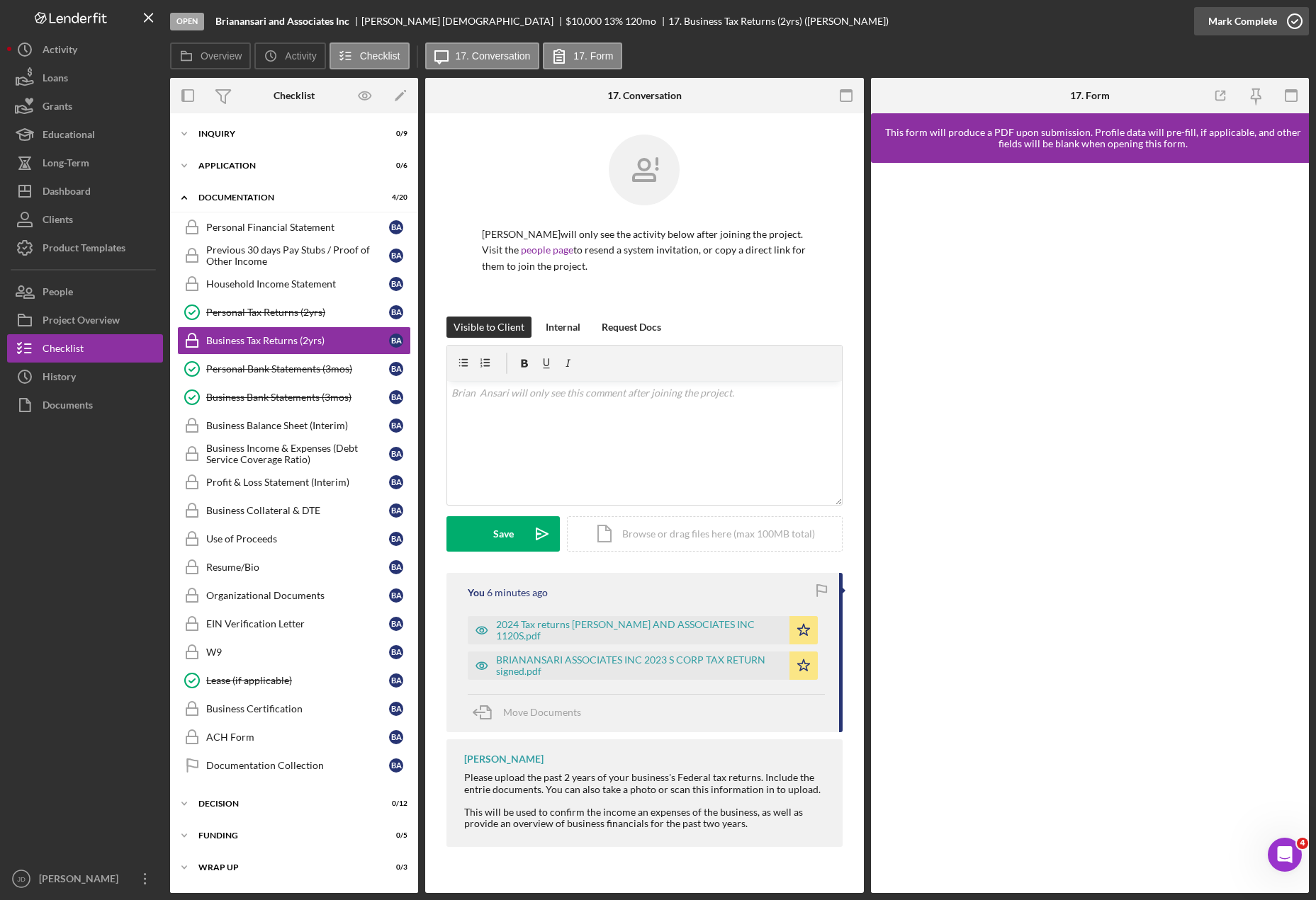
click at [1296, 22] on icon "button" at bounding box center [1294, 22] width 36 height 36
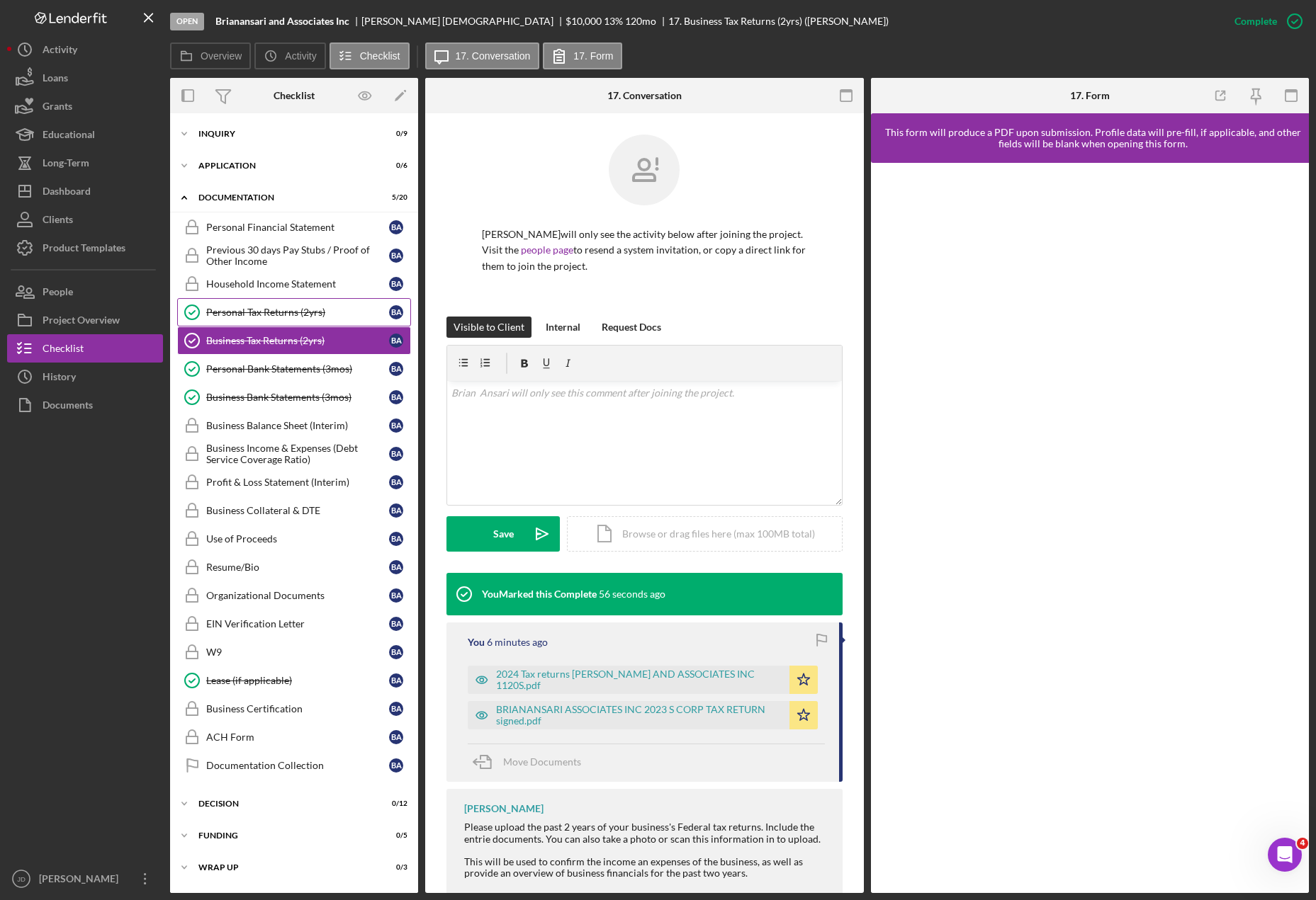
click at [285, 311] on div "Personal Tax Returns (2yrs)" at bounding box center [297, 312] width 183 height 11
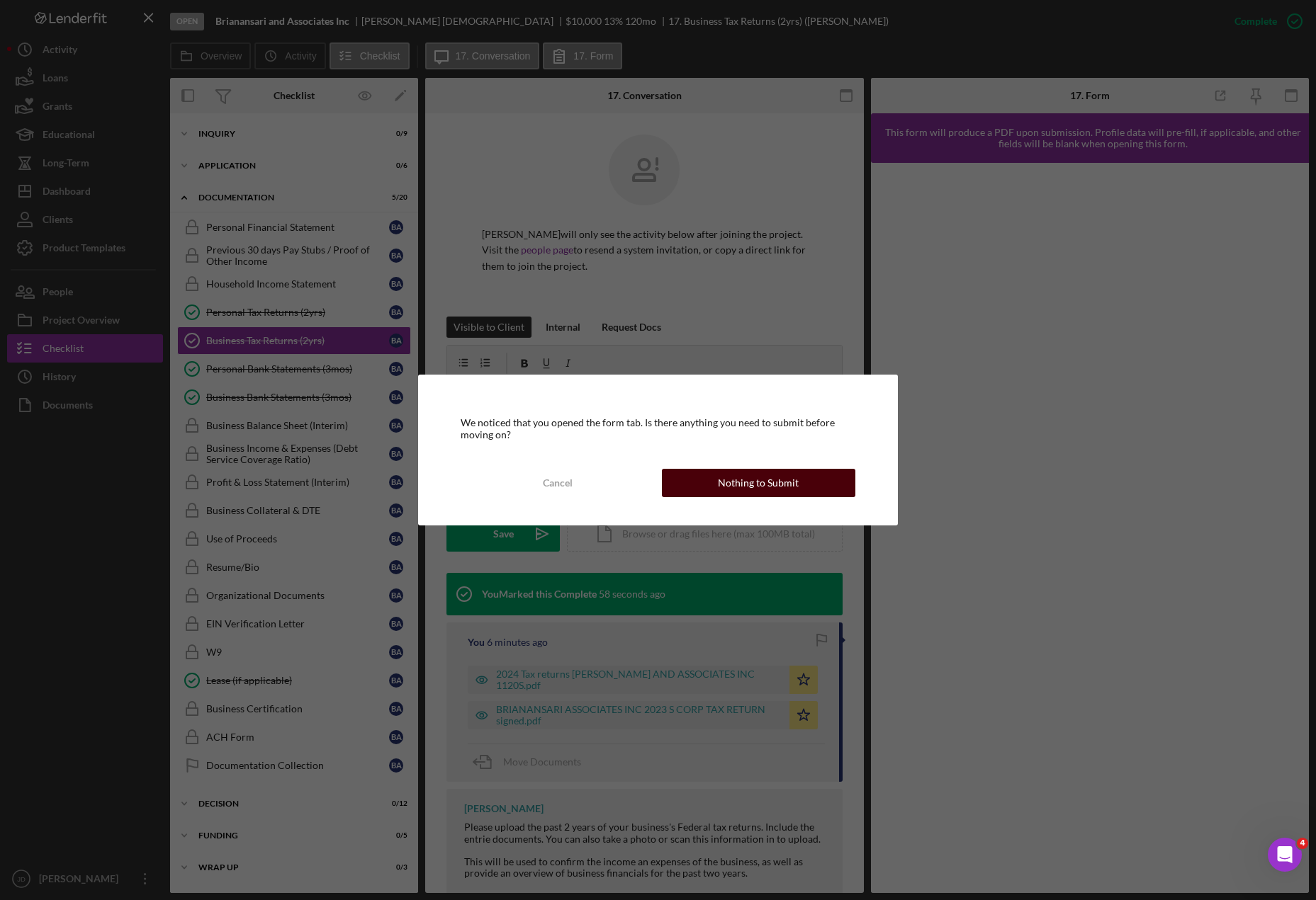
click at [792, 489] on div "Nothing to Submit" at bounding box center [758, 483] width 80 height 28
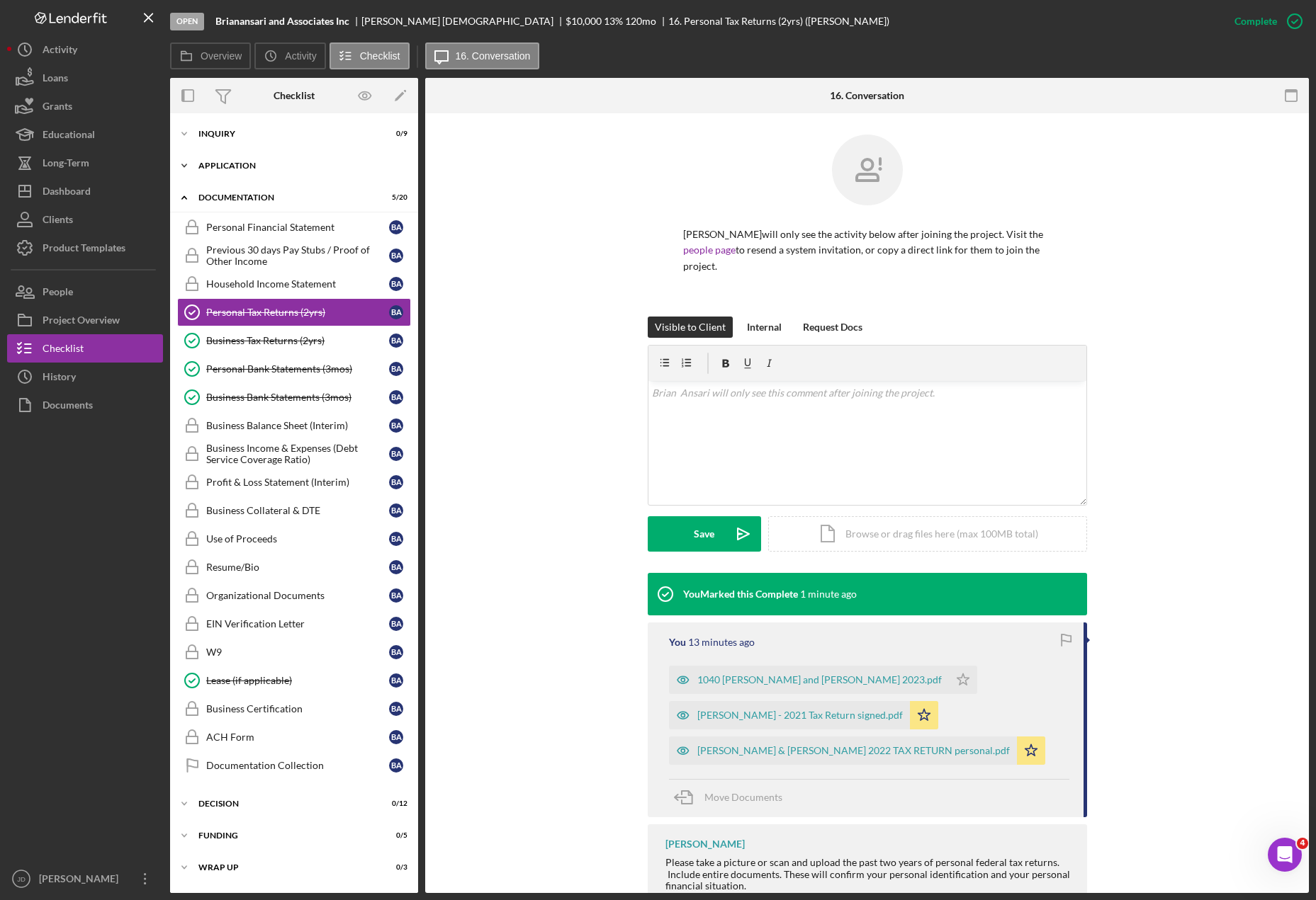
click at [185, 165] on polyline at bounding box center [184, 166] width 5 height 3
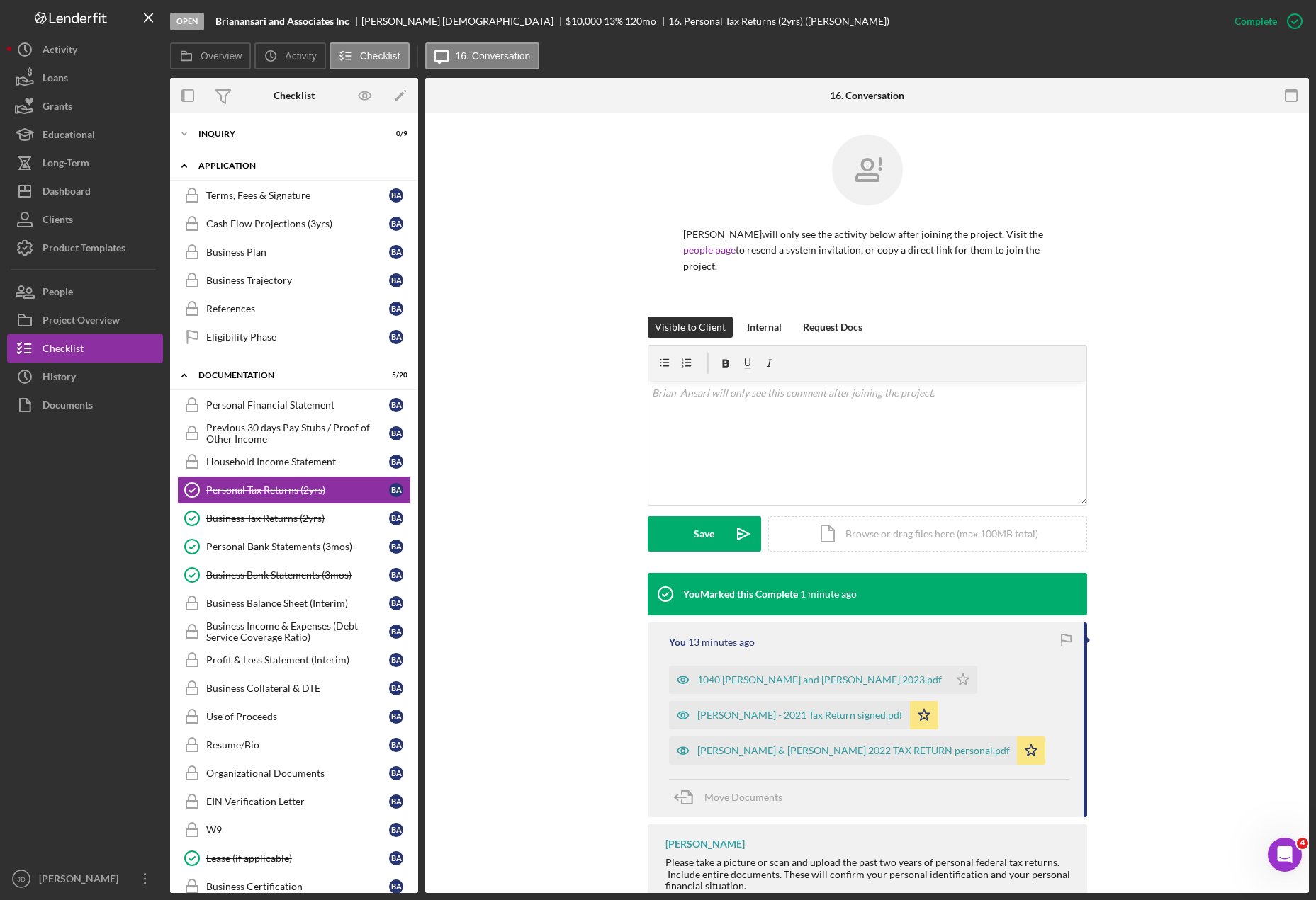
click at [185, 165] on icon "Icon/Expander" at bounding box center [184, 166] width 28 height 28
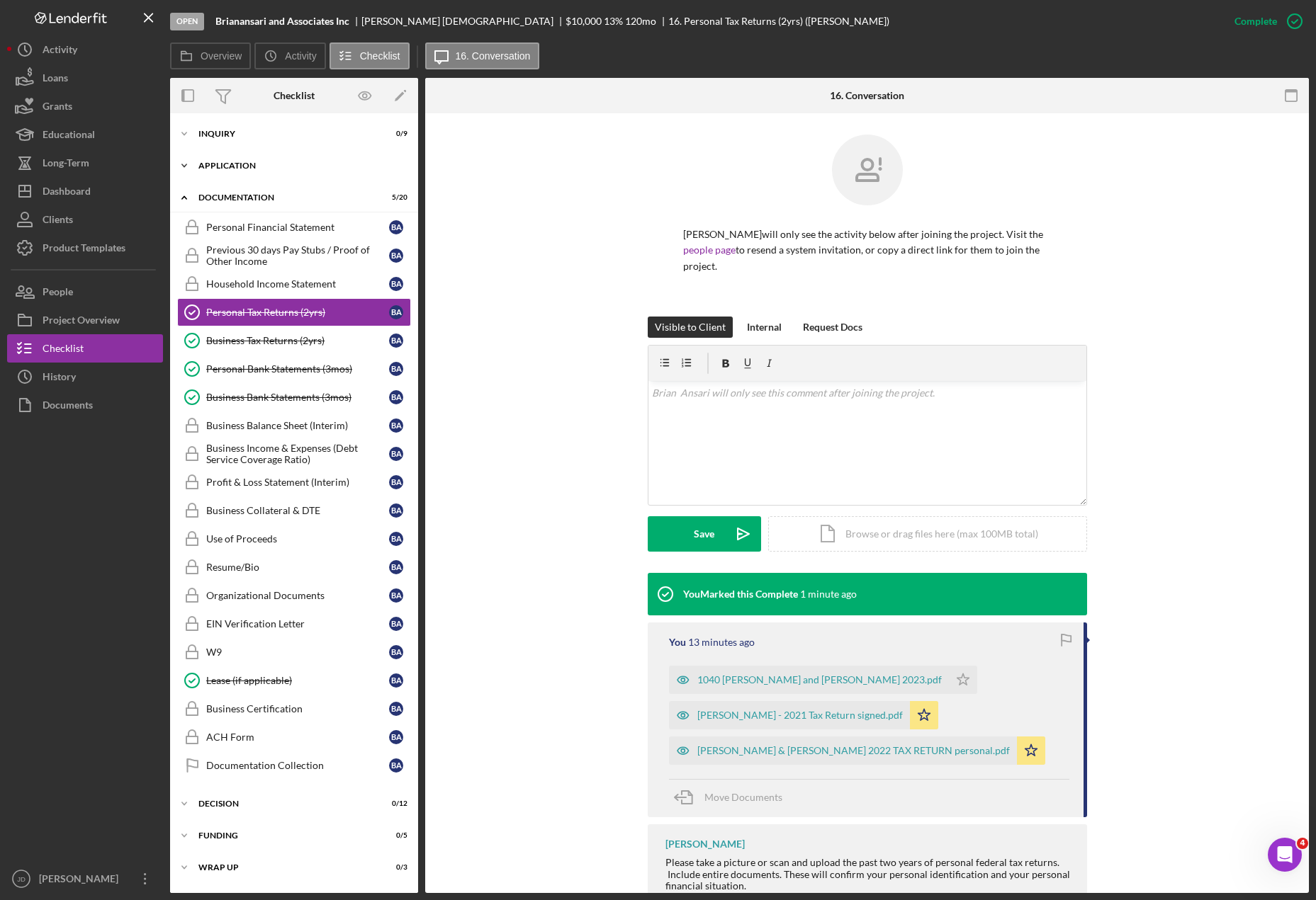
click at [185, 165] on polyline at bounding box center [184, 166] width 5 height 3
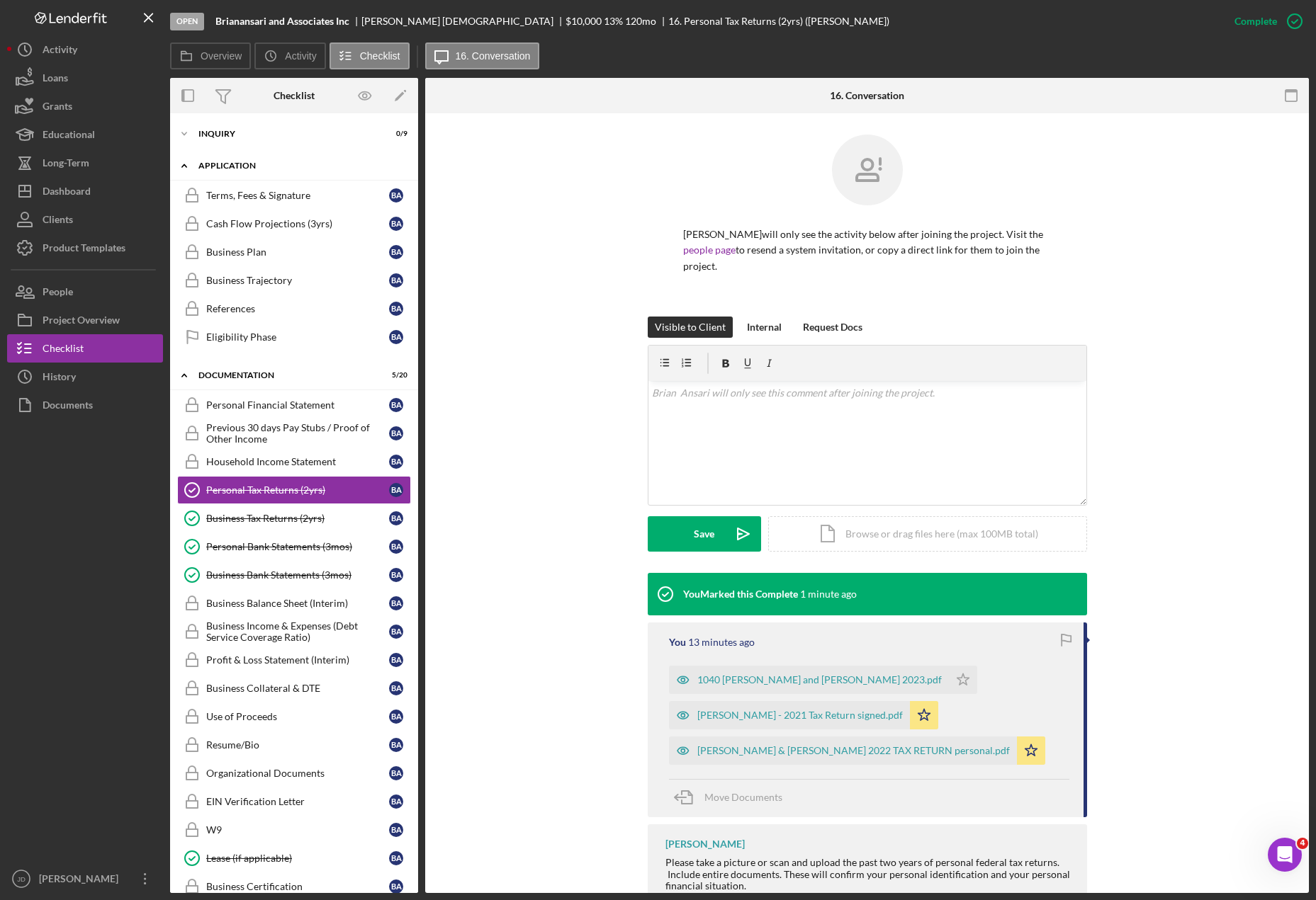
click at [185, 168] on icon "Icon/Expander" at bounding box center [184, 166] width 28 height 28
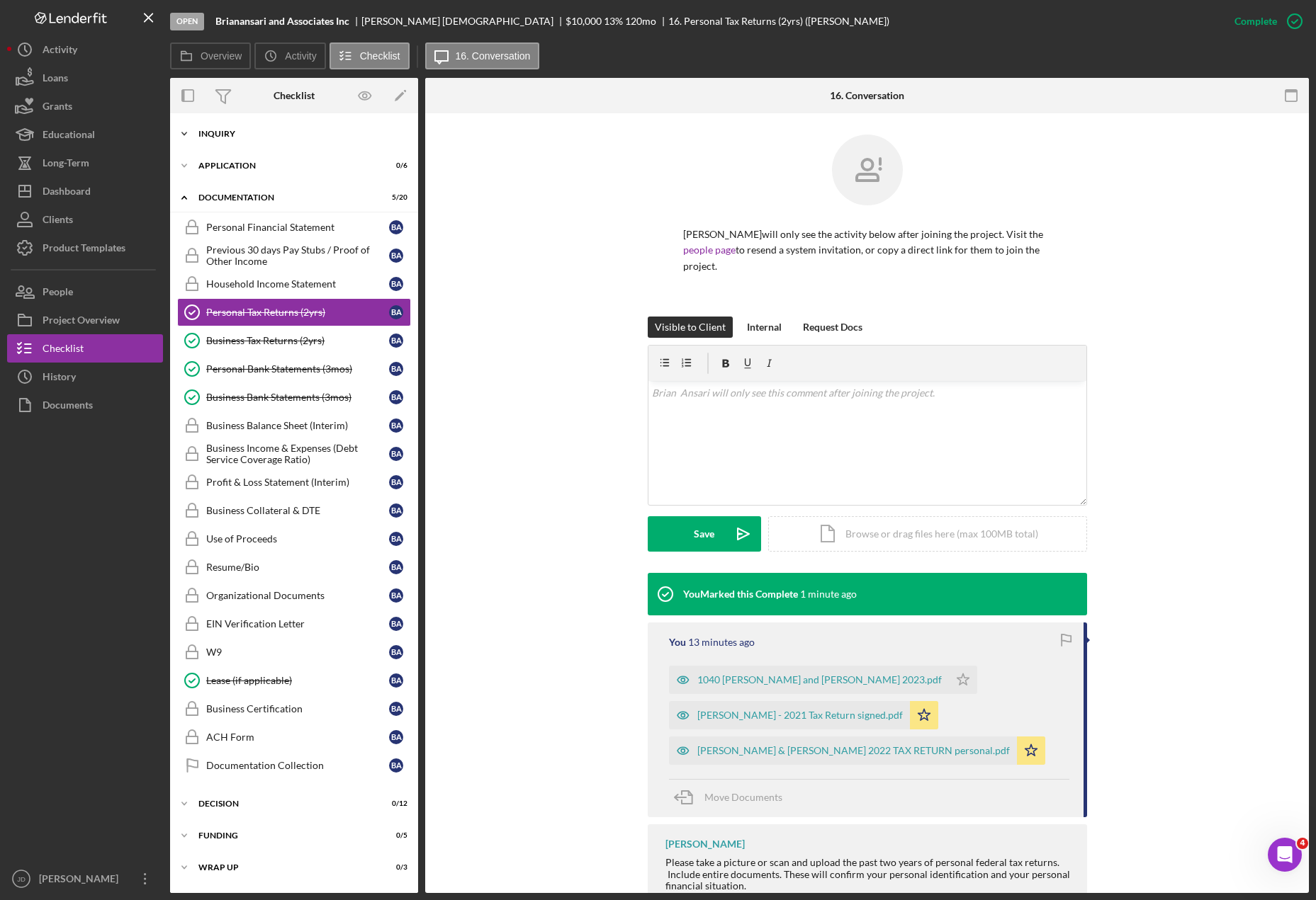
click at [180, 130] on icon "Icon/Expander" at bounding box center [184, 134] width 28 height 28
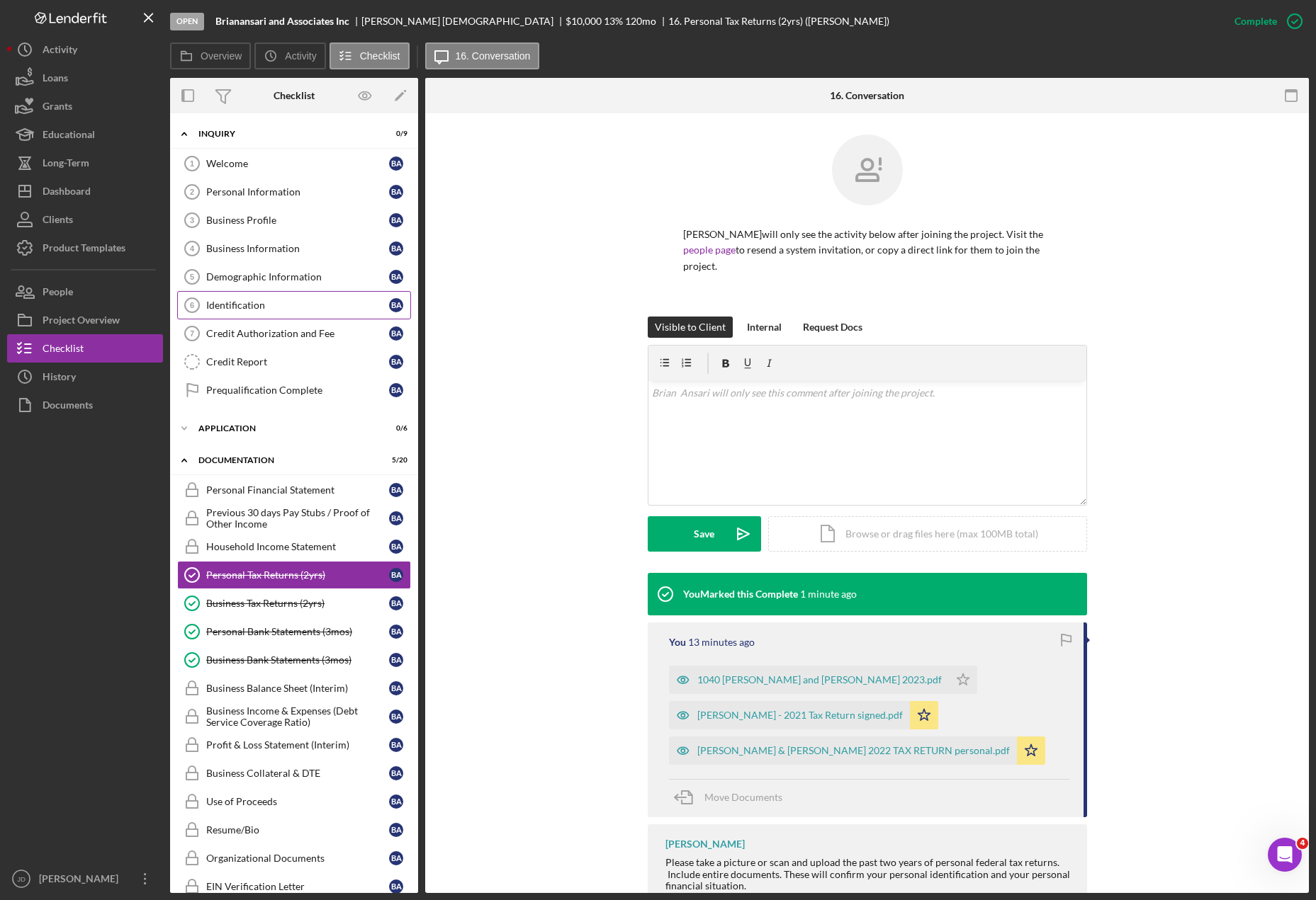
click at [259, 308] on div "Identification" at bounding box center [297, 305] width 183 height 11
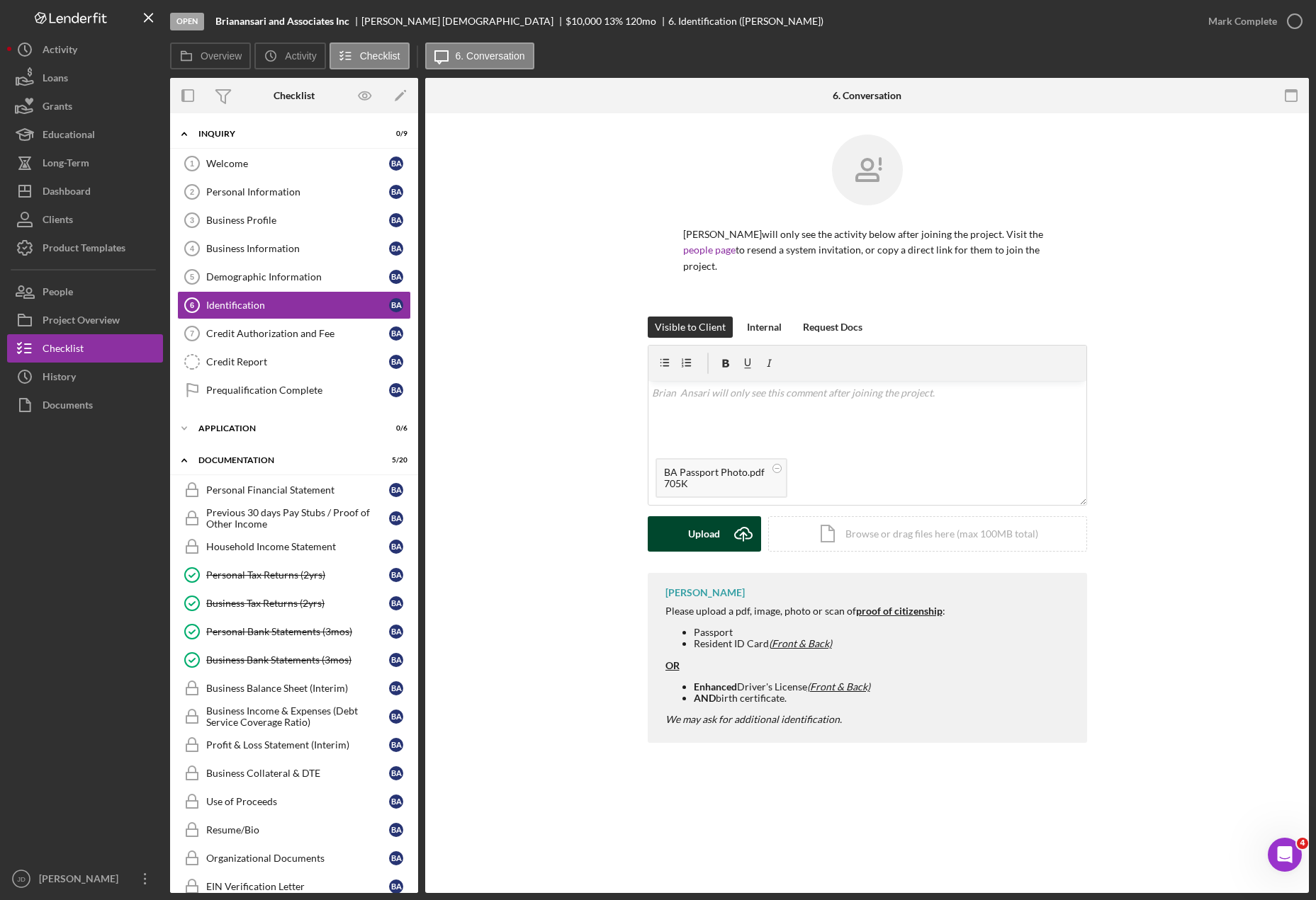
click at [716, 518] on div "Upload" at bounding box center [704, 534] width 32 height 36
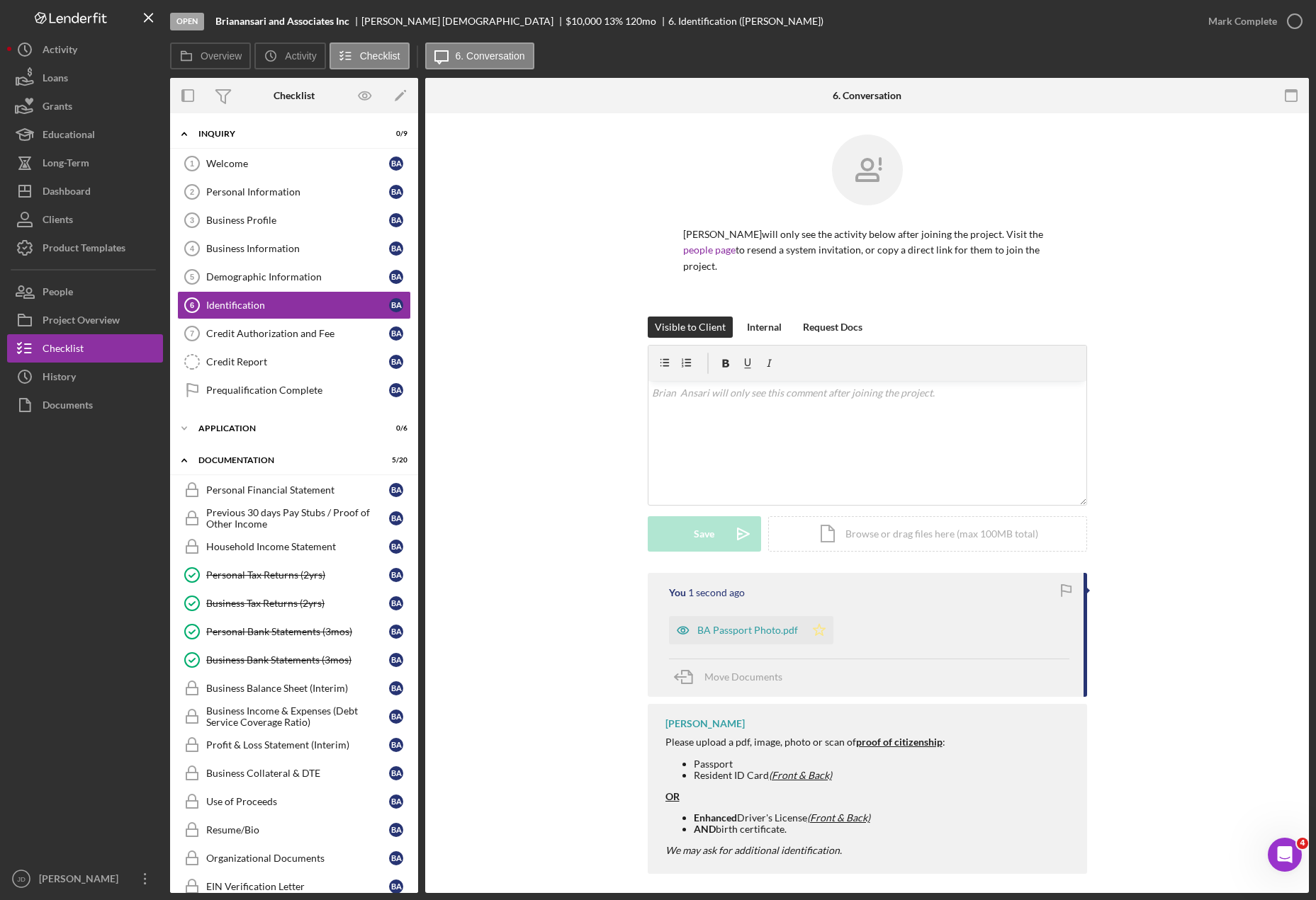
click at [812, 624] on polygon "button" at bounding box center [818, 630] width 12 height 11
click at [1299, 22] on icon "button" at bounding box center [1294, 22] width 36 height 36
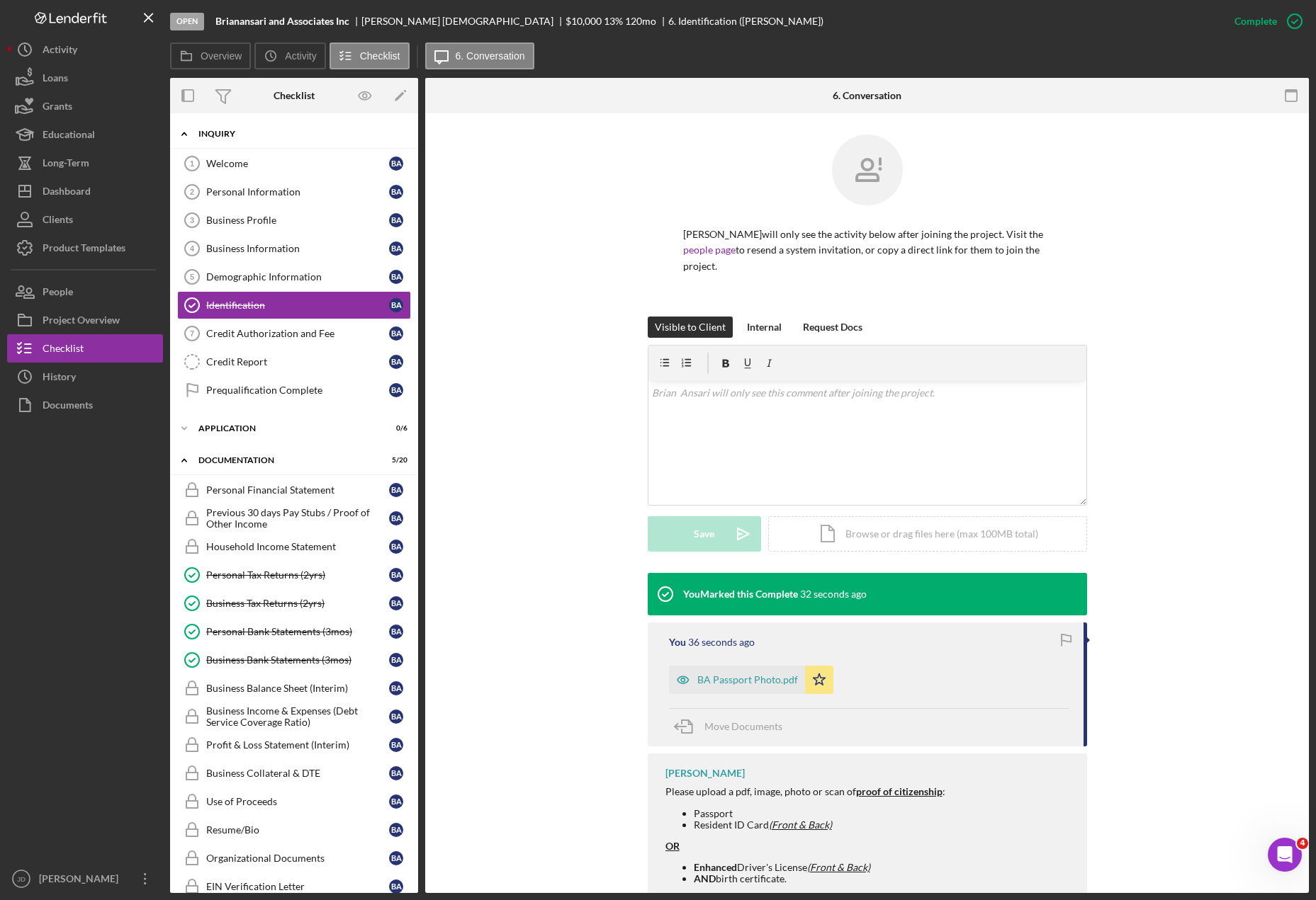
click at [190, 131] on icon "Icon/Expander" at bounding box center [184, 134] width 28 height 28
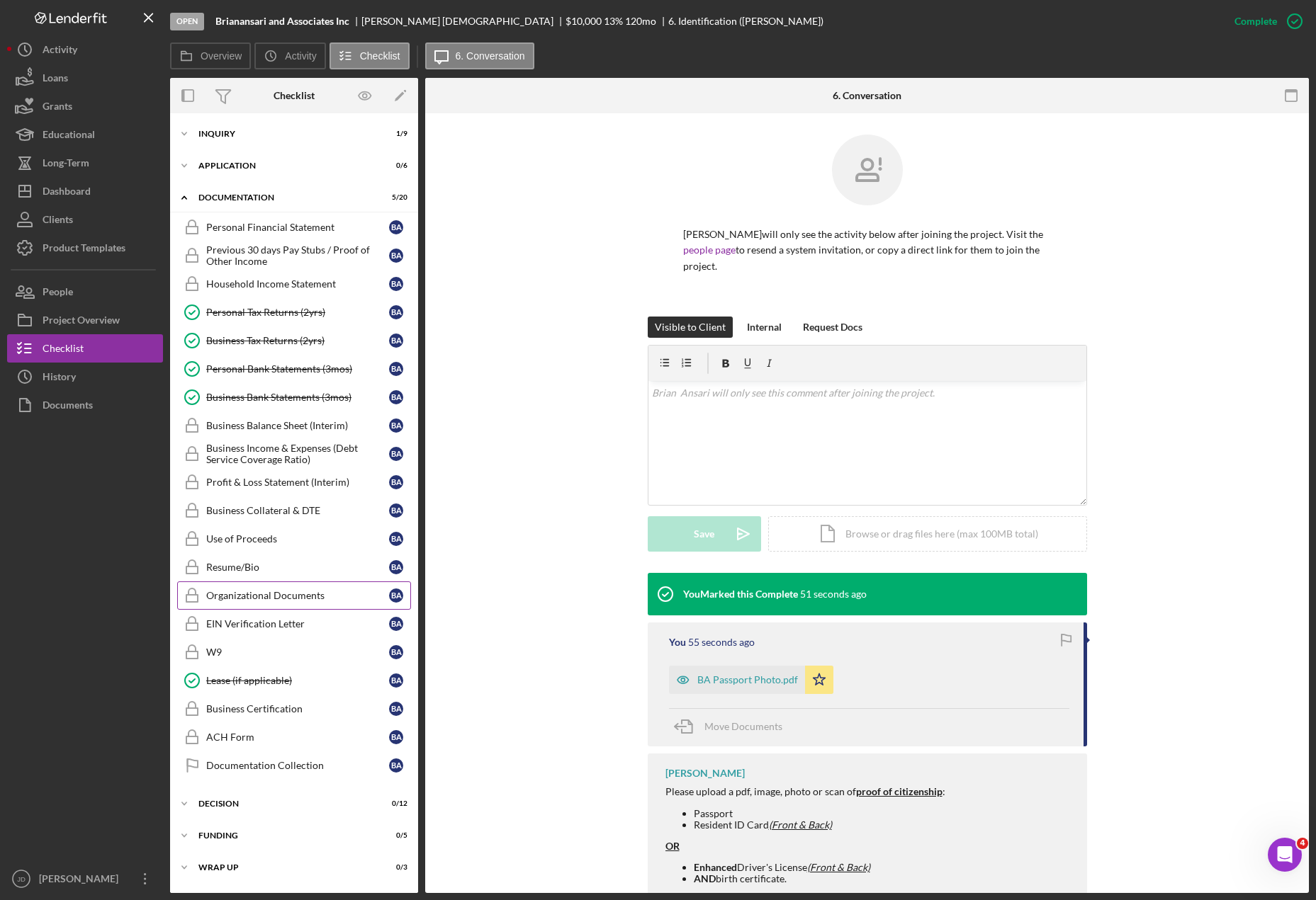
click at [265, 596] on div "Organizational Documents" at bounding box center [297, 596] width 183 height 11
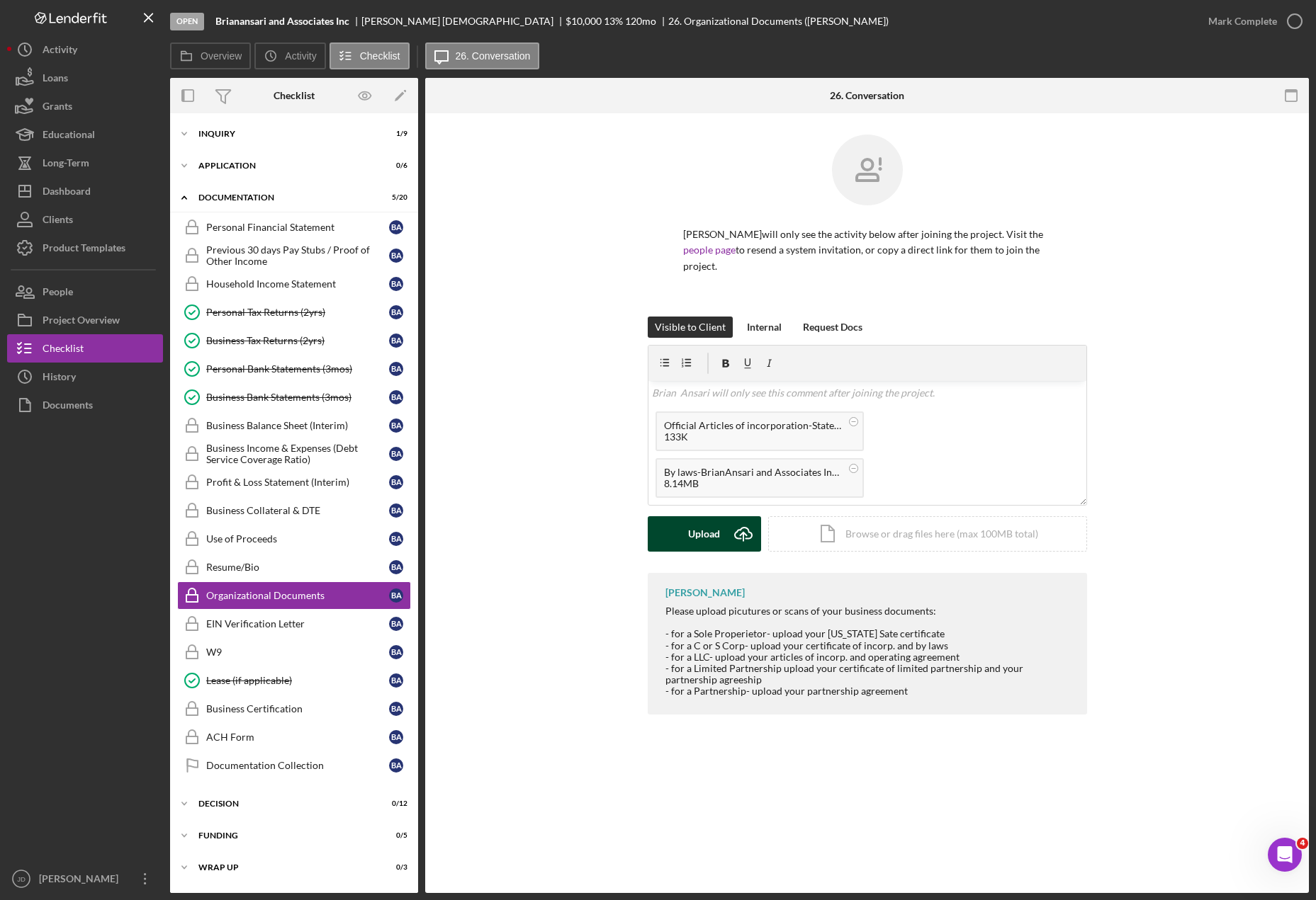
click at [722, 526] on button "Upload Icon/Upload" at bounding box center [704, 534] width 113 height 36
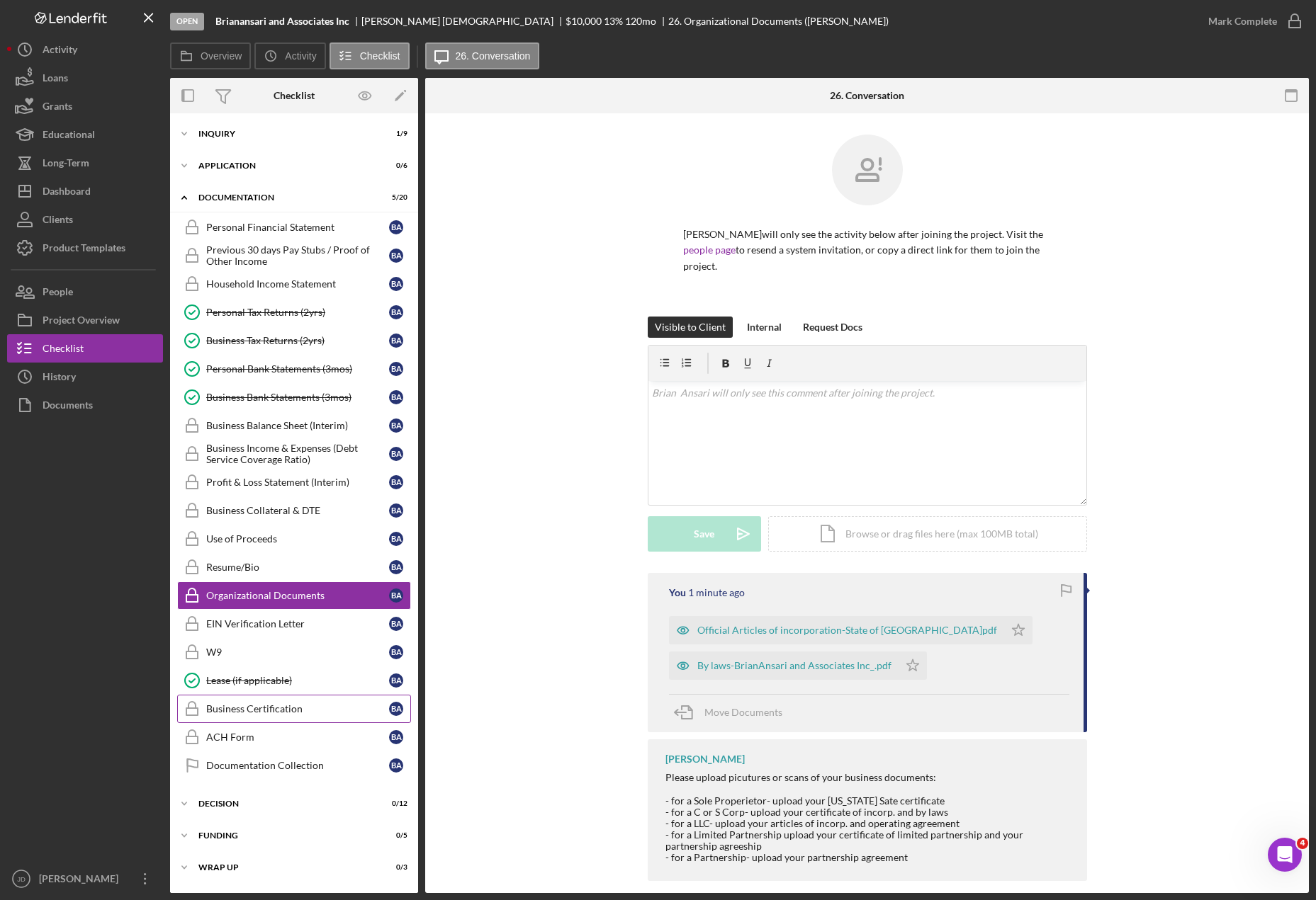
click at [249, 711] on div "Business Certification" at bounding box center [297, 709] width 183 height 11
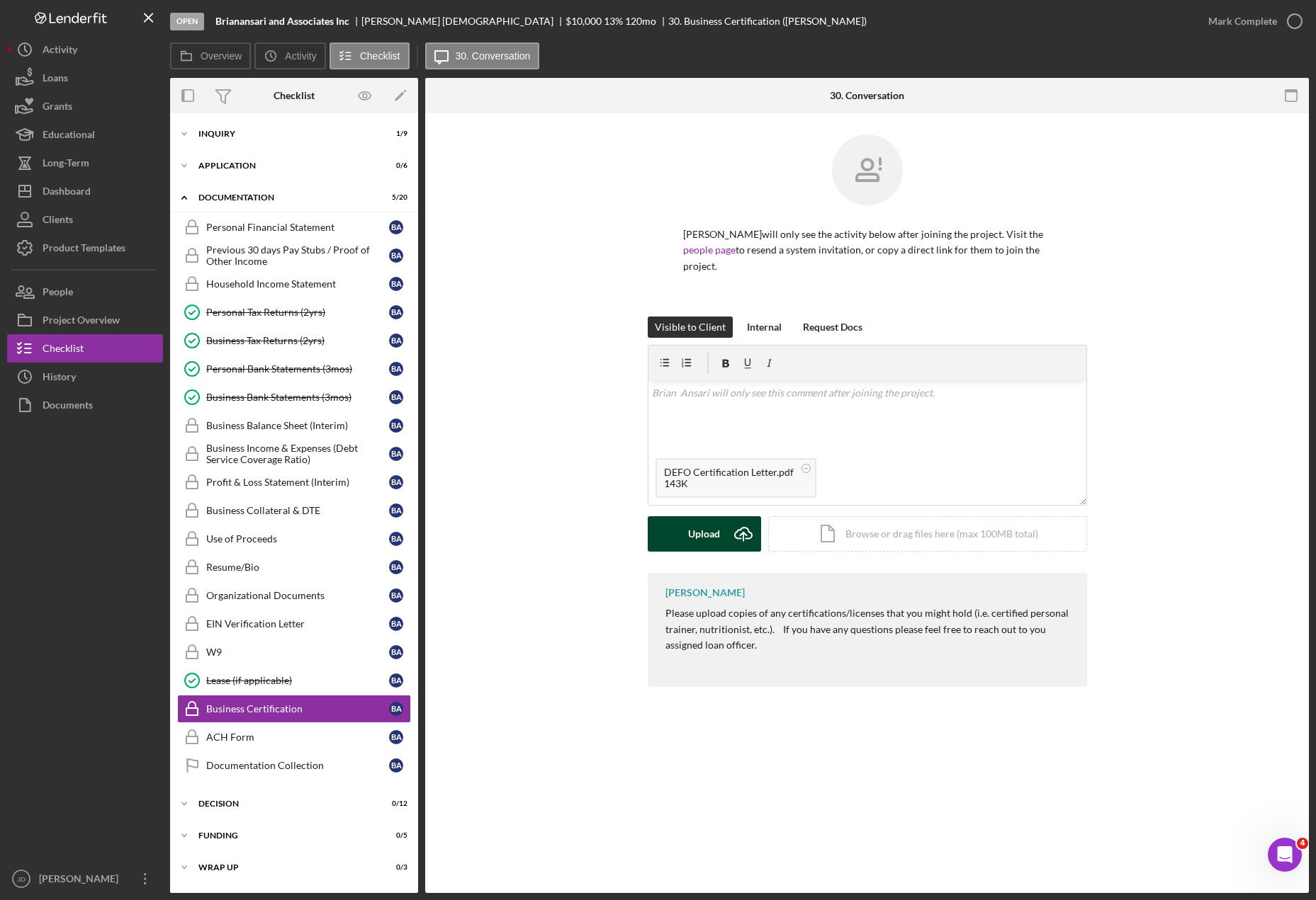
click at [700, 523] on div "Upload" at bounding box center [704, 534] width 32 height 36
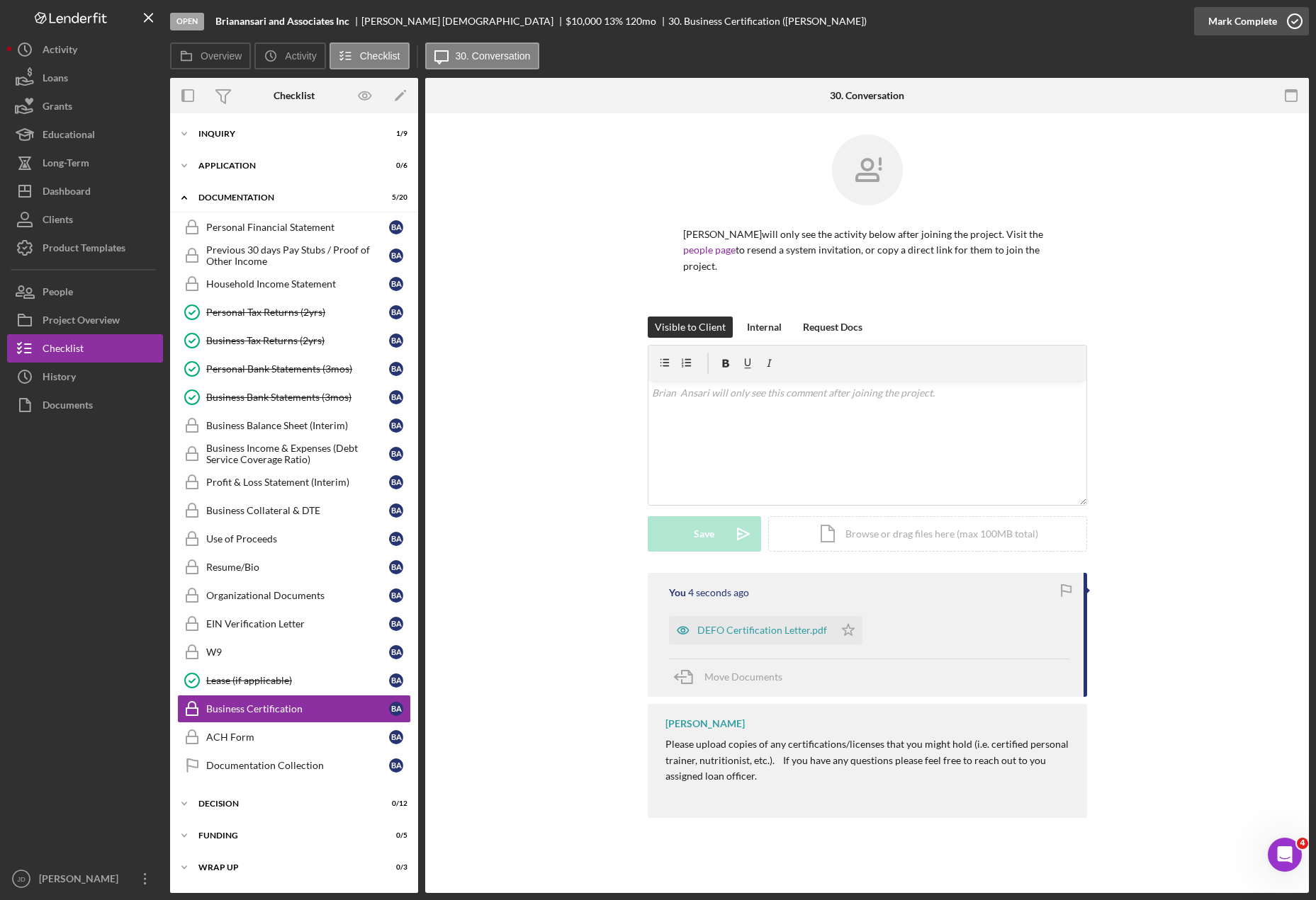
click at [1294, 21] on icon "button" at bounding box center [1294, 22] width 36 height 36
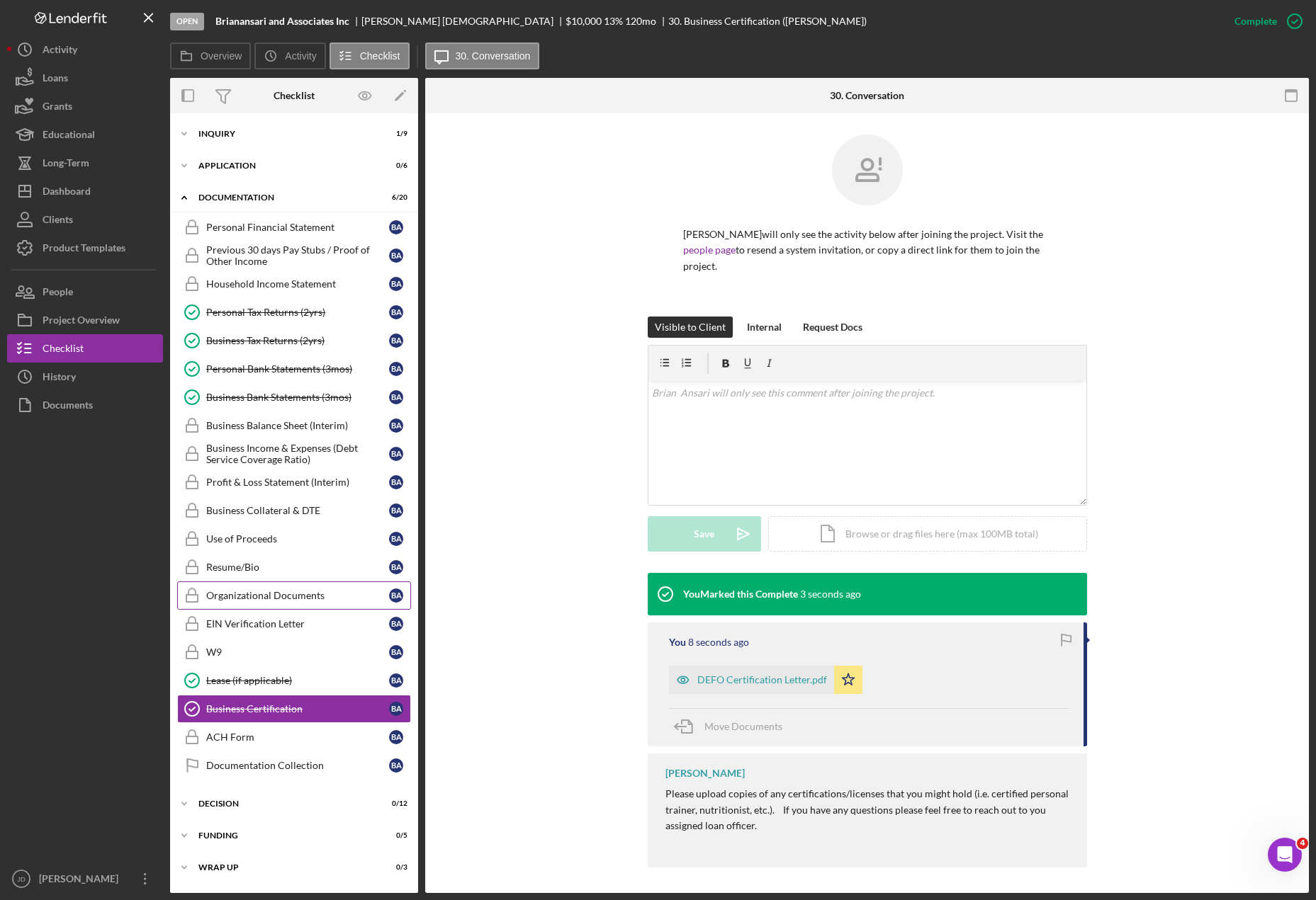
click at [282, 590] on div "Organizational Documents" at bounding box center [297, 596] width 183 height 11
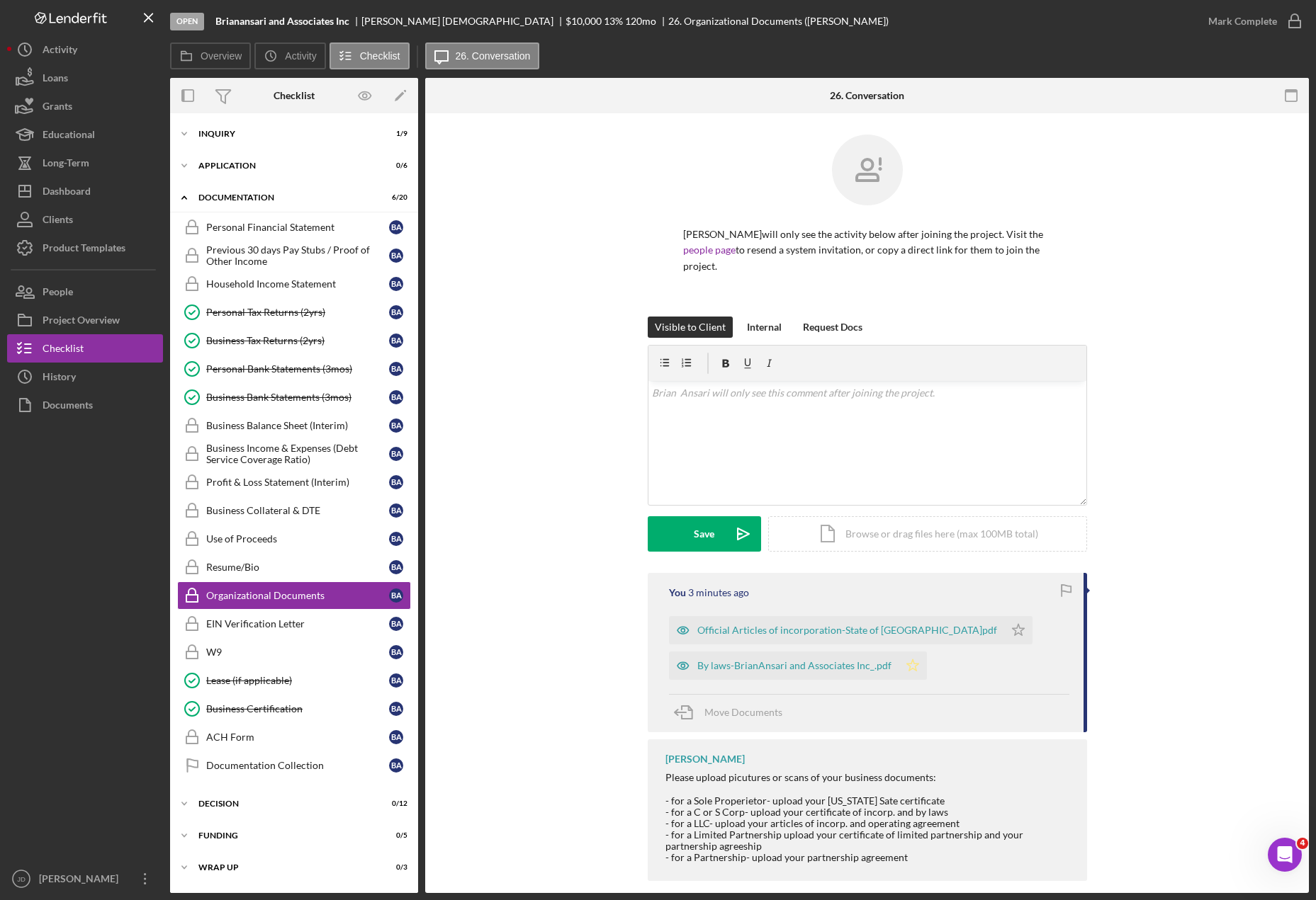
click at [914, 651] on icon "Icon/Star" at bounding box center [913, 665] width 28 height 28
click at [1004, 617] on icon "Icon/Star" at bounding box center [1018, 631] width 28 height 28
click at [264, 450] on div "Business Income & Expenses (Debt Service Coverage Ratio)" at bounding box center [297, 454] width 183 height 22
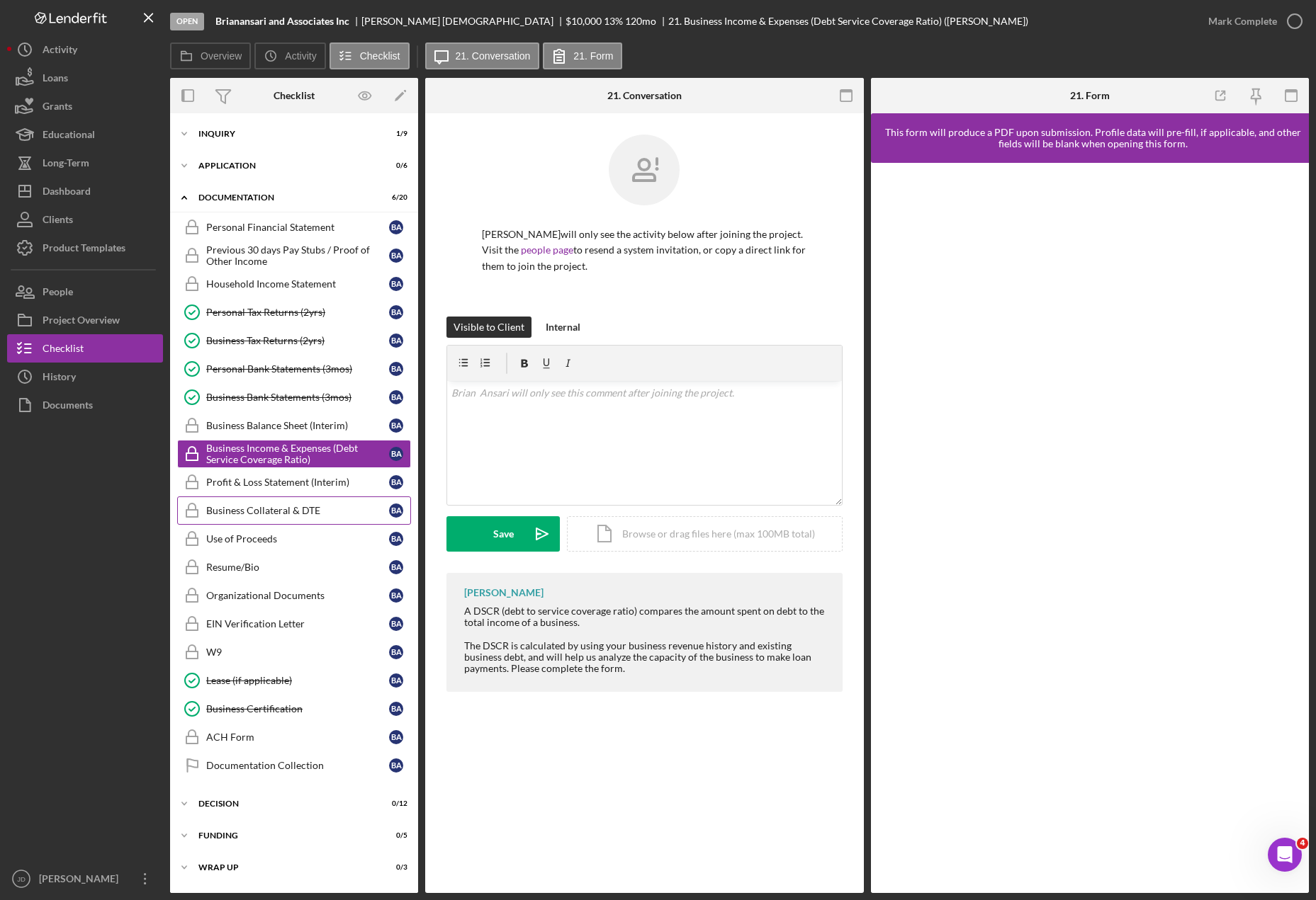
click at [277, 509] on div "Business Collateral & DTE" at bounding box center [297, 511] width 183 height 11
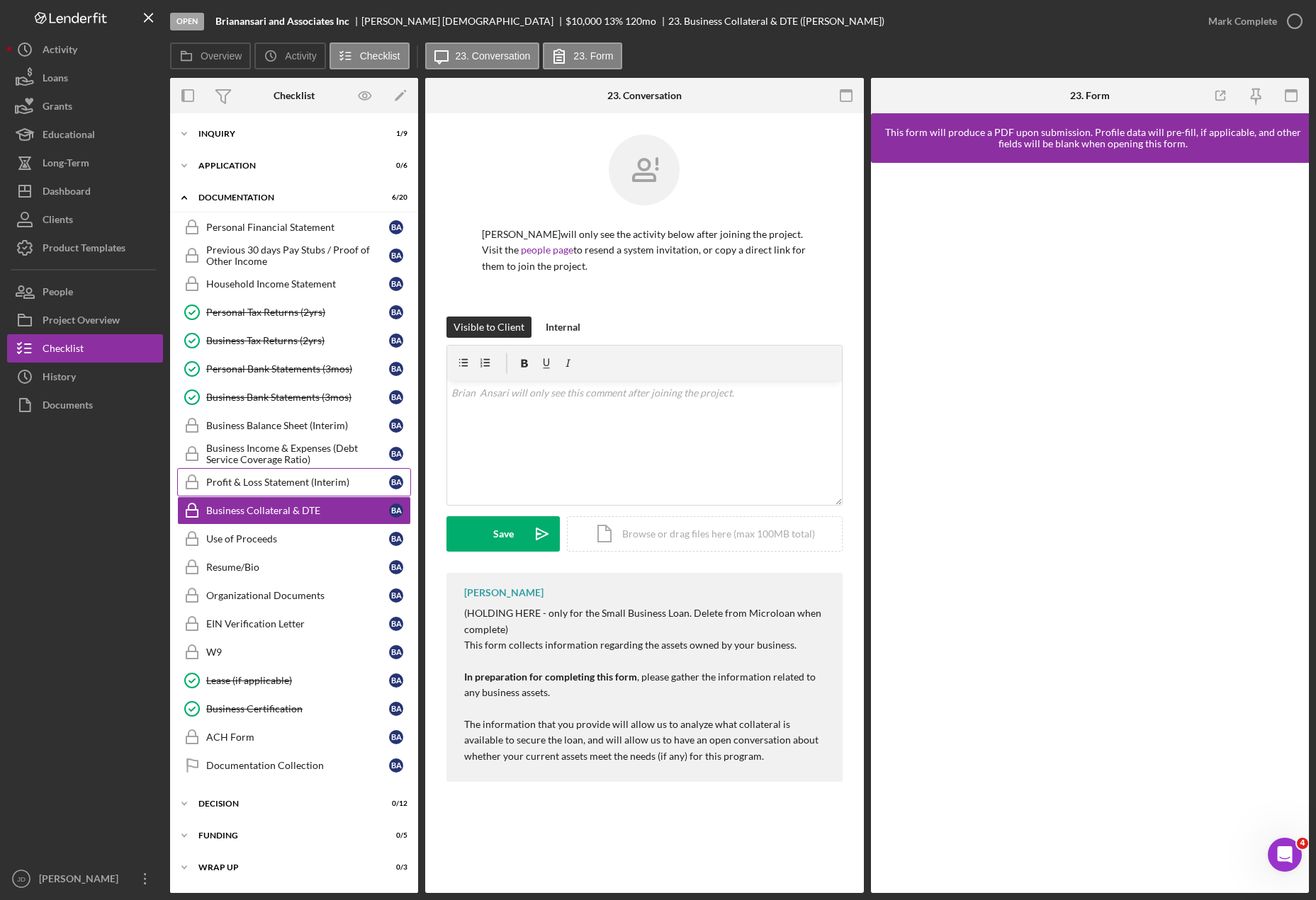
click at [268, 486] on div "Profit & Loss Statement (Interim)" at bounding box center [297, 482] width 183 height 11
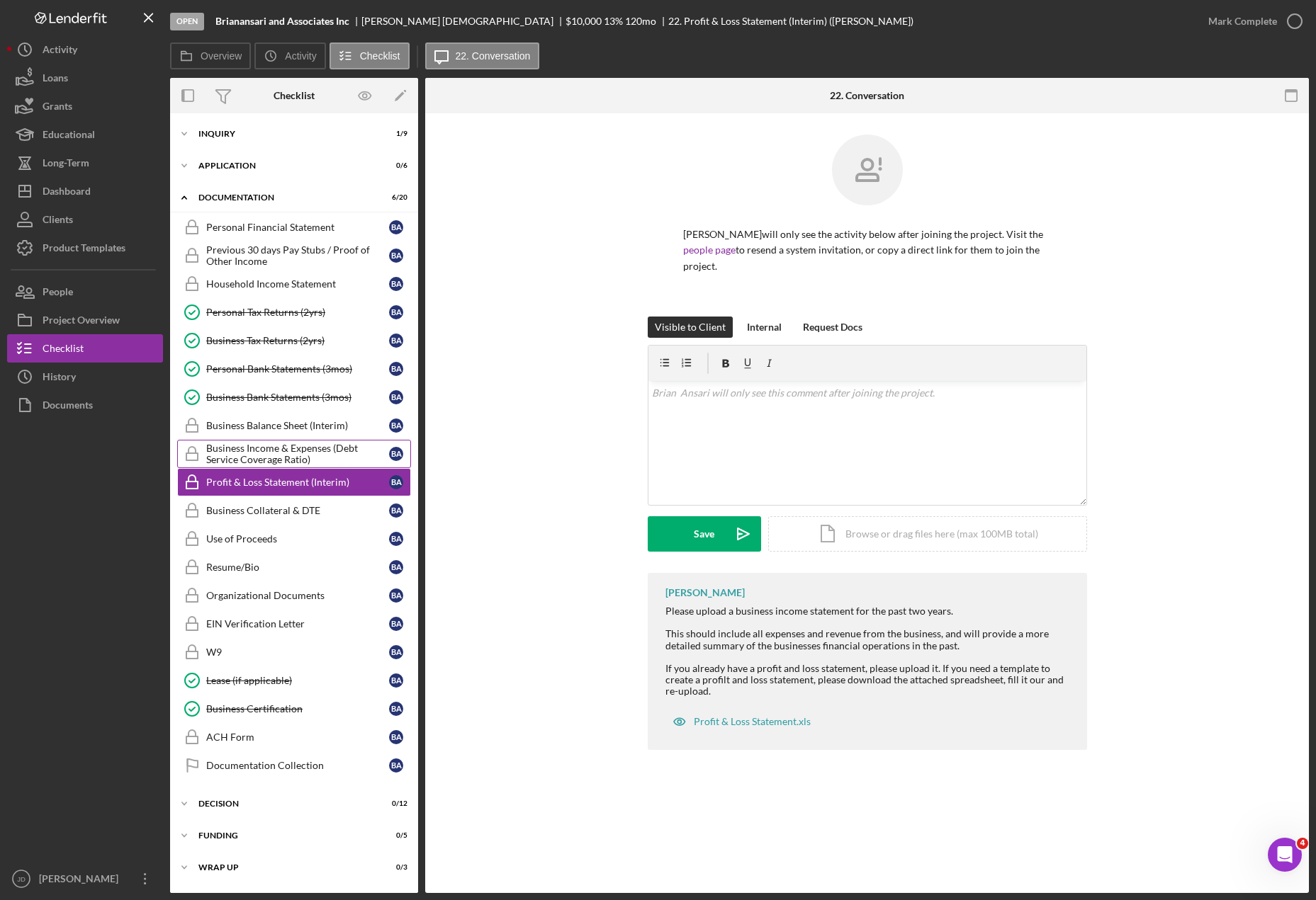
click at [262, 449] on div "Business Income & Expenses (Debt Service Coverage Ratio)" at bounding box center [297, 454] width 183 height 22
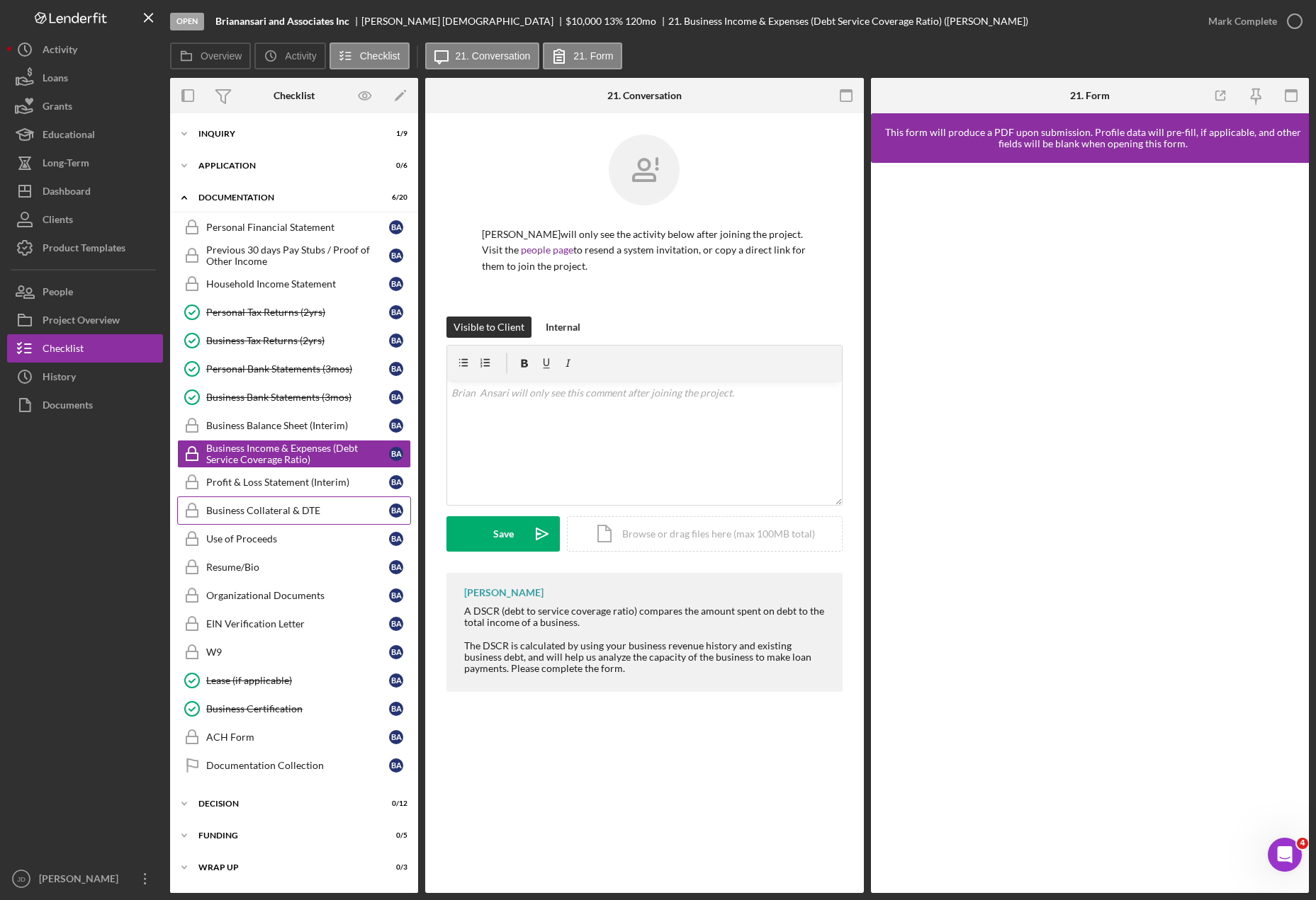
click at [252, 509] on div "Business Collateral & DTE" at bounding box center [297, 511] width 183 height 11
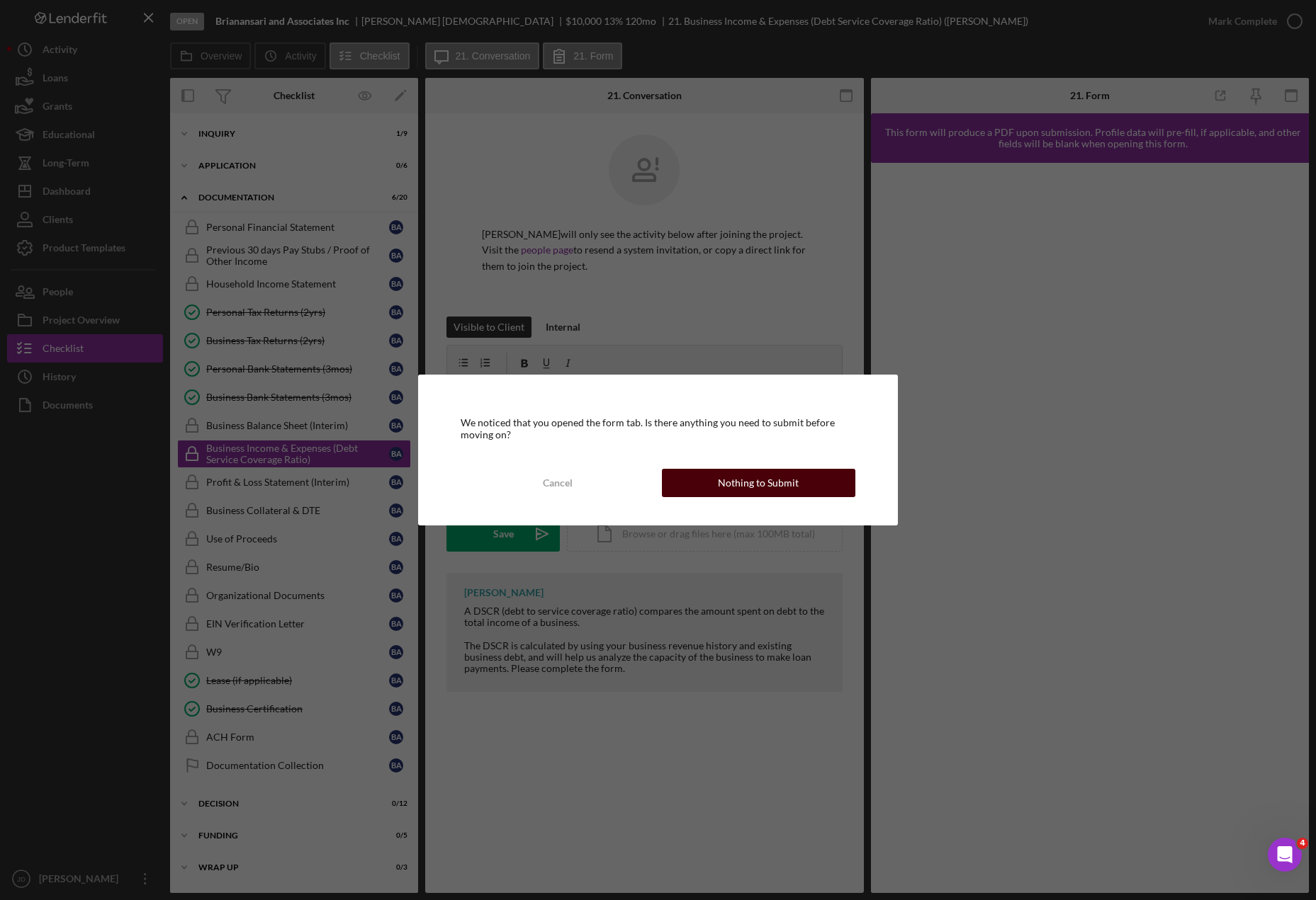
click at [702, 477] on button "Nothing to Submit" at bounding box center [758, 483] width 194 height 28
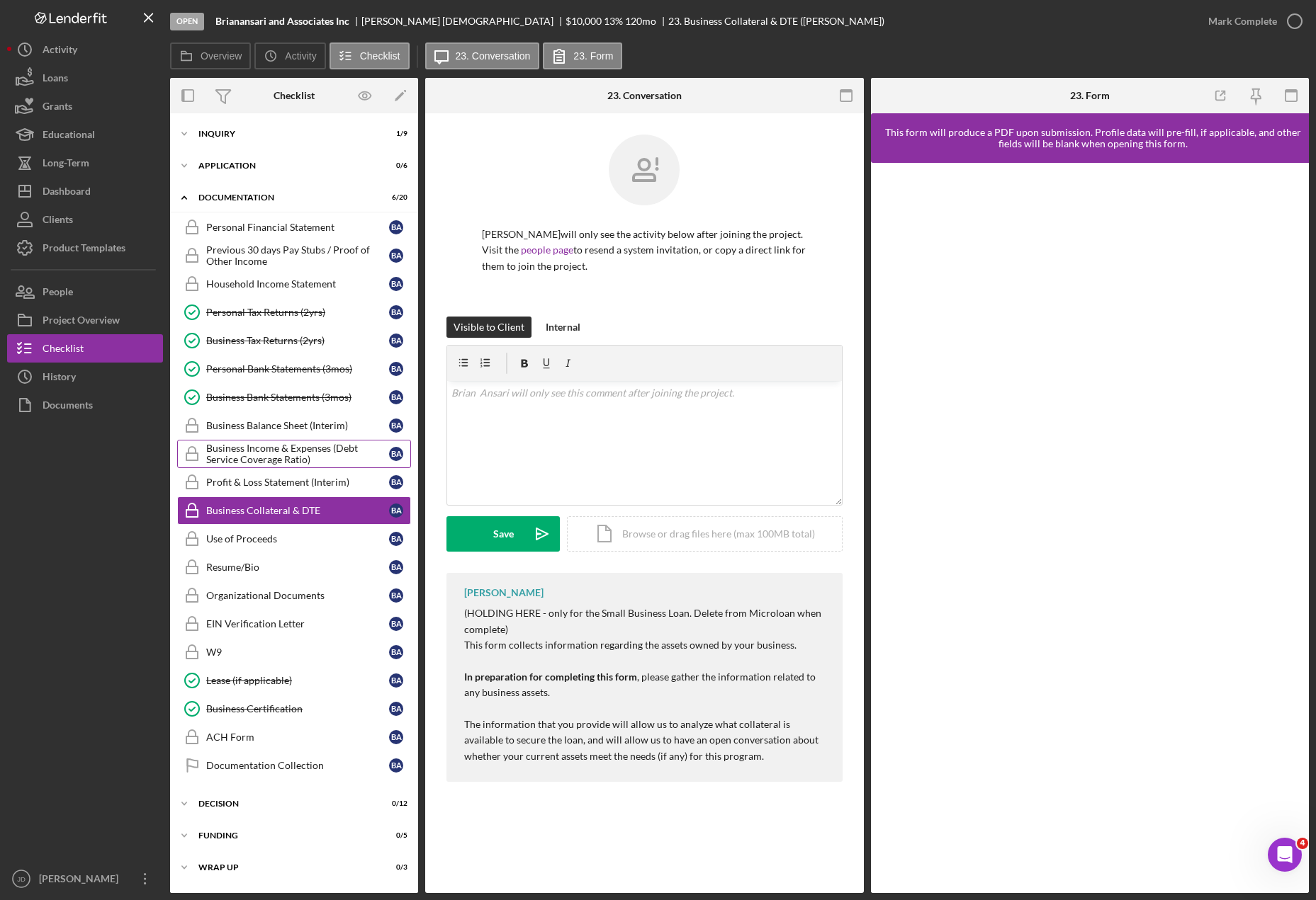
click at [279, 457] on div "Business Income & Expenses (Debt Service Coverage Ratio)" at bounding box center [297, 454] width 183 height 22
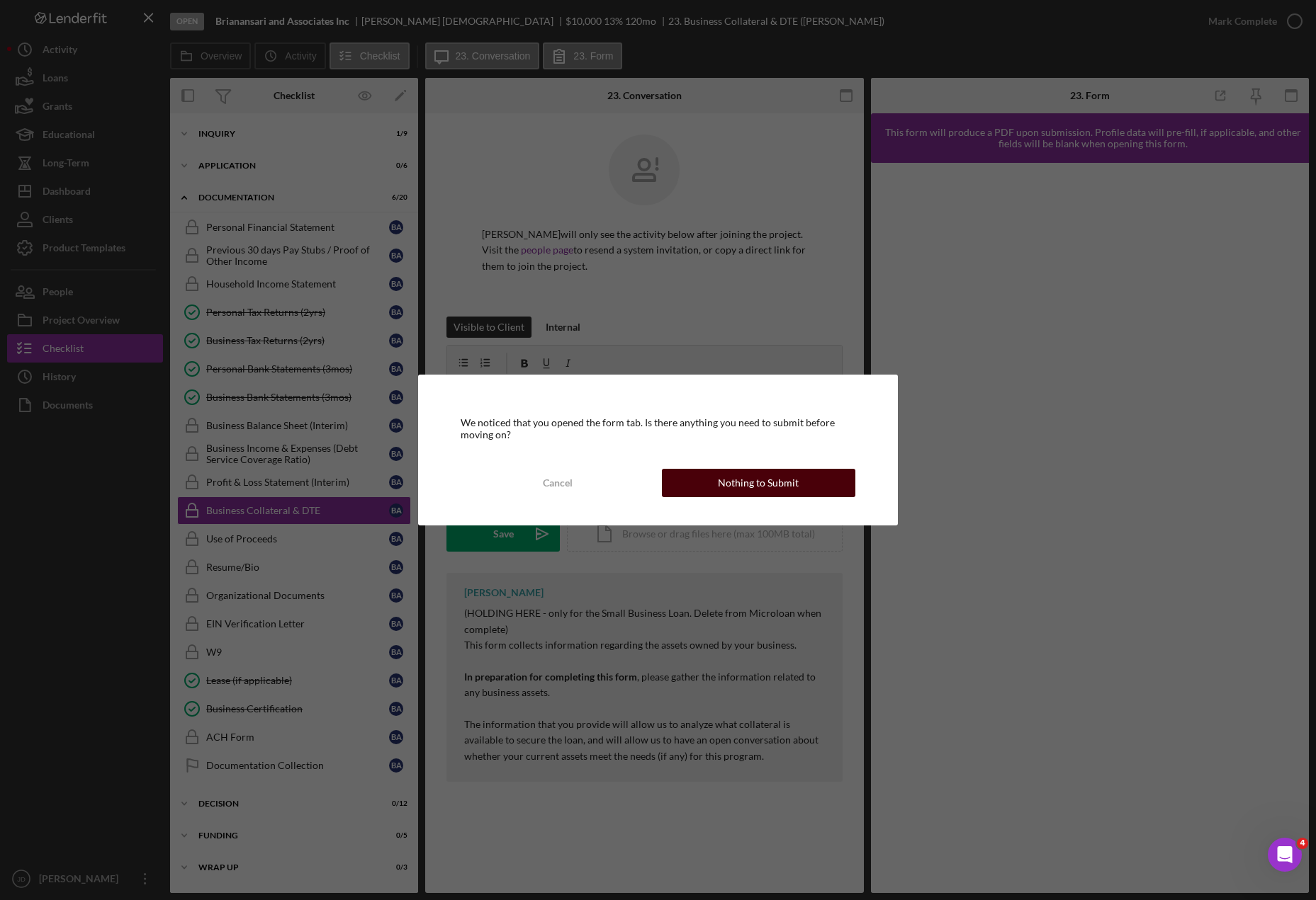
click at [724, 479] on div "Nothing to Submit" at bounding box center [758, 483] width 80 height 28
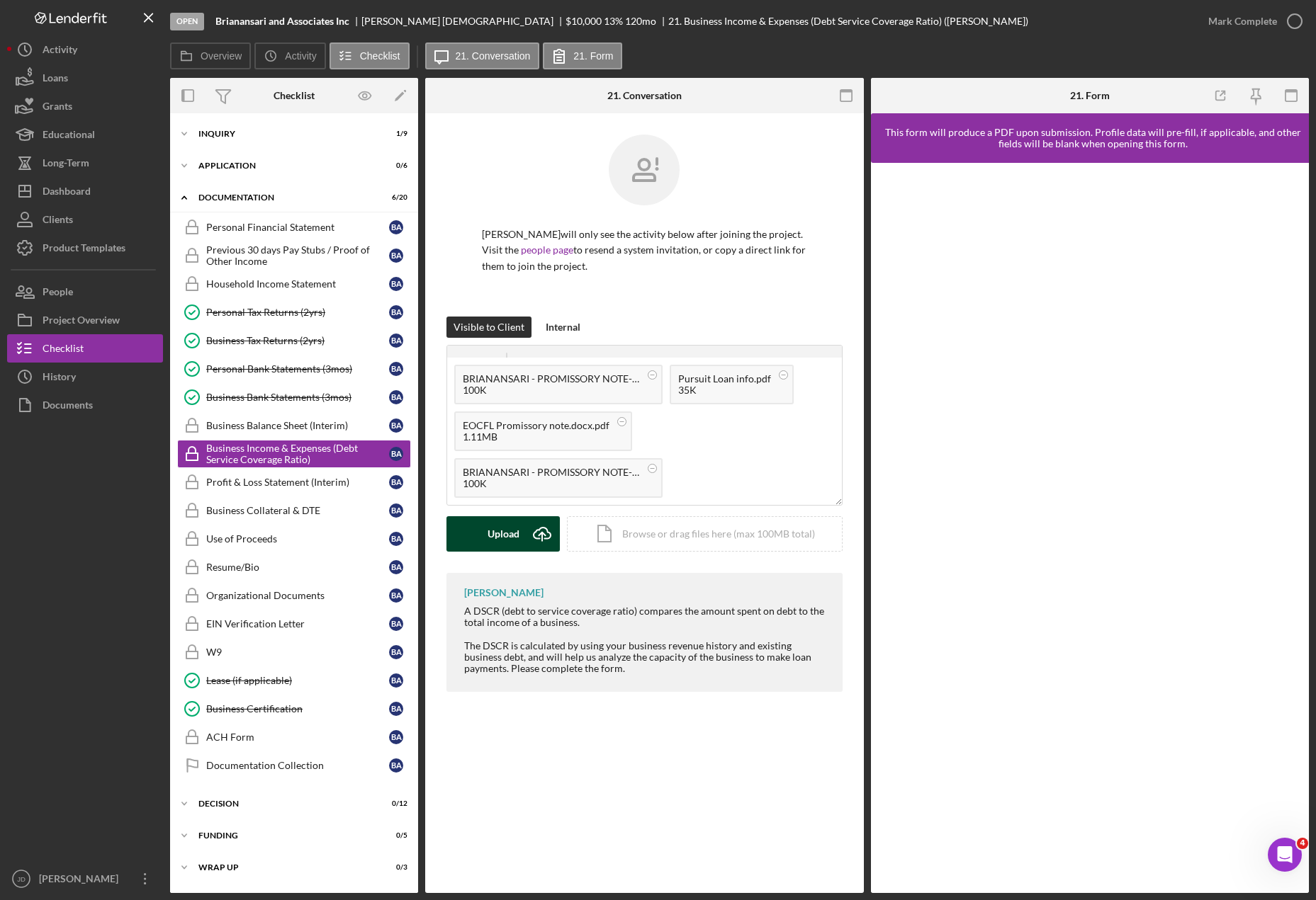
click at [497, 537] on div "Upload" at bounding box center [504, 534] width 32 height 36
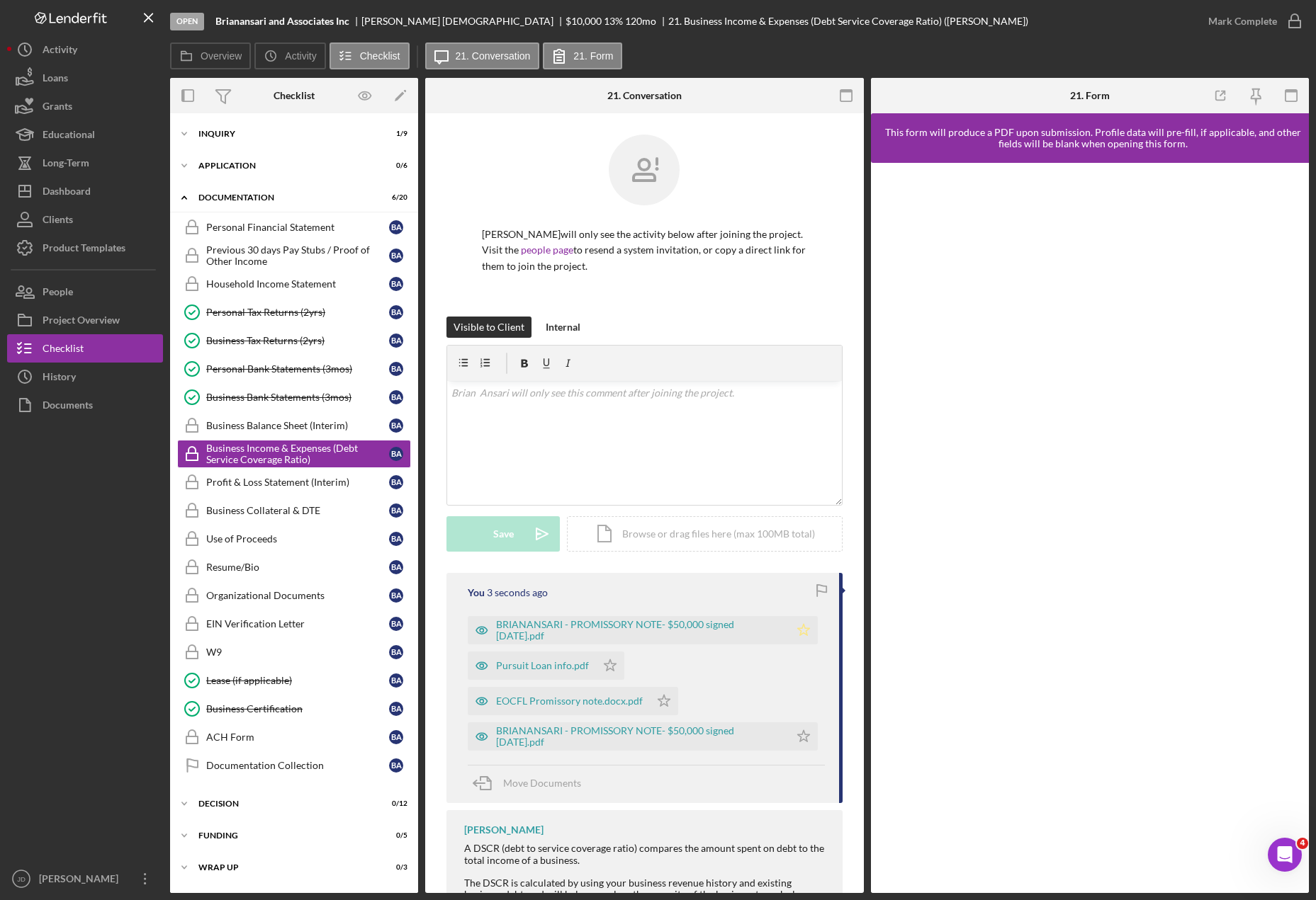
click at [804, 632] on icon "Icon/Star" at bounding box center [803, 631] width 28 height 28
click at [610, 665] on icon "Icon/Star" at bounding box center [610, 665] width 28 height 28
click at [660, 702] on icon "Icon/Star" at bounding box center [664, 701] width 28 height 28
click at [800, 735] on icon "Icon/Star" at bounding box center [803, 736] width 28 height 28
click at [1297, 21] on icon "button" at bounding box center [1294, 22] width 36 height 36
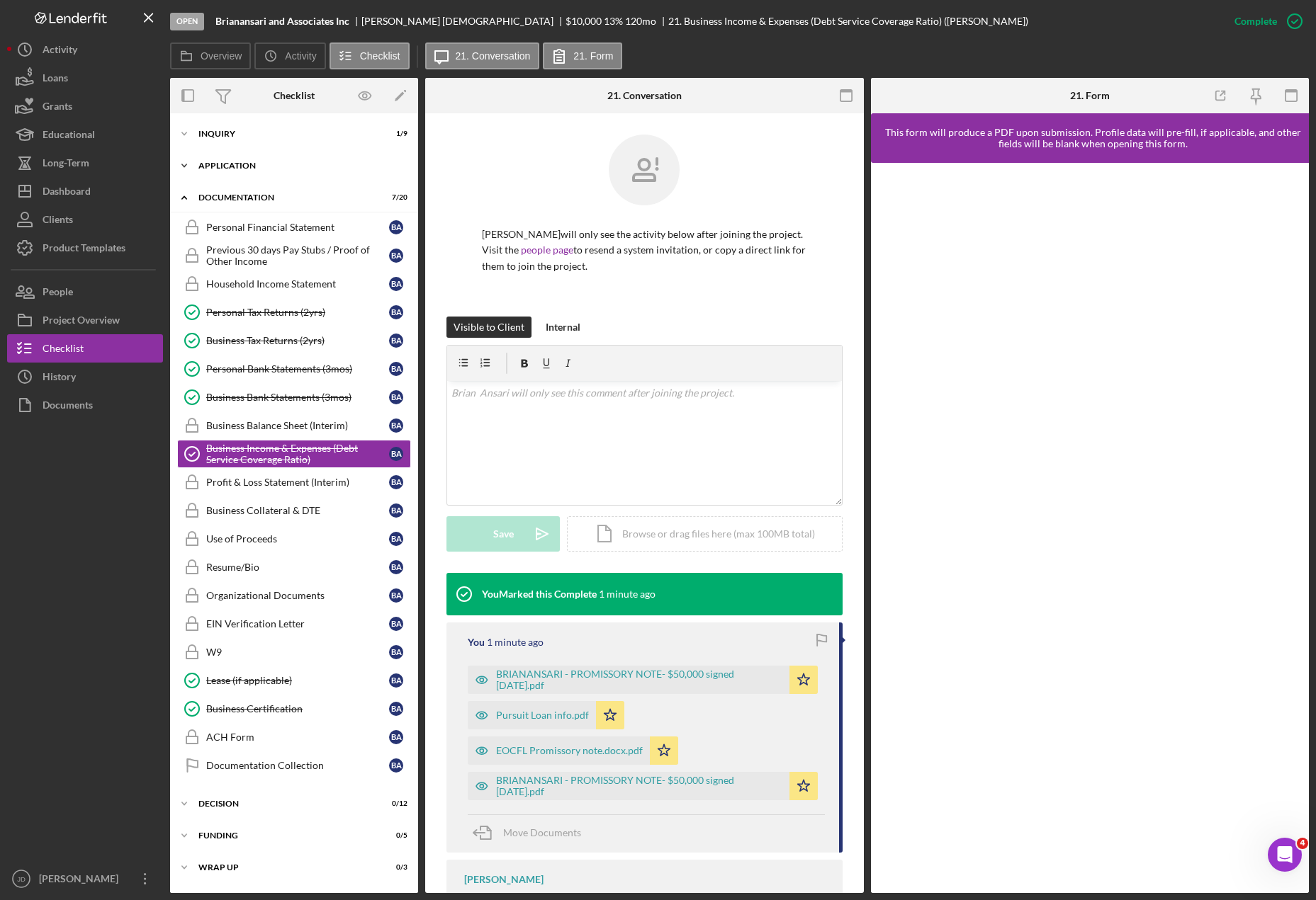
click at [191, 167] on icon "Icon/Expander" at bounding box center [184, 166] width 28 height 28
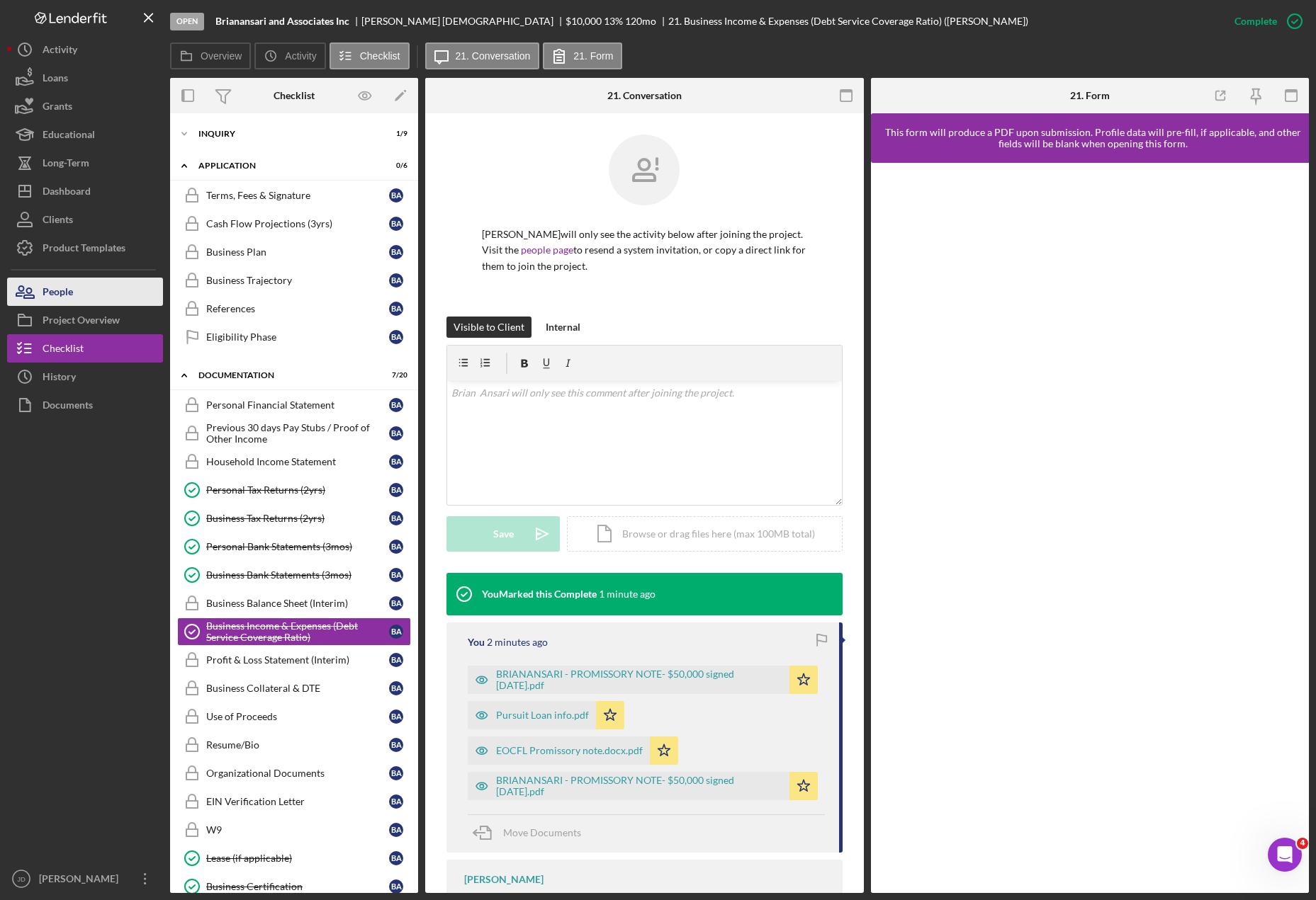
click at [65, 292] on div "People" at bounding box center [57, 294] width 31 height 32
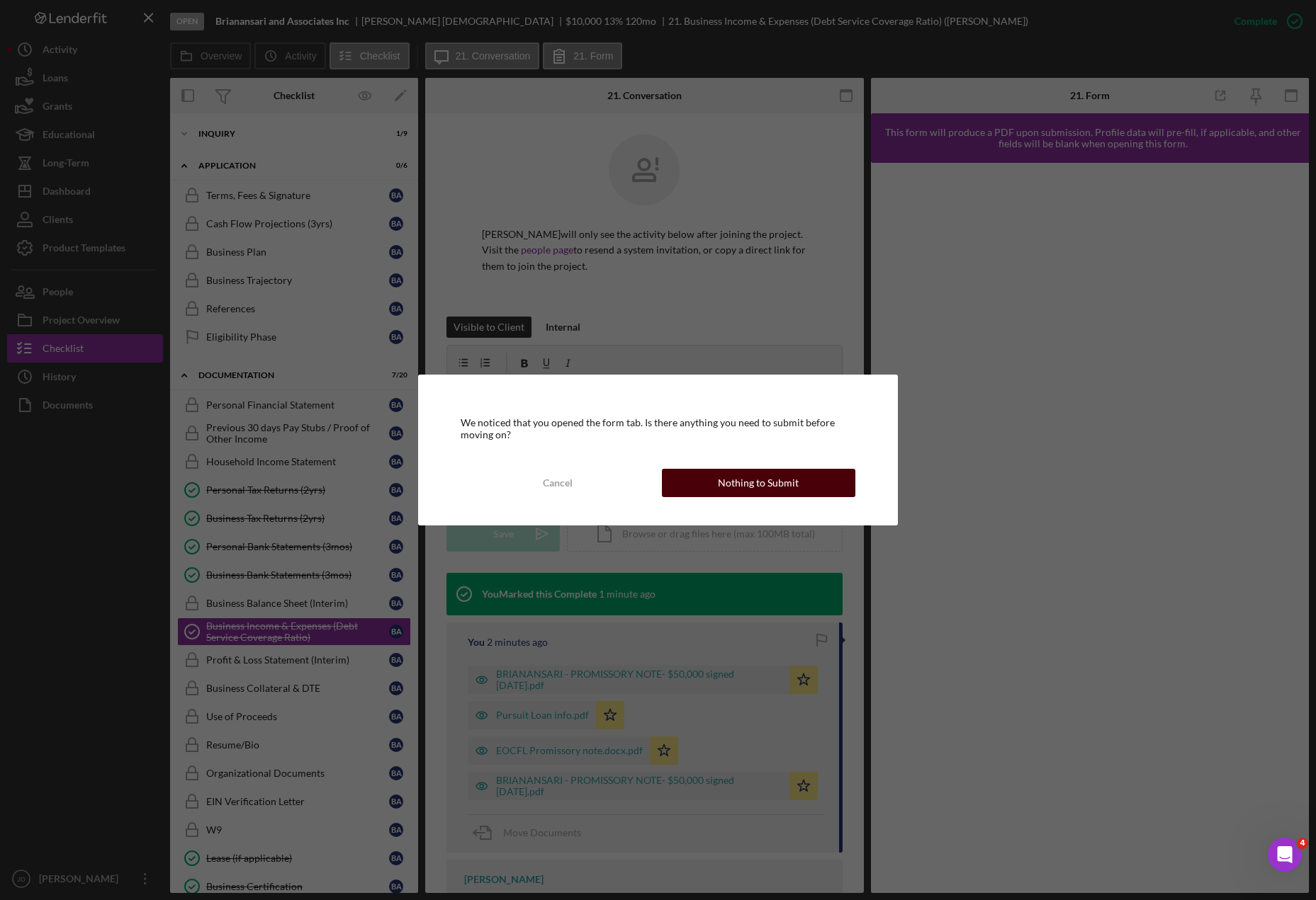
click at [726, 486] on div "Nothing to Submit" at bounding box center [758, 483] width 80 height 28
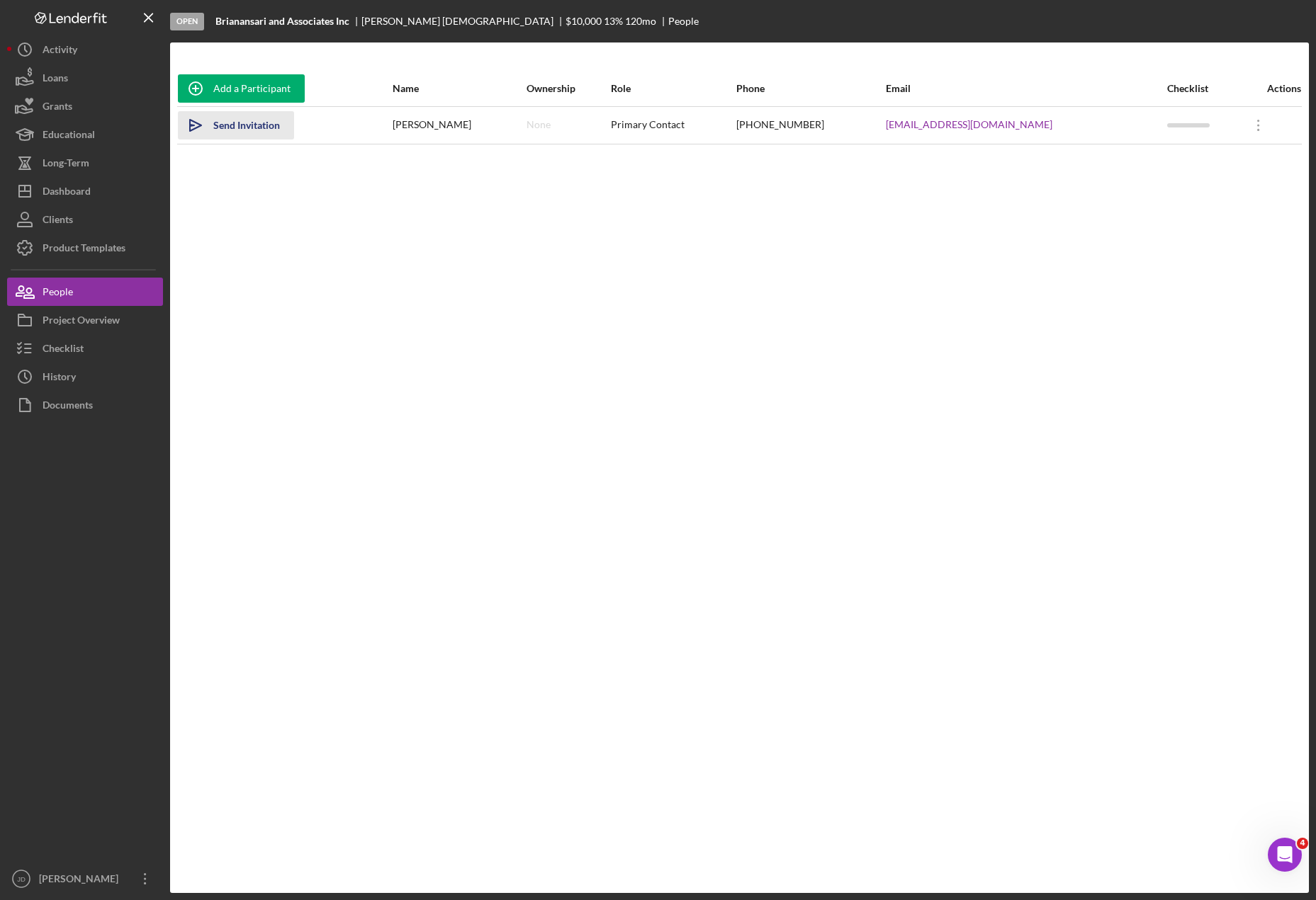
click at [270, 127] on div "Send Invitation" at bounding box center [246, 125] width 66 height 28
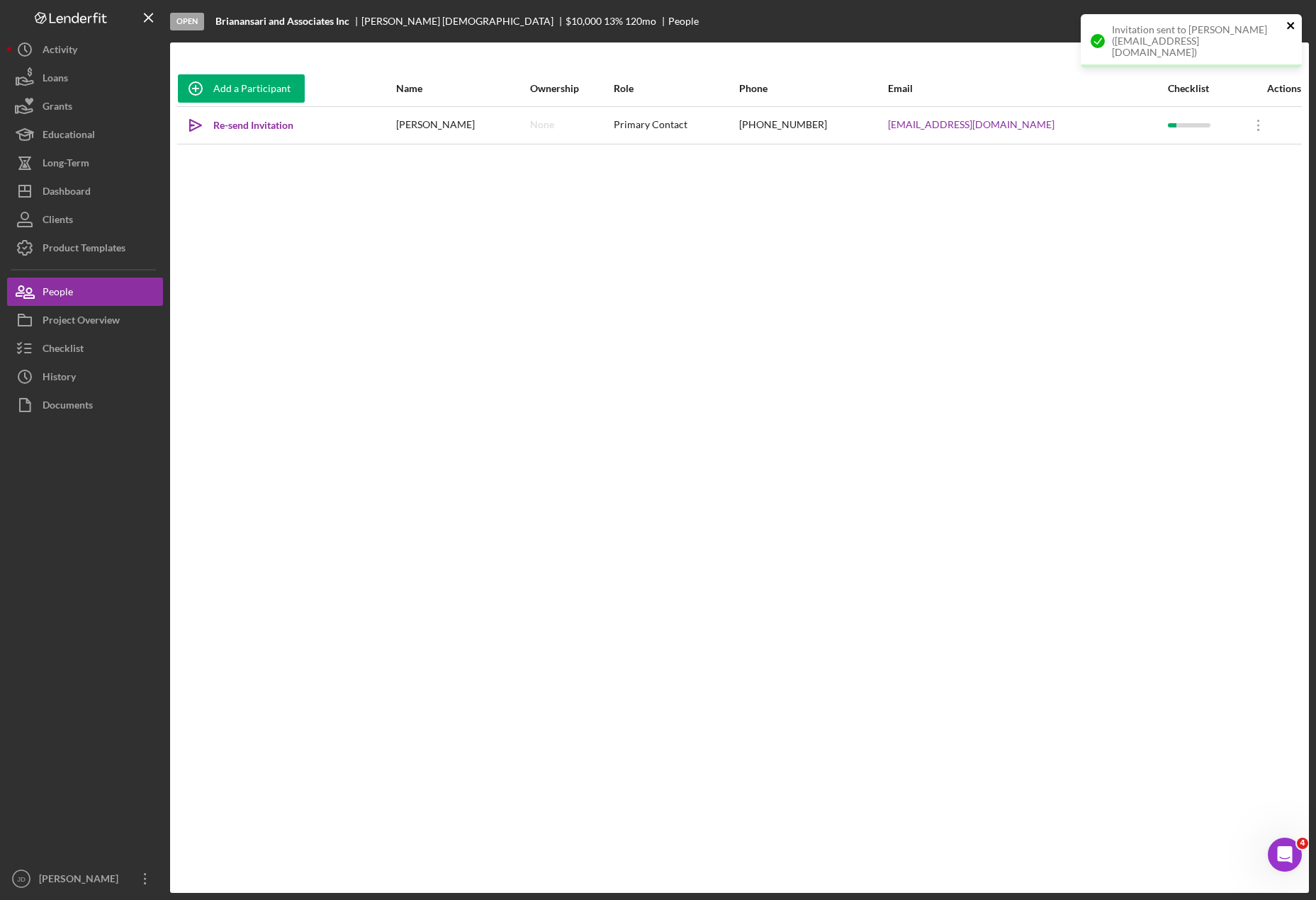
click at [1294, 26] on icon "close" at bounding box center [1291, 25] width 10 height 11
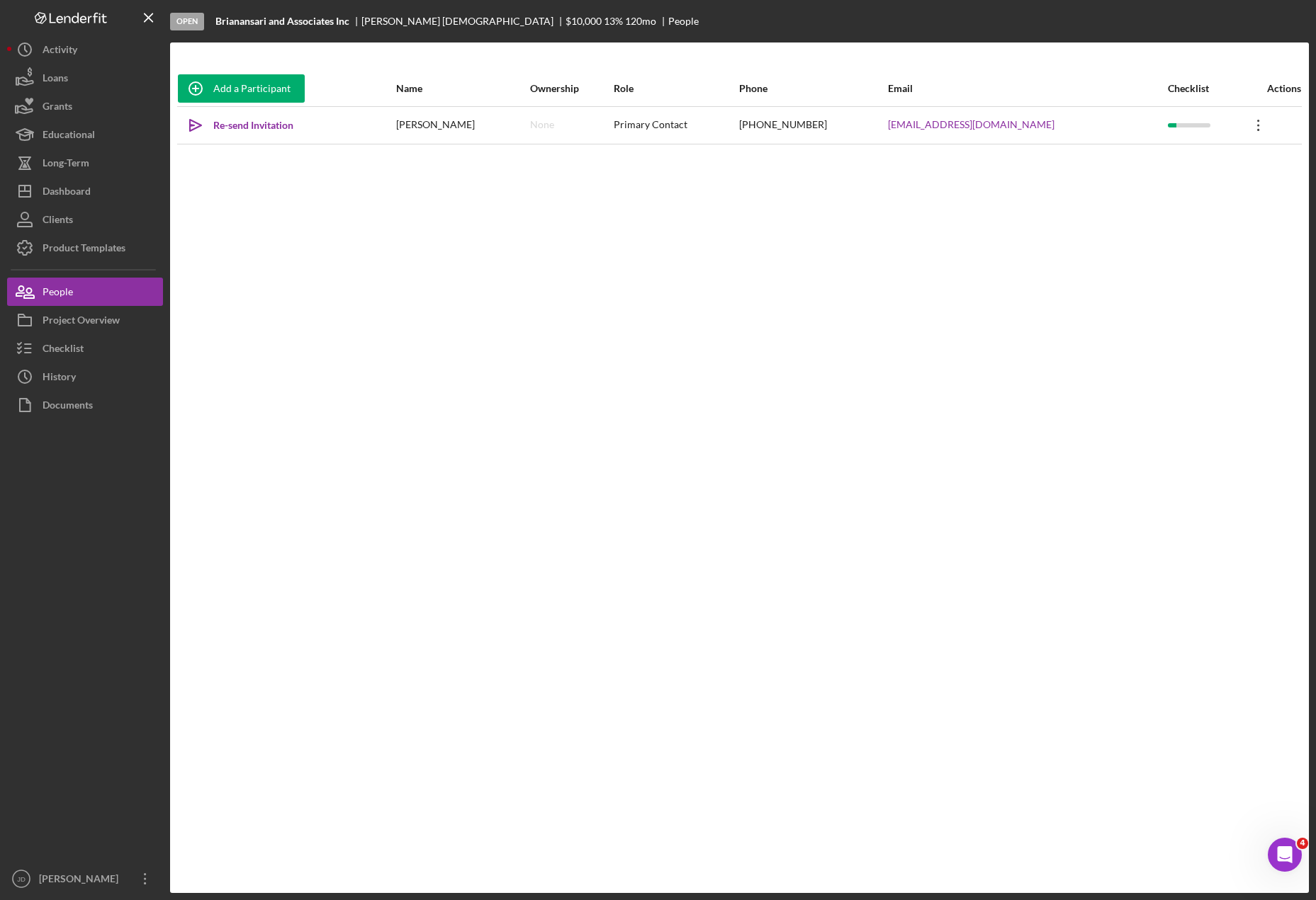
click at [1262, 127] on icon "Icon/Overflow" at bounding box center [1259, 125] width 36 height 36
click at [66, 291] on div "People" at bounding box center [57, 294] width 31 height 32
